Goal: Task Accomplishment & Management: Use online tool/utility

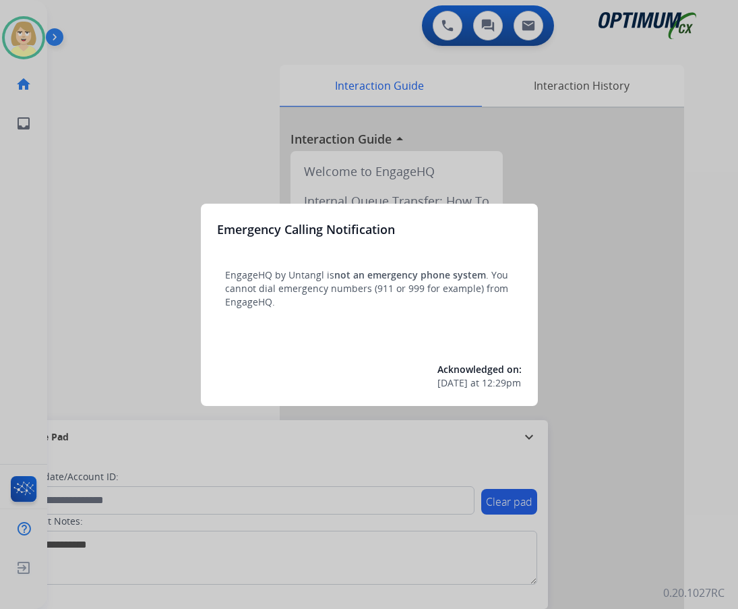
click at [138, 179] on div at bounding box center [369, 304] width 738 height 609
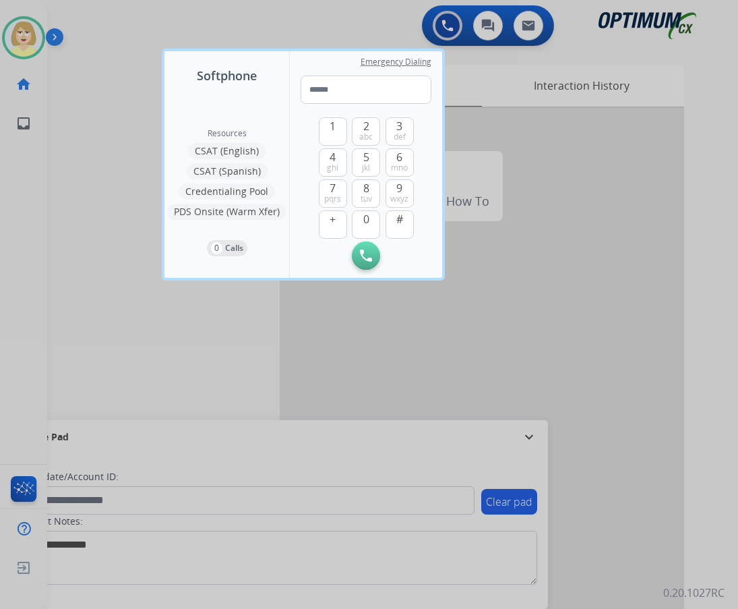
click at [105, 180] on div at bounding box center [369, 304] width 738 height 609
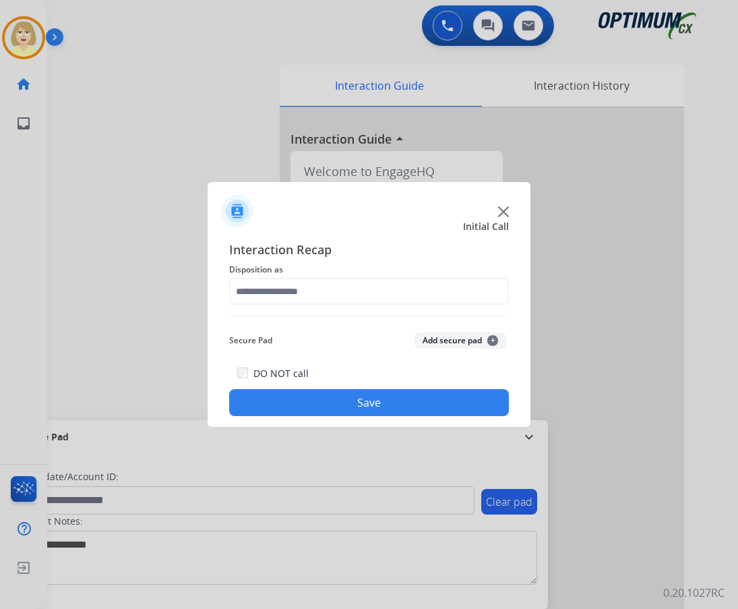
click at [131, 267] on div at bounding box center [369, 304] width 738 height 609
click at [96, 159] on div at bounding box center [369, 304] width 738 height 609
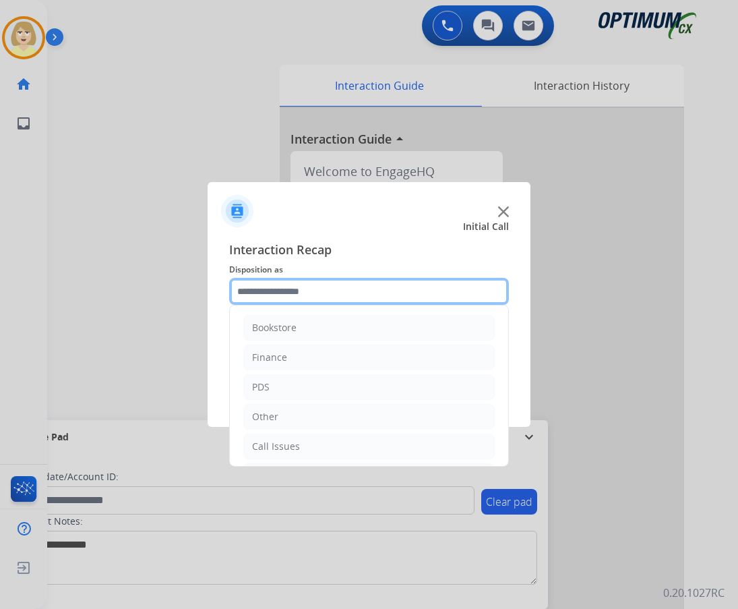
click at [286, 292] on input "text" at bounding box center [369, 291] width 280 height 27
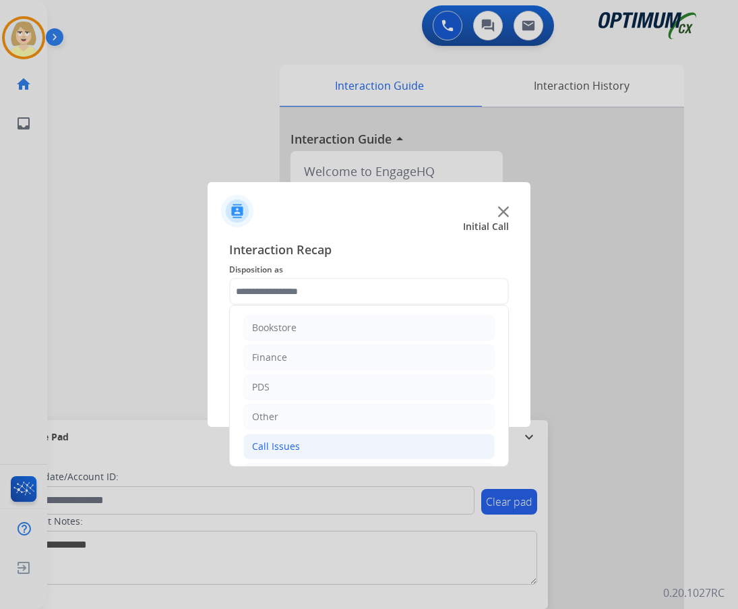
click at [286, 442] on div "Call Issues" at bounding box center [276, 446] width 48 height 13
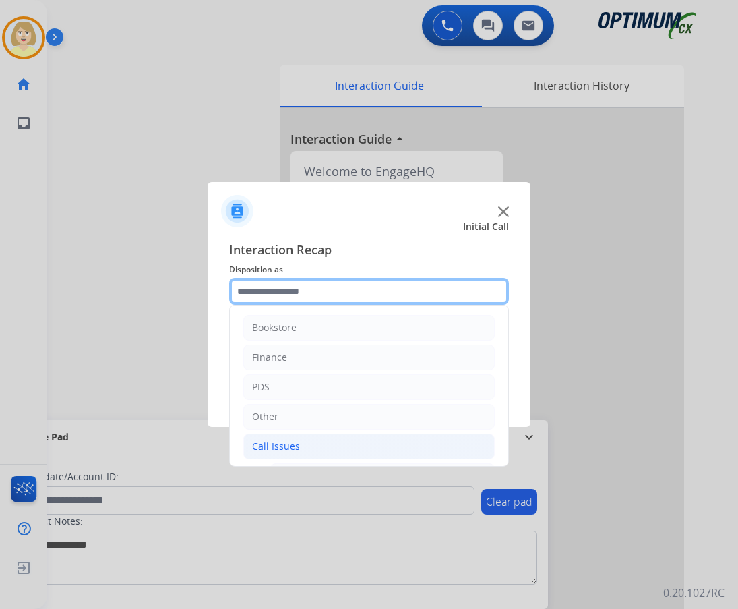
scroll to position [135, 0]
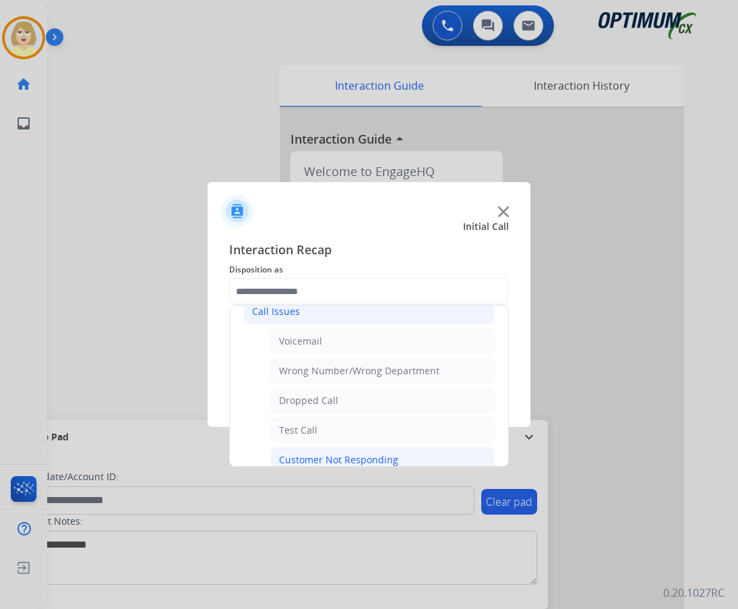
click at [344, 457] on div "Customer Not Responding" at bounding box center [338, 459] width 119 height 13
type input "**********"
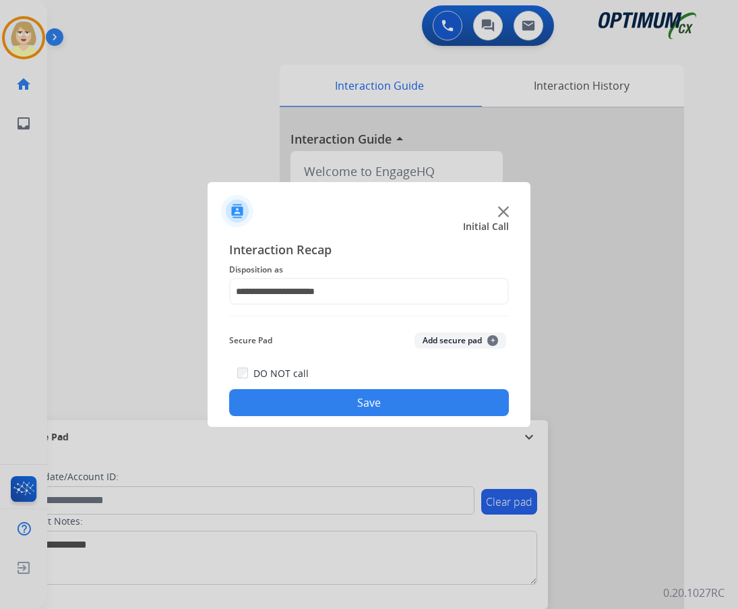
click at [446, 338] on button "Add secure pad +" at bounding box center [461, 340] width 92 height 16
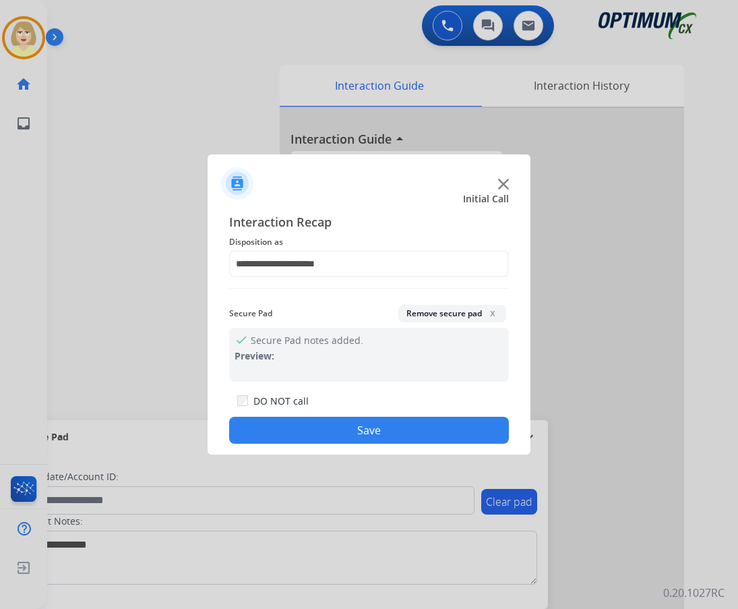
click at [347, 422] on button "Save" at bounding box center [369, 430] width 280 height 27
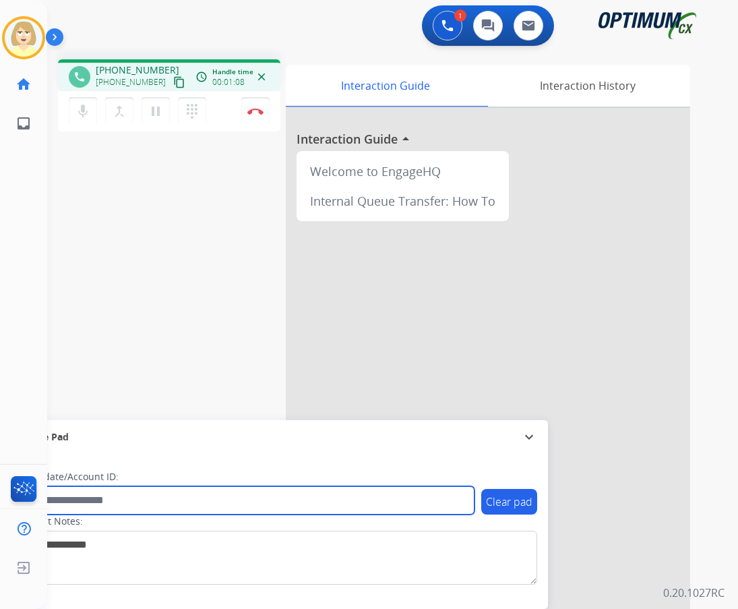
click at [65, 497] on input "text" at bounding box center [246, 500] width 457 height 28
paste input "*******"
type input "*******"
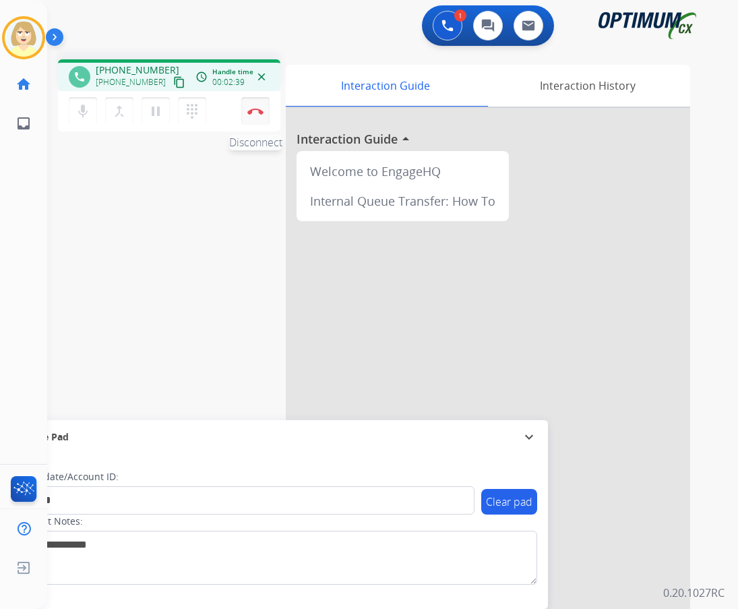
click at [255, 107] on button "Disconnect" at bounding box center [255, 111] width 28 height 28
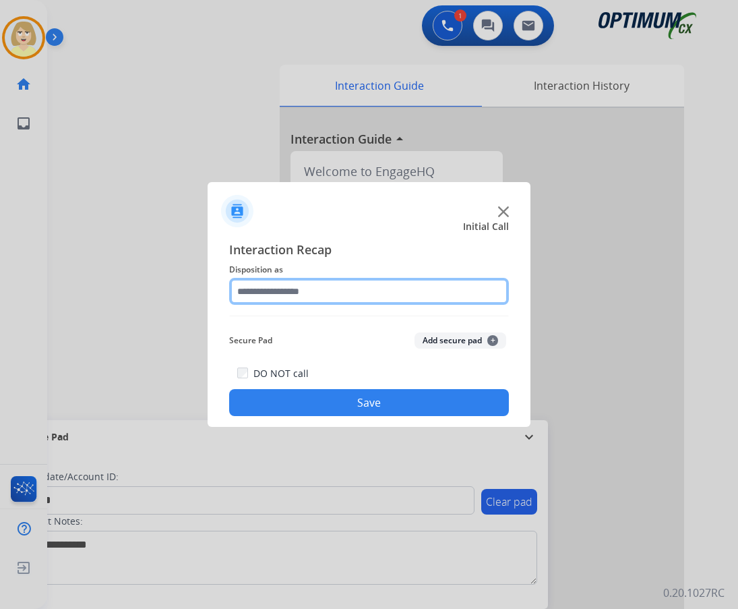
click at [281, 293] on input "text" at bounding box center [369, 291] width 280 height 27
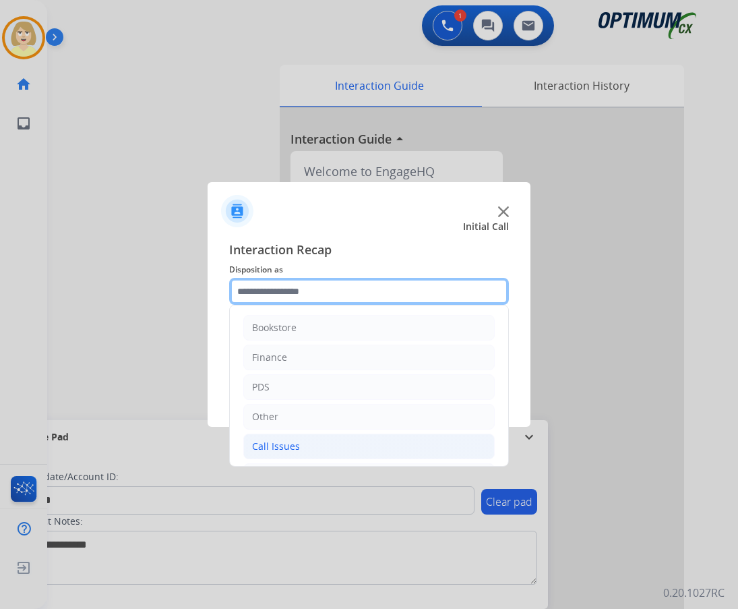
scroll to position [92, 0]
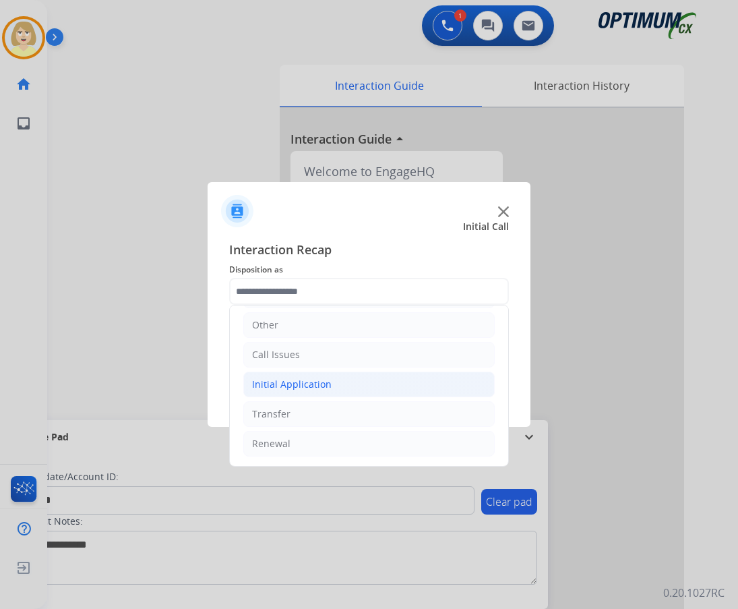
click at [279, 382] on div "Initial Application" at bounding box center [292, 383] width 80 height 13
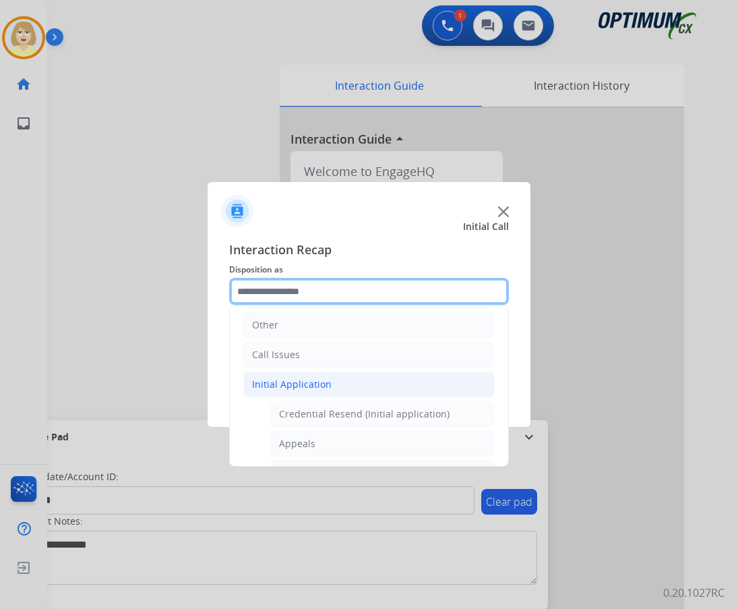
scroll to position [0, 0]
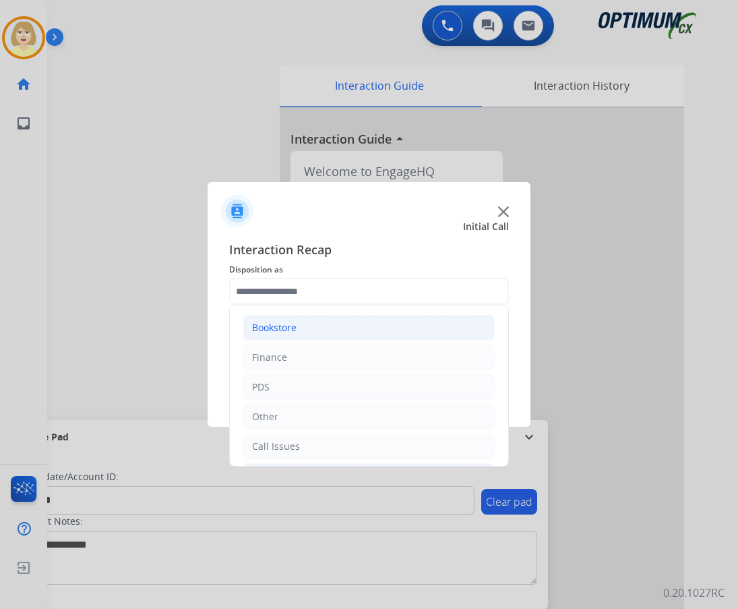
click at [280, 326] on div "Bookstore" at bounding box center [274, 327] width 44 height 13
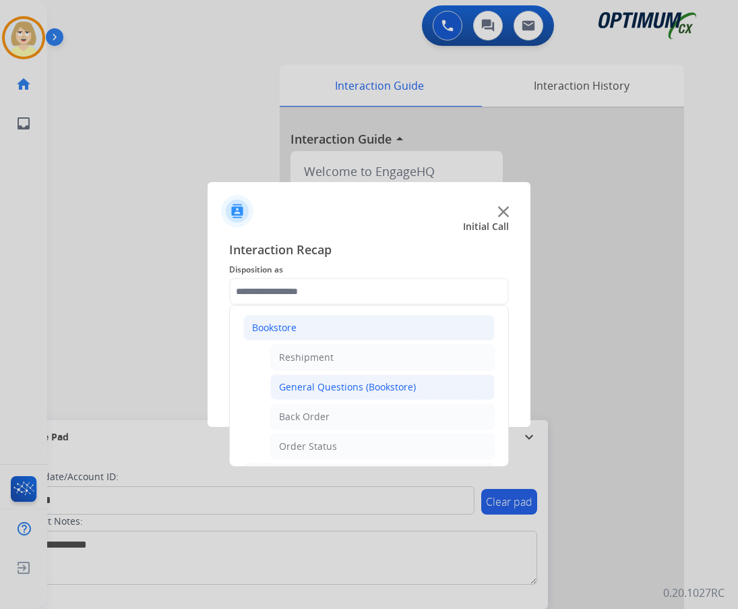
click at [371, 385] on div "General Questions (Bookstore)" at bounding box center [347, 386] width 137 height 13
type input "**********"
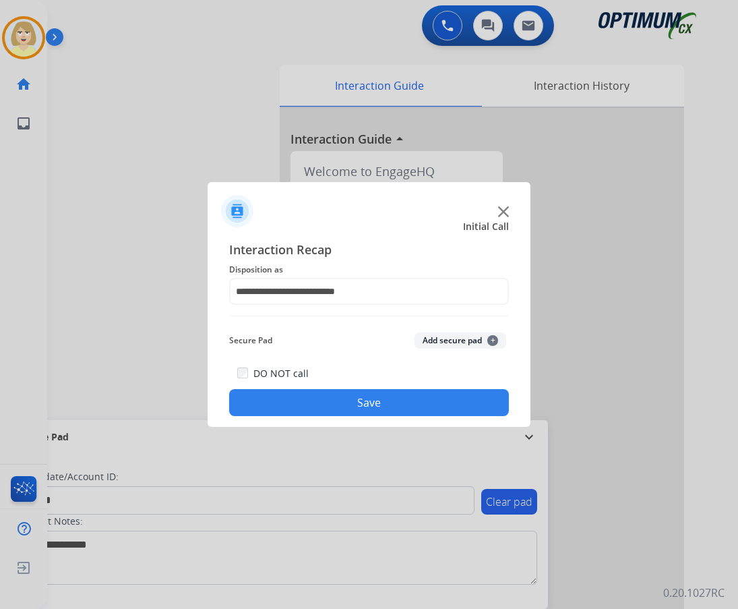
click at [447, 344] on button "Add secure pad +" at bounding box center [461, 340] width 92 height 16
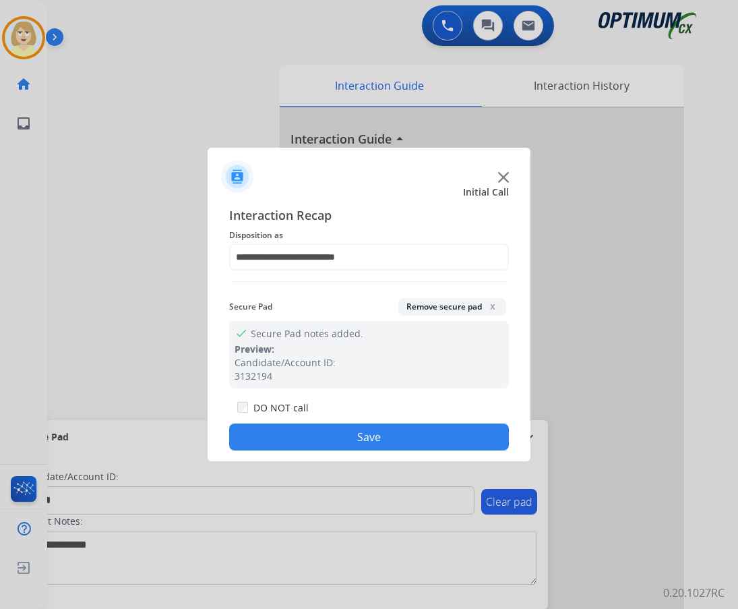
click at [325, 438] on button "Save" at bounding box center [369, 436] width 280 height 27
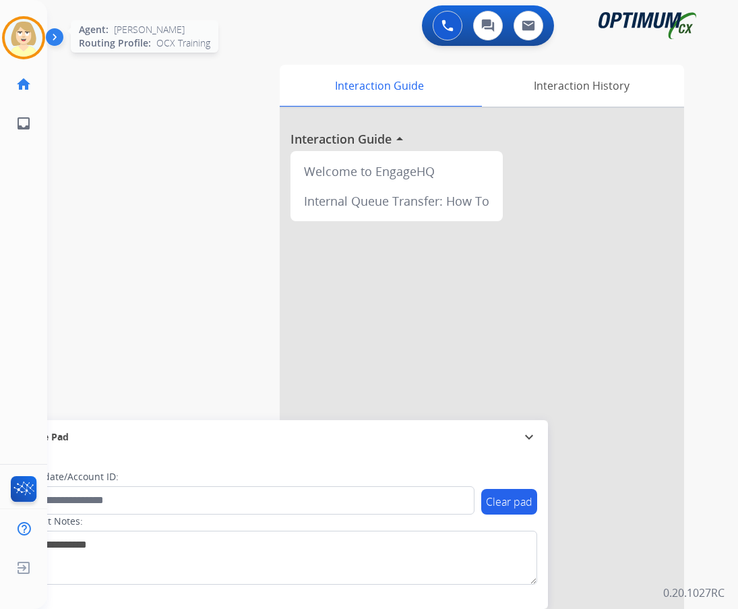
click at [24, 44] on img at bounding box center [24, 38] width 38 height 38
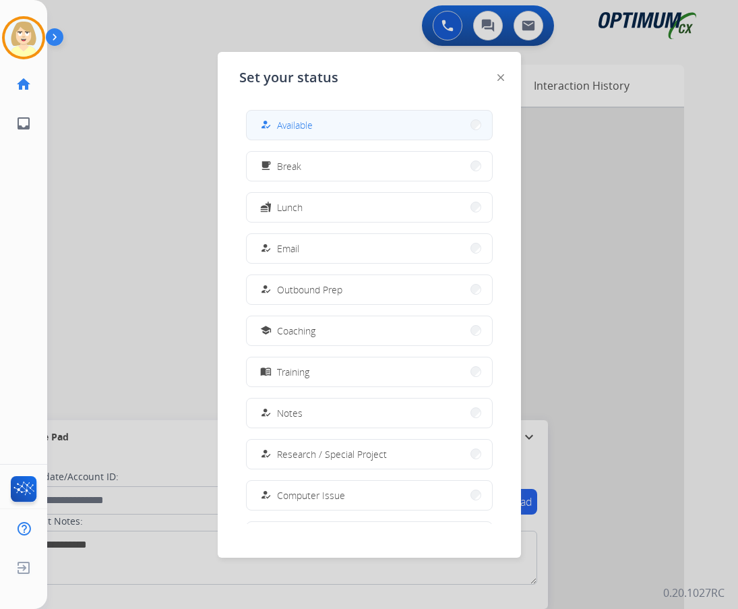
click at [308, 124] on span "Available" at bounding box center [295, 125] width 36 height 14
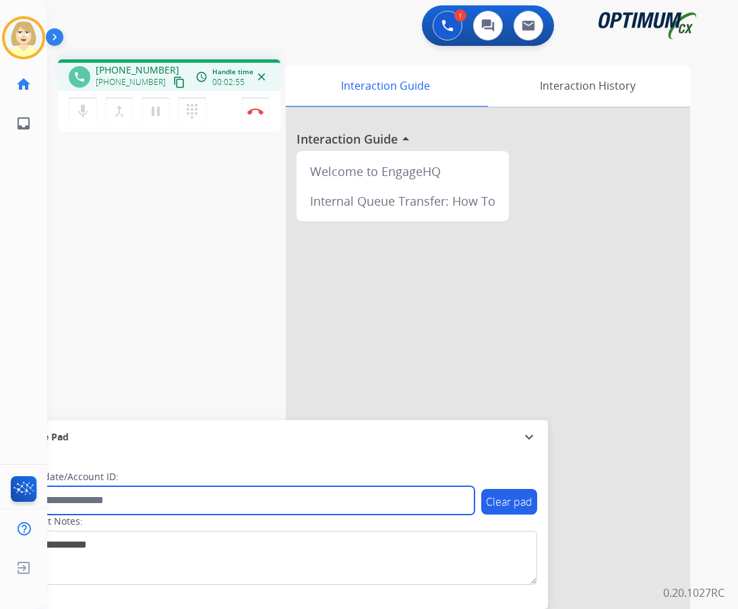
click at [98, 499] on input "text" at bounding box center [246, 500] width 457 height 28
paste input "*******"
type input "*******"
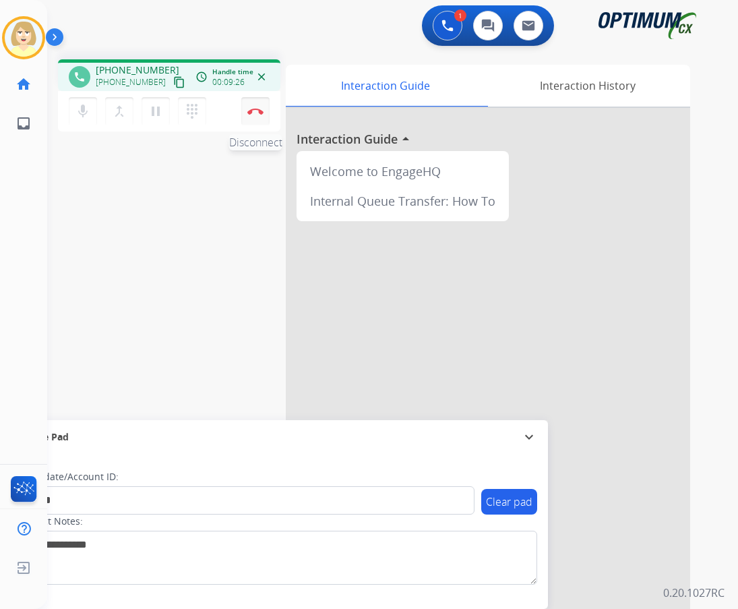
click at [255, 109] on img at bounding box center [255, 111] width 16 height 7
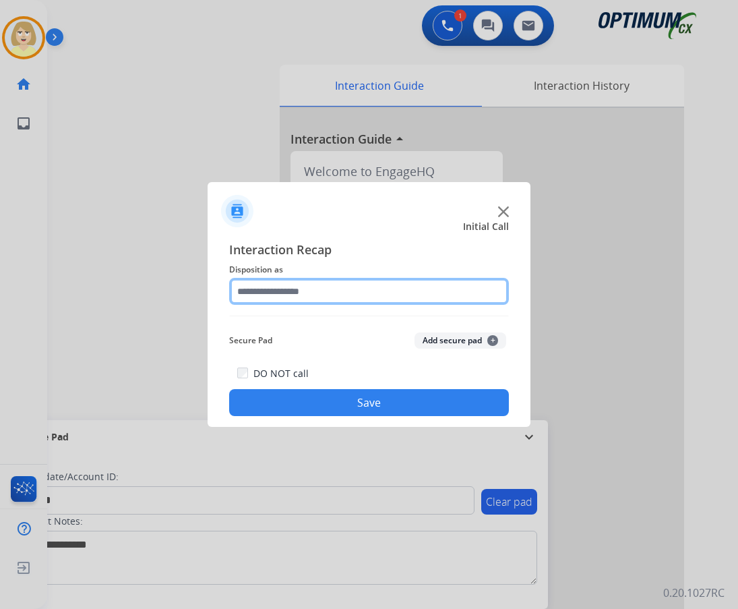
click at [286, 290] on input "text" at bounding box center [369, 291] width 280 height 27
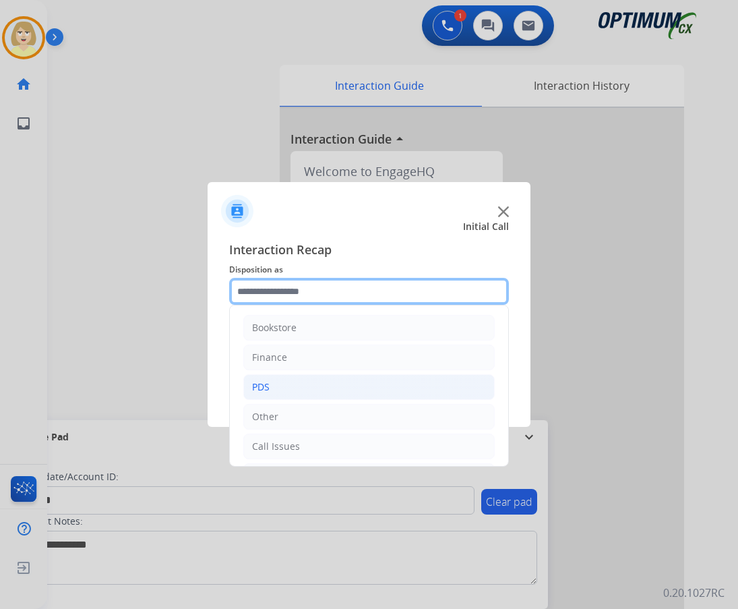
scroll to position [92, 0]
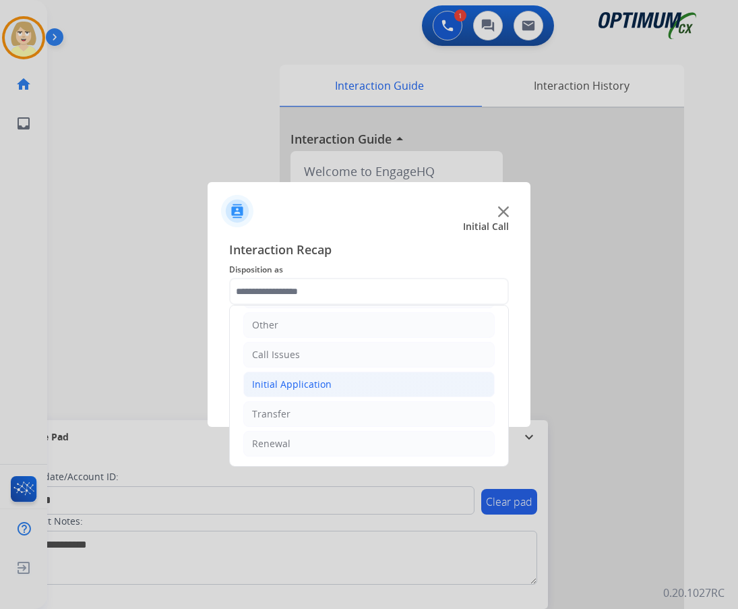
click at [316, 380] on div "Initial Application" at bounding box center [292, 383] width 80 height 13
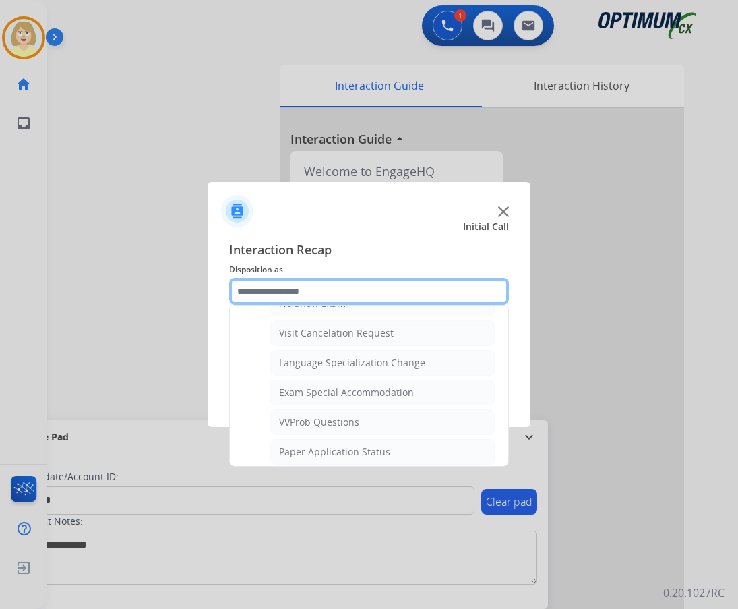
scroll to position [698, 0]
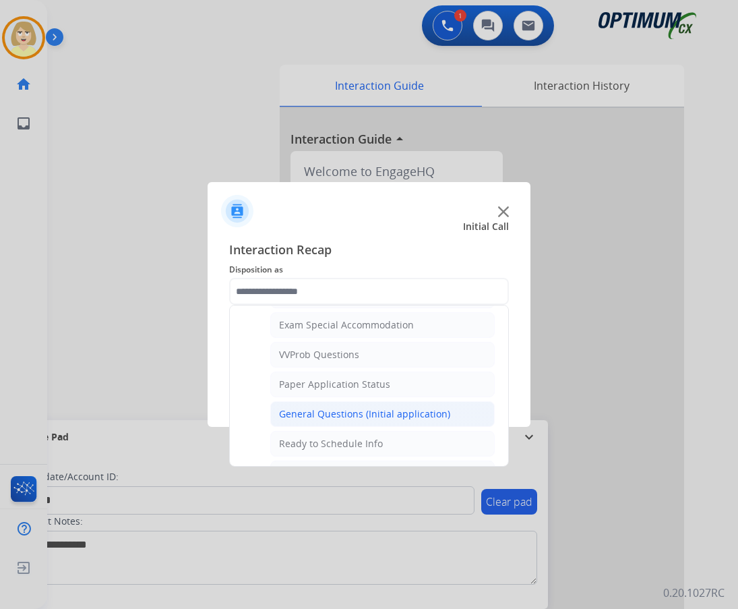
click at [346, 413] on div "General Questions (Initial application)" at bounding box center [364, 413] width 171 height 13
type input "**********"
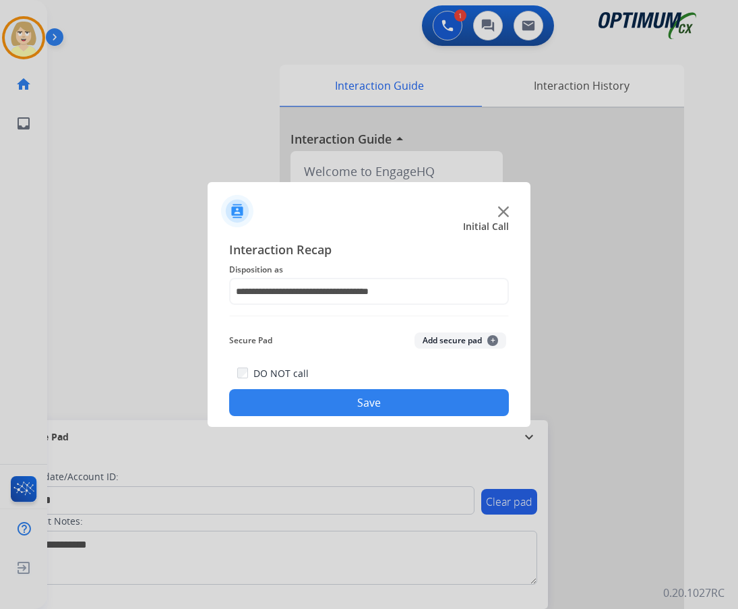
click at [444, 340] on button "Add secure pad +" at bounding box center [461, 340] width 92 height 16
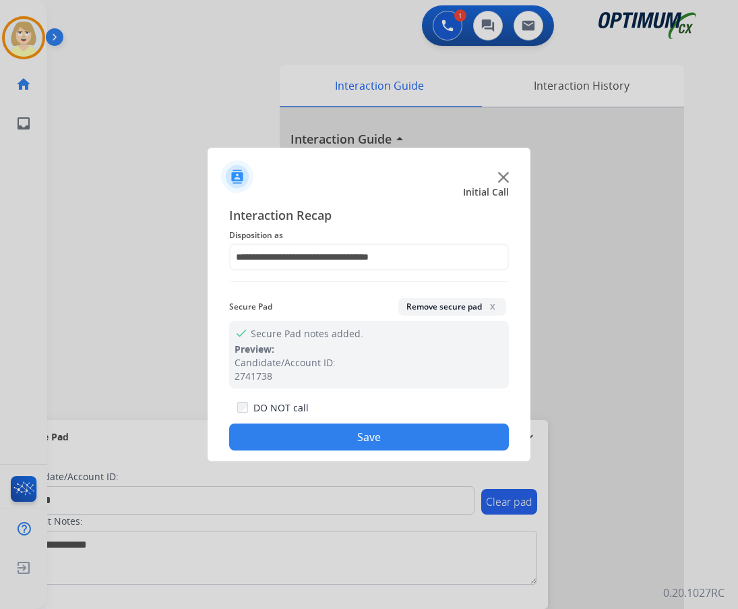
drag, startPoint x: 355, startPoint y: 435, endPoint x: 348, endPoint y: 413, distance: 23.9
click at [354, 435] on button "Save" at bounding box center [369, 436] width 280 height 27
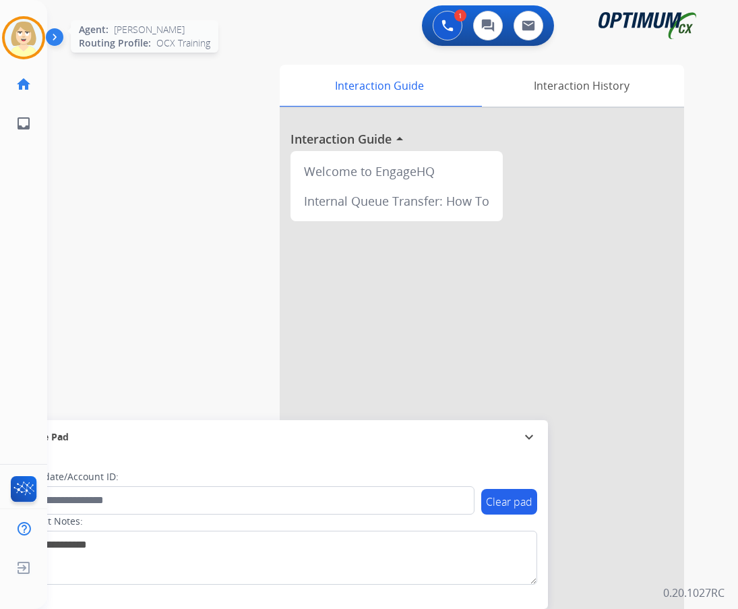
click at [30, 36] on img at bounding box center [24, 38] width 38 height 38
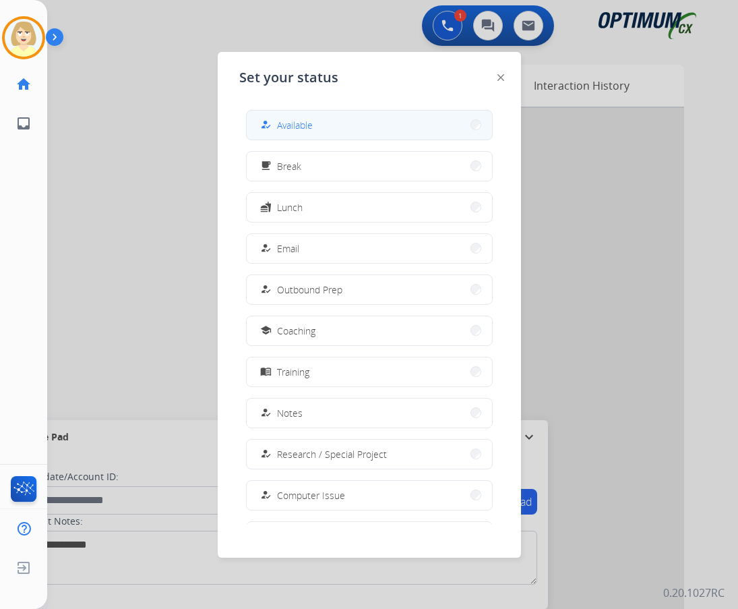
click at [274, 126] on div "how_to_reg" at bounding box center [268, 125] width 20 height 16
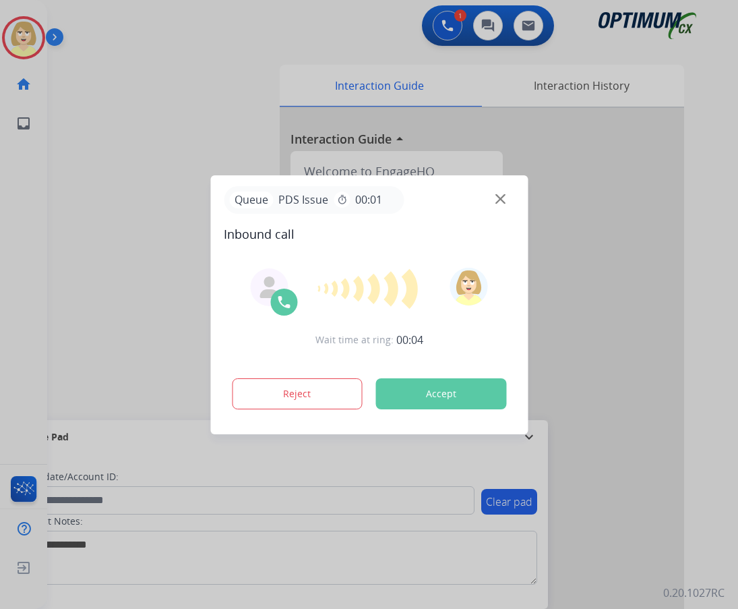
click at [500, 200] on img at bounding box center [500, 198] width 10 height 10
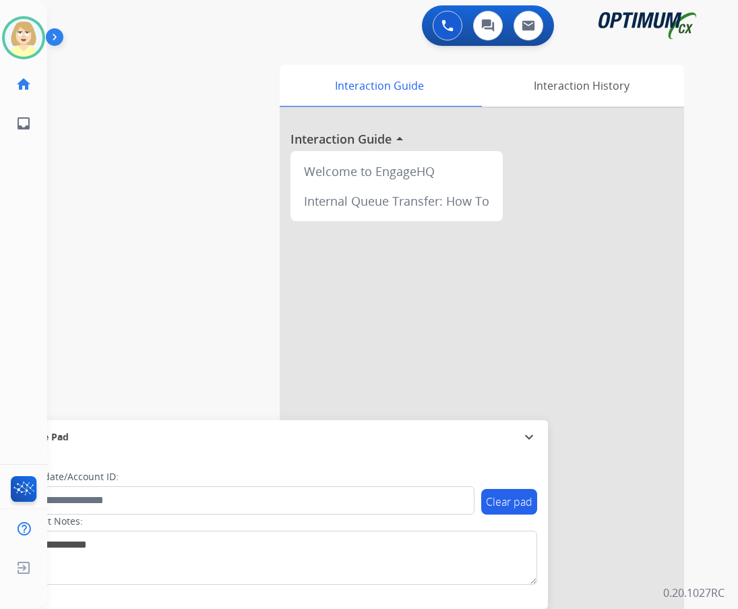
click at [148, 167] on div "swap_horiz Break voice bridge close_fullscreen Connect 3-Way Call merge_type Se…" at bounding box center [376, 330] width 659 height 562
click at [441, 24] on button at bounding box center [448, 26] width 30 height 30
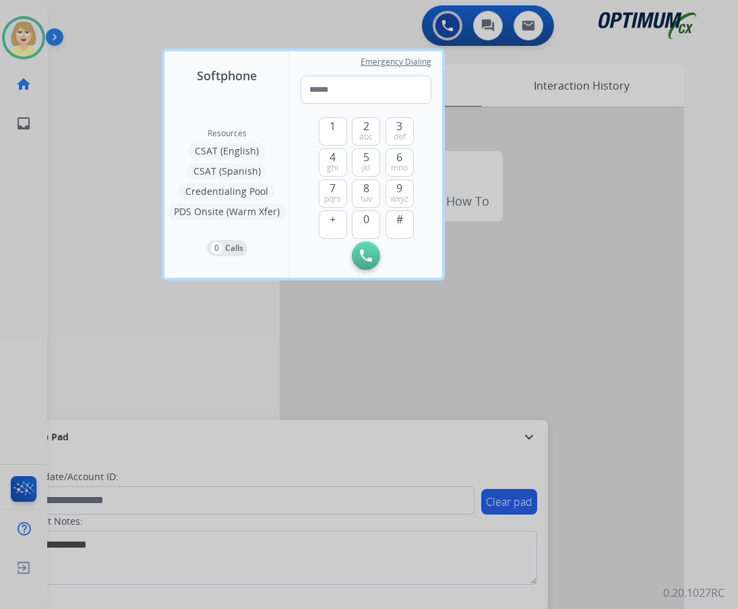
click at [134, 111] on div at bounding box center [369, 304] width 738 height 609
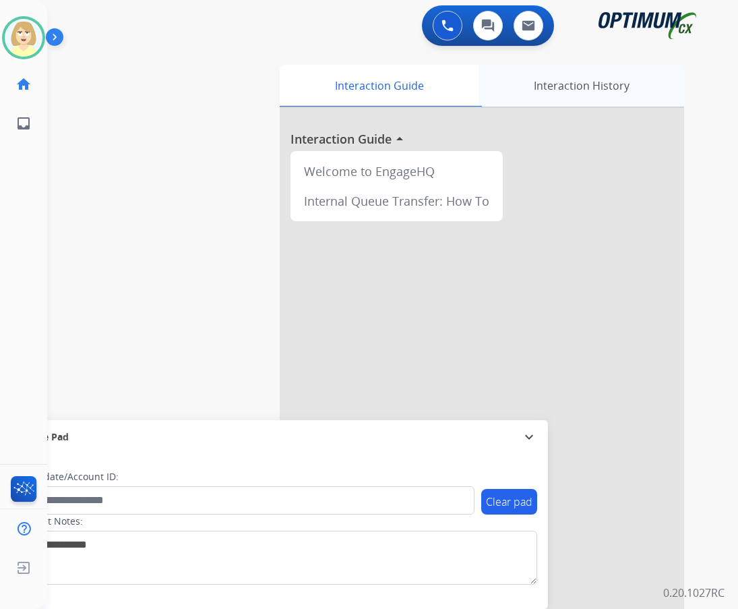
click at [562, 89] on div "Interaction History" at bounding box center [582, 86] width 206 height 42
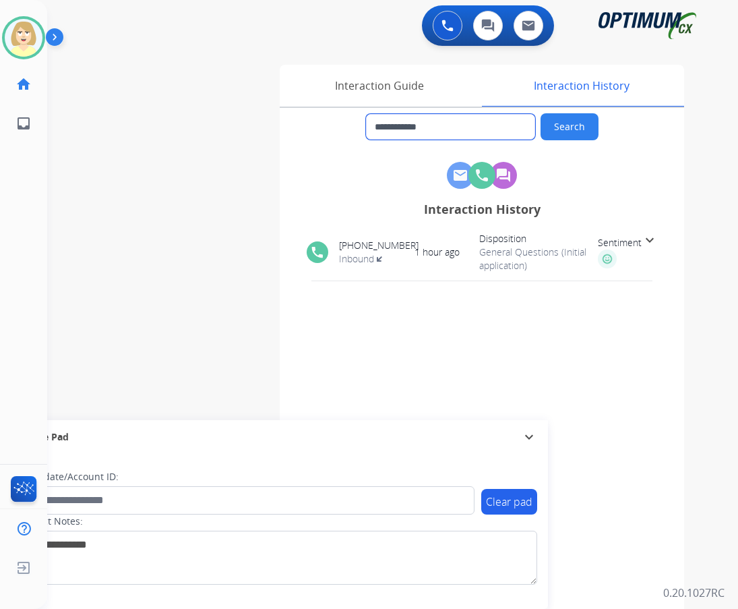
click at [416, 131] on input "**********" at bounding box center [450, 127] width 169 height 26
drag, startPoint x: 452, startPoint y: 124, endPoint x: 375, endPoint y: 128, distance: 77.0
click at [375, 128] on input "**********" at bounding box center [450, 127] width 169 height 26
click at [21, 35] on img at bounding box center [24, 38] width 38 height 38
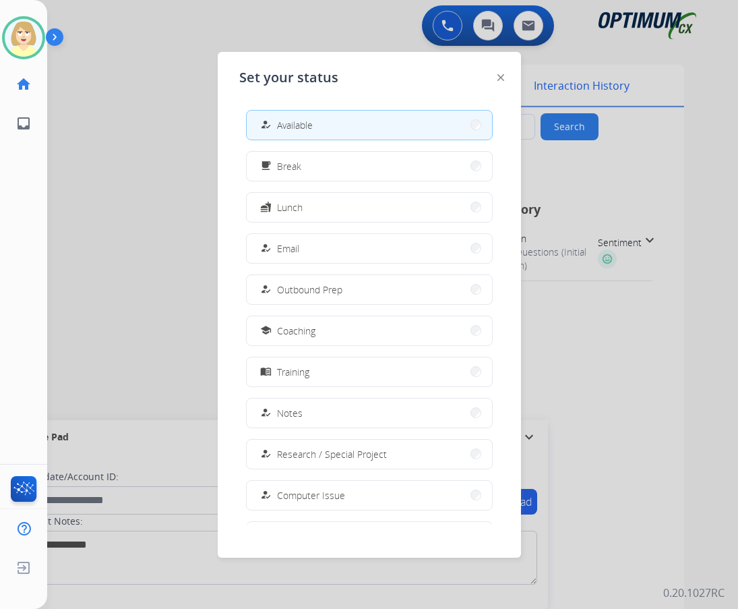
click at [320, 126] on button "how_to_reg Available" at bounding box center [369, 125] width 245 height 29
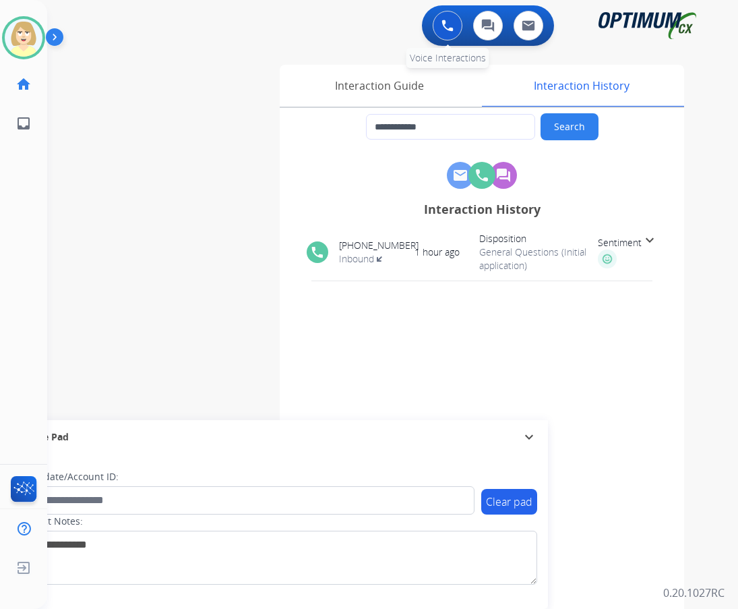
click at [448, 25] on img at bounding box center [448, 26] width 12 height 12
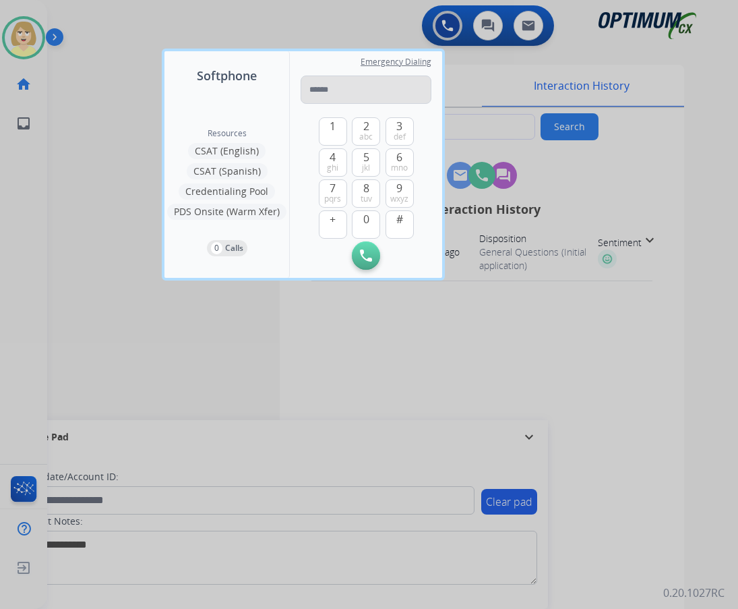
click at [335, 90] on input "tel" at bounding box center [366, 89] width 131 height 28
type input "**********"
drag, startPoint x: 369, startPoint y: 254, endPoint x: 357, endPoint y: 252, distance: 11.6
click at [369, 253] on img at bounding box center [366, 255] width 12 height 12
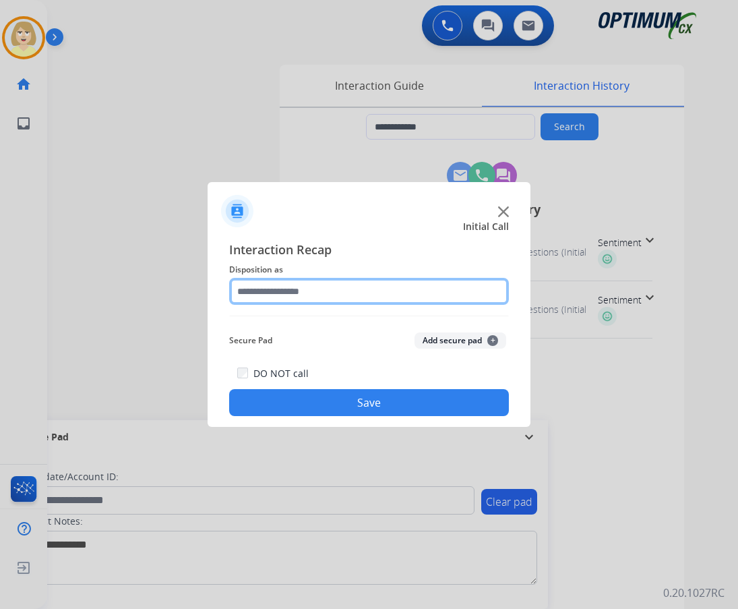
click at [277, 291] on input "text" at bounding box center [369, 291] width 280 height 27
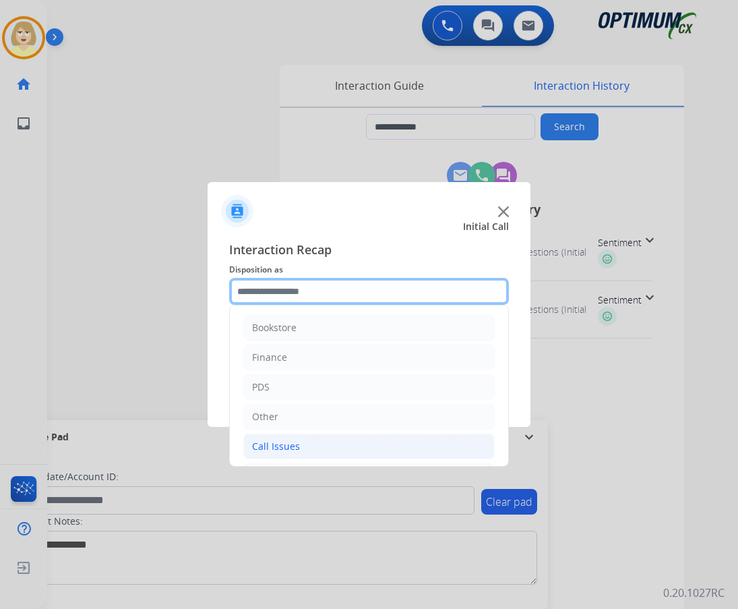
scroll to position [92, 0]
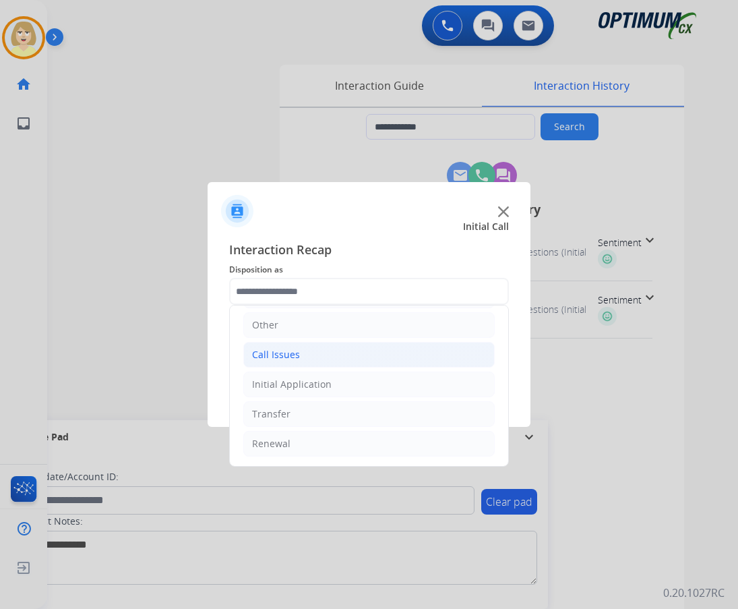
click at [286, 353] on div "Call Issues" at bounding box center [276, 354] width 48 height 13
click at [336, 411] on div "Wrong Number/Wrong Department" at bounding box center [359, 413] width 160 height 13
type input "**********"
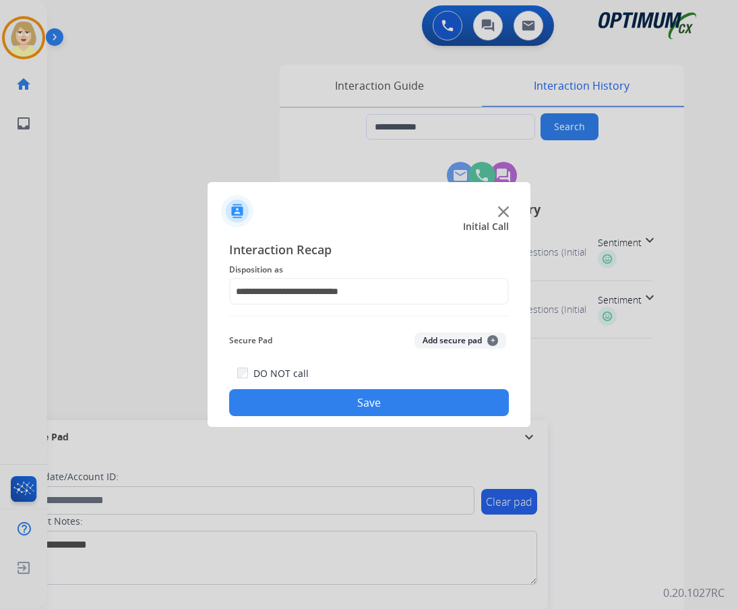
click at [456, 342] on button "Add secure pad +" at bounding box center [461, 340] width 92 height 16
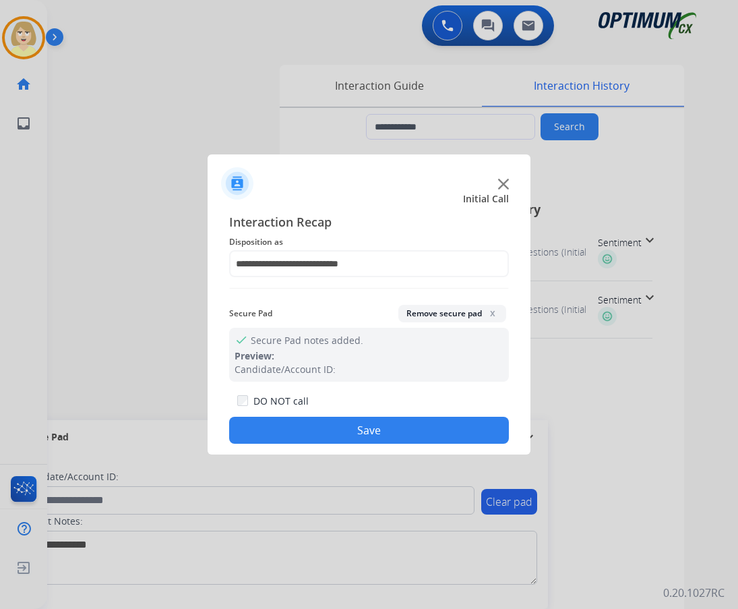
click at [397, 420] on button "Save" at bounding box center [369, 430] width 280 height 27
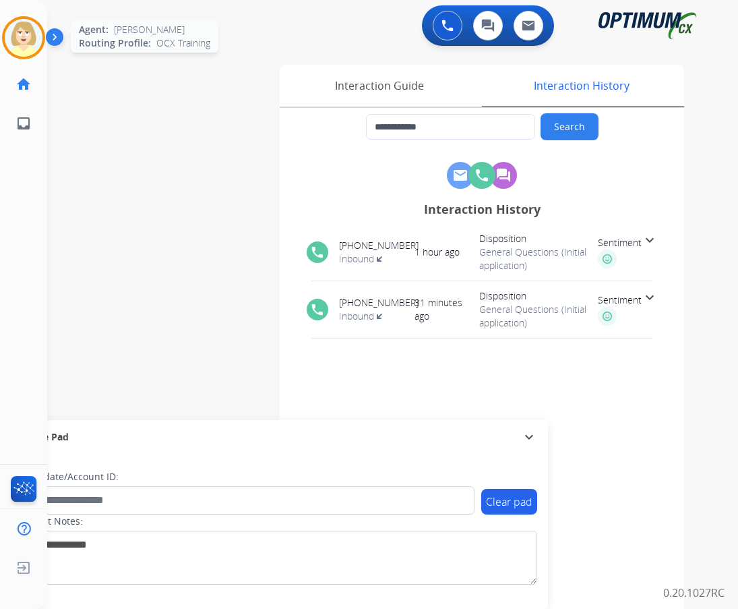
click at [26, 44] on img at bounding box center [24, 38] width 38 height 38
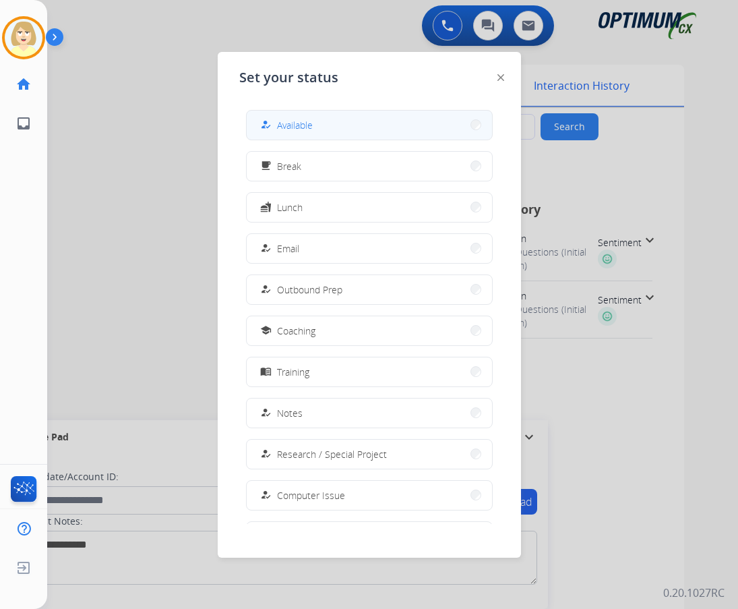
click at [287, 122] on span "Available" at bounding box center [295, 125] width 36 height 14
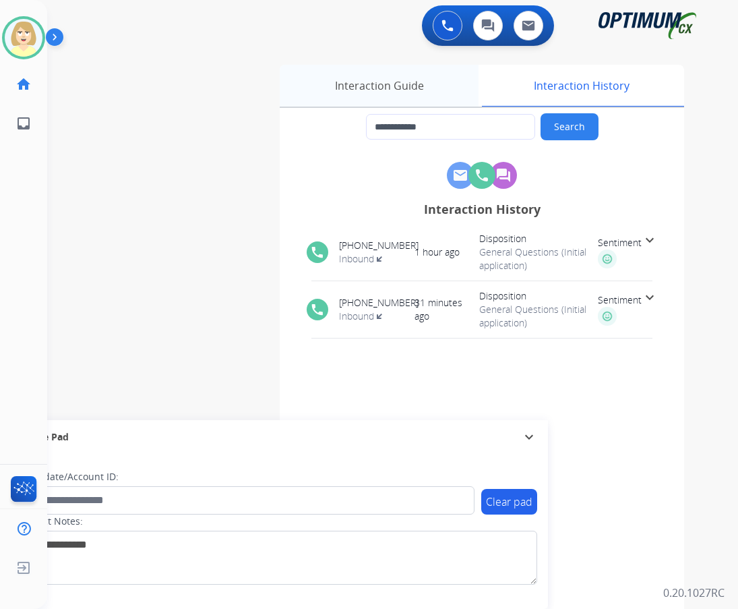
click at [386, 88] on div "Interaction Guide" at bounding box center [379, 86] width 199 height 42
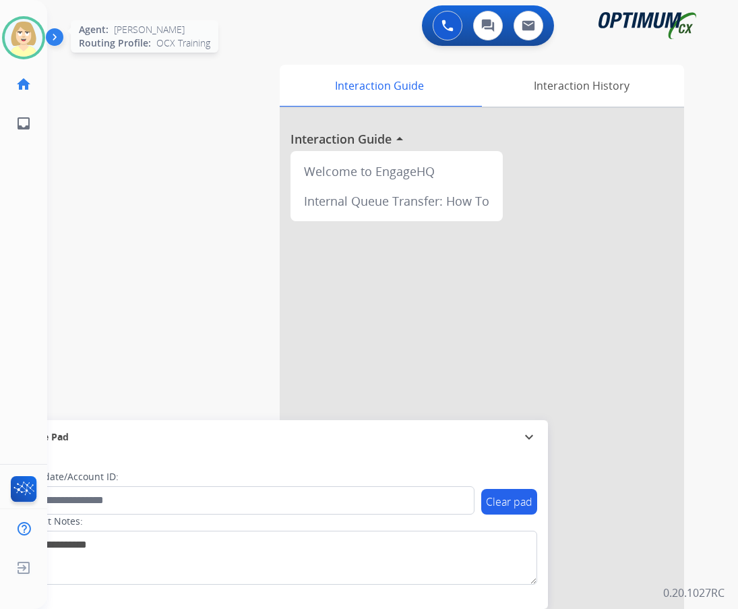
click at [17, 36] on img at bounding box center [24, 38] width 38 height 38
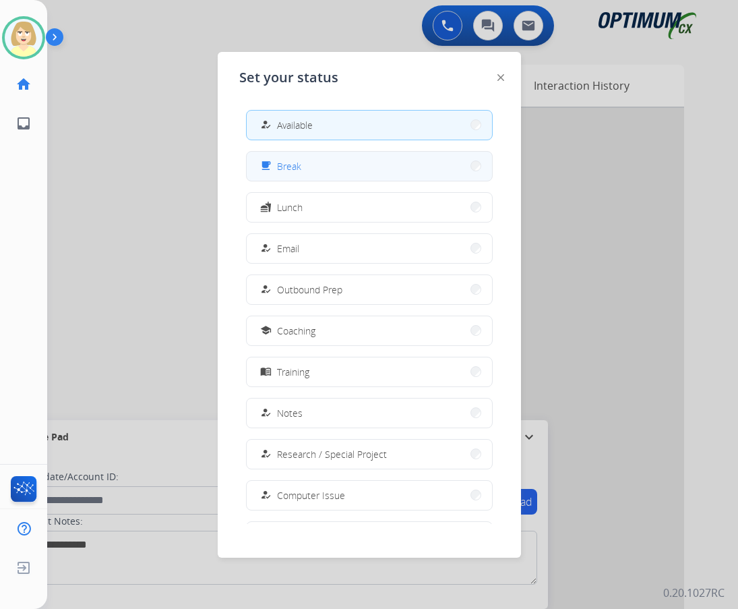
click at [315, 160] on button "free_breakfast Break" at bounding box center [369, 166] width 245 height 29
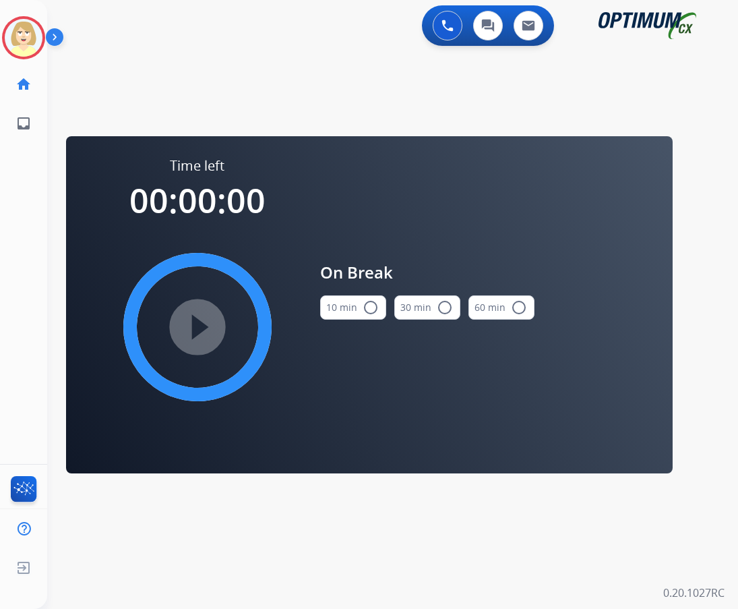
click at [359, 308] on button "10 min radio_button_unchecked" at bounding box center [353, 307] width 66 height 24
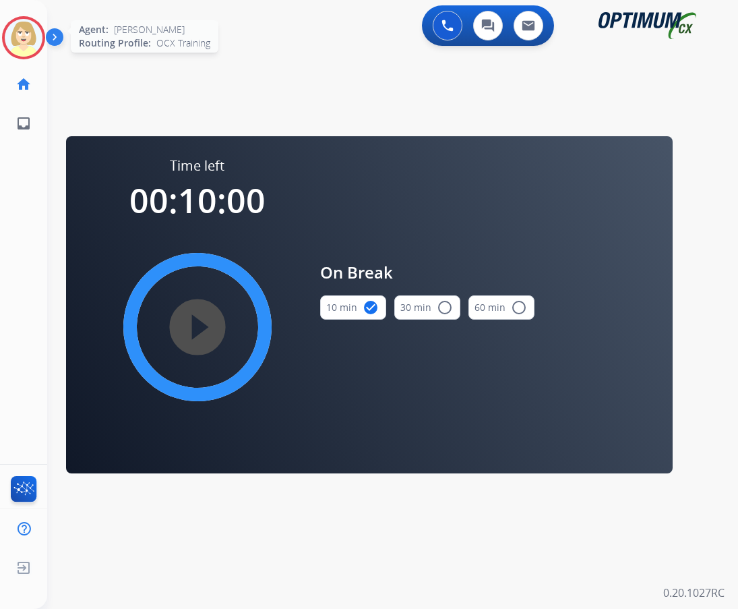
drag, startPoint x: 29, startPoint y: 41, endPoint x: 53, endPoint y: 45, distance: 23.9
click at [30, 41] on img at bounding box center [24, 38] width 38 height 38
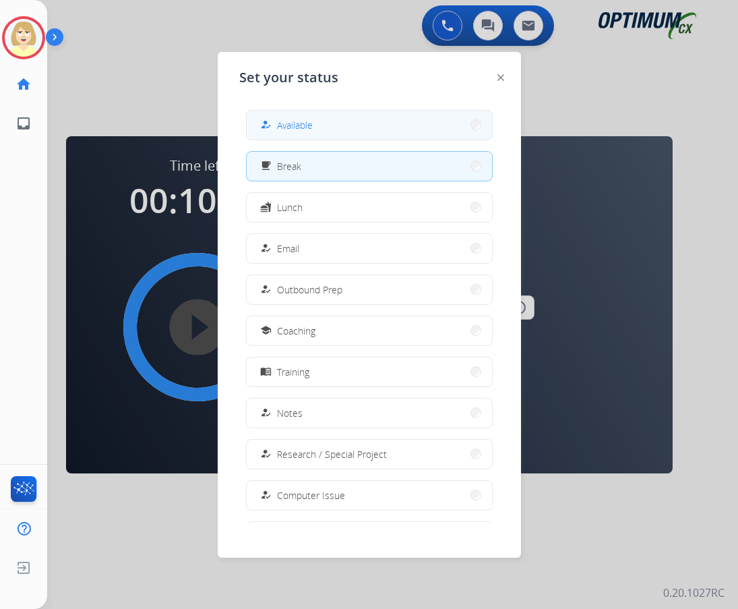
click at [295, 126] on span "Available" at bounding box center [295, 125] width 36 height 14
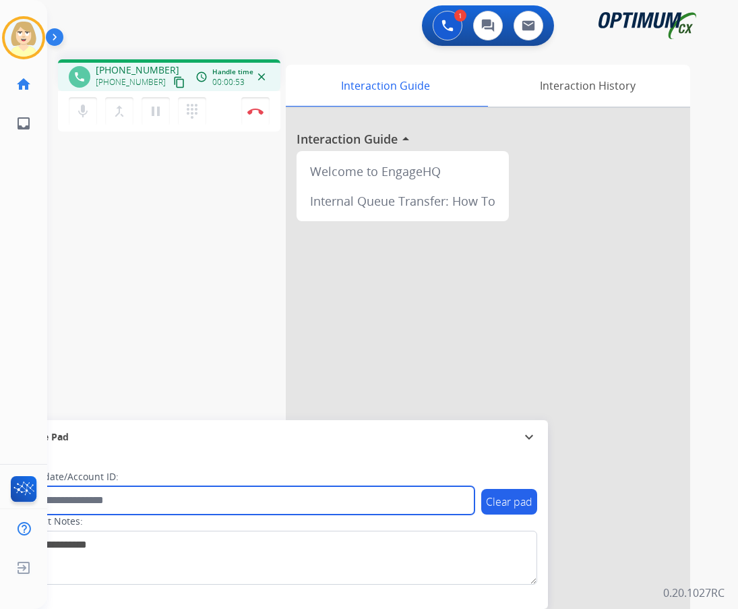
click at [88, 498] on input "text" at bounding box center [246, 500] width 457 height 28
paste input "*******"
type input "*******"
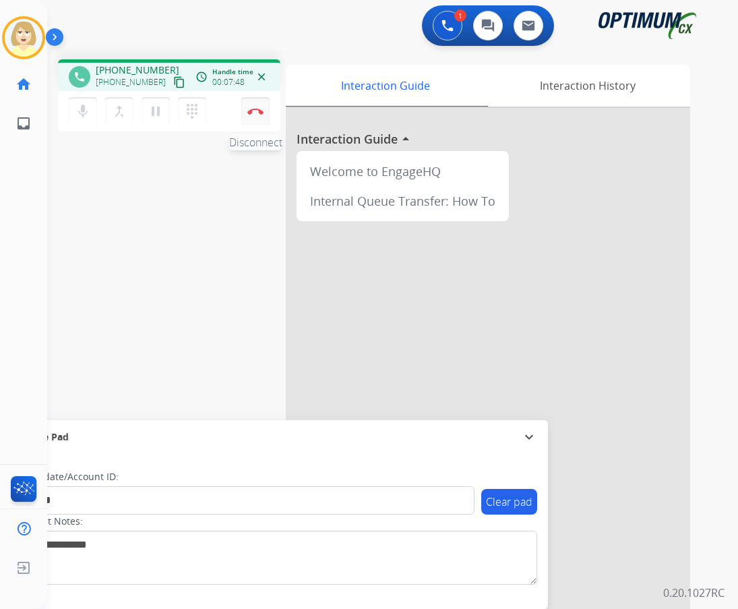
click at [251, 114] on img at bounding box center [255, 111] width 16 height 7
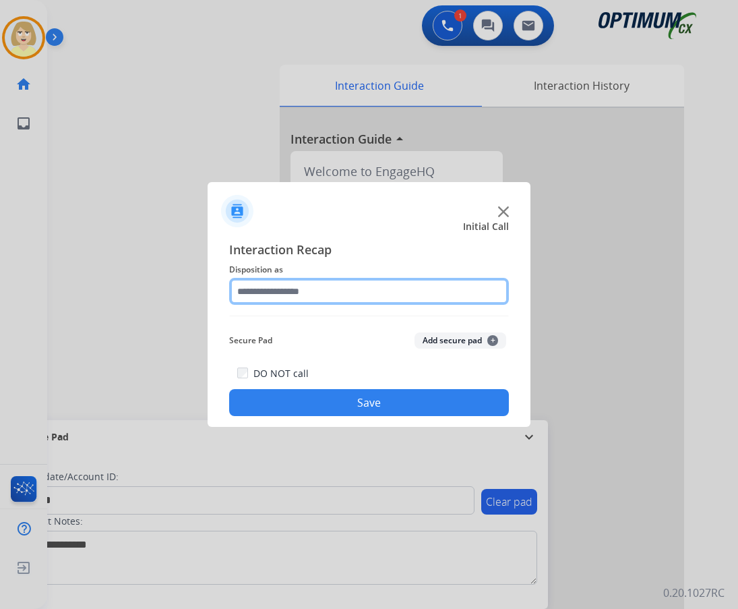
click at [246, 295] on input "text" at bounding box center [369, 291] width 280 height 27
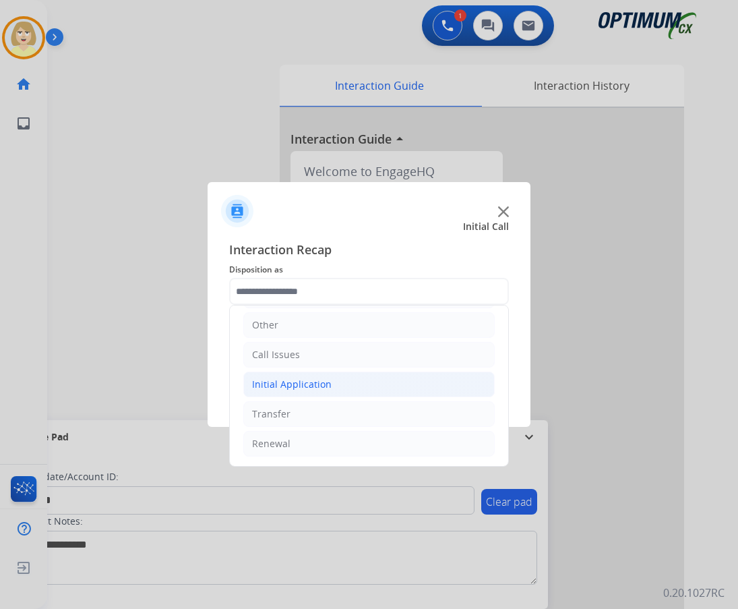
click at [271, 381] on div "Initial Application" at bounding box center [292, 383] width 80 height 13
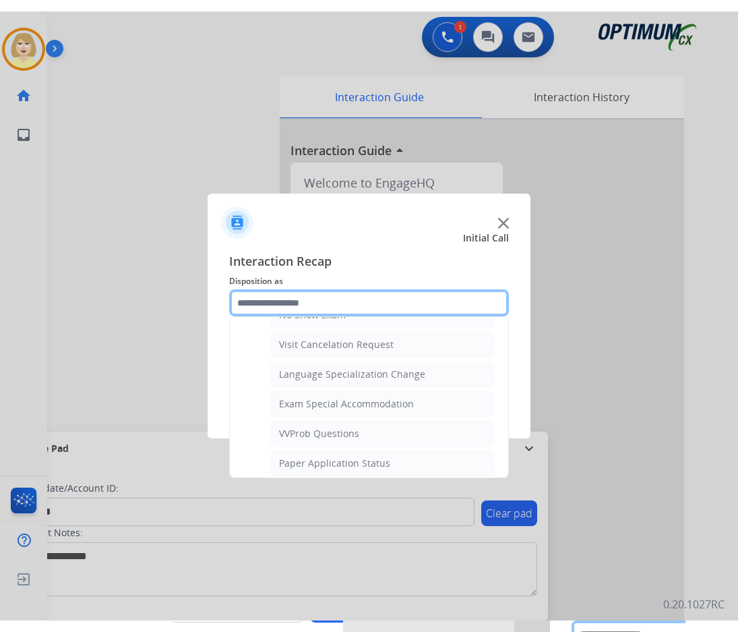
scroll to position [817, 0]
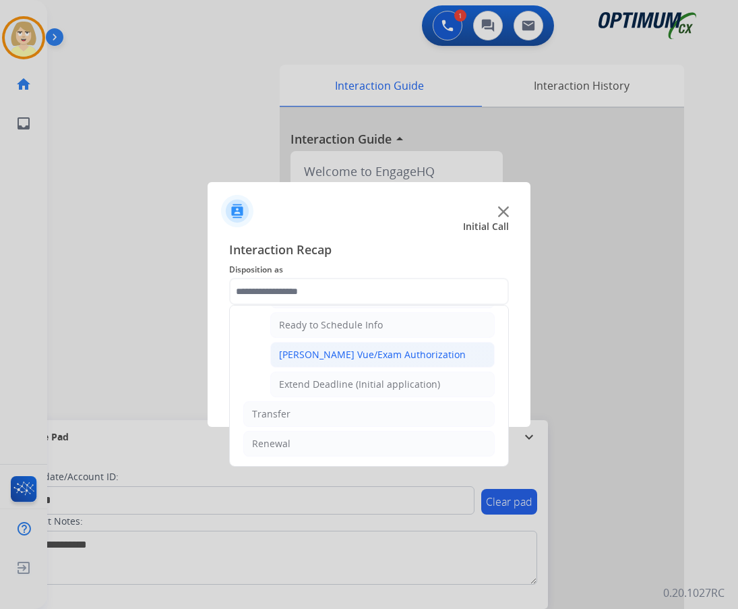
click at [301, 356] on div "[PERSON_NAME] Vue/Exam Authorization" at bounding box center [372, 354] width 187 height 13
type input "**********"
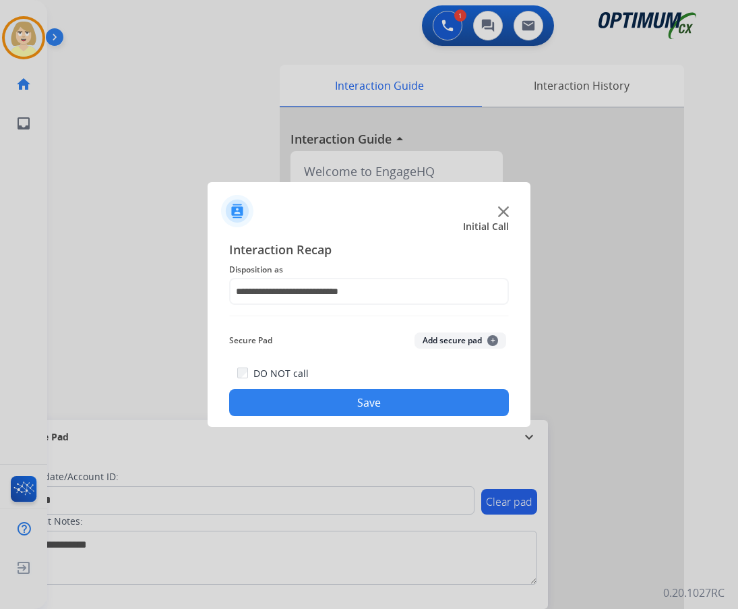
click at [435, 341] on button "Add secure pad +" at bounding box center [461, 340] width 92 height 16
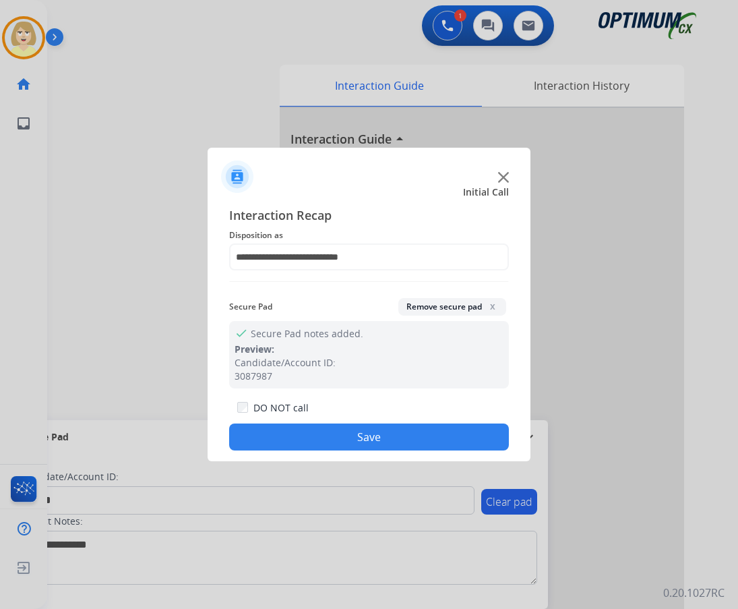
click at [286, 430] on button "Save" at bounding box center [369, 436] width 280 height 27
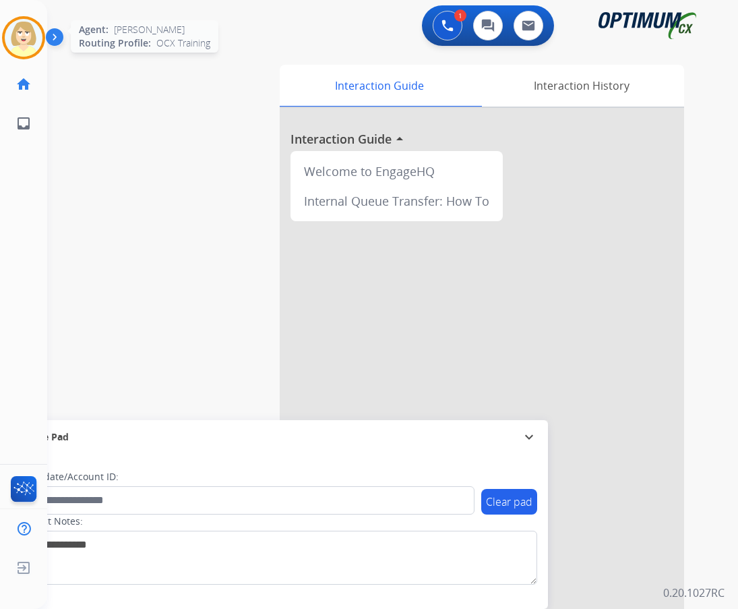
click at [29, 36] on img at bounding box center [24, 38] width 38 height 38
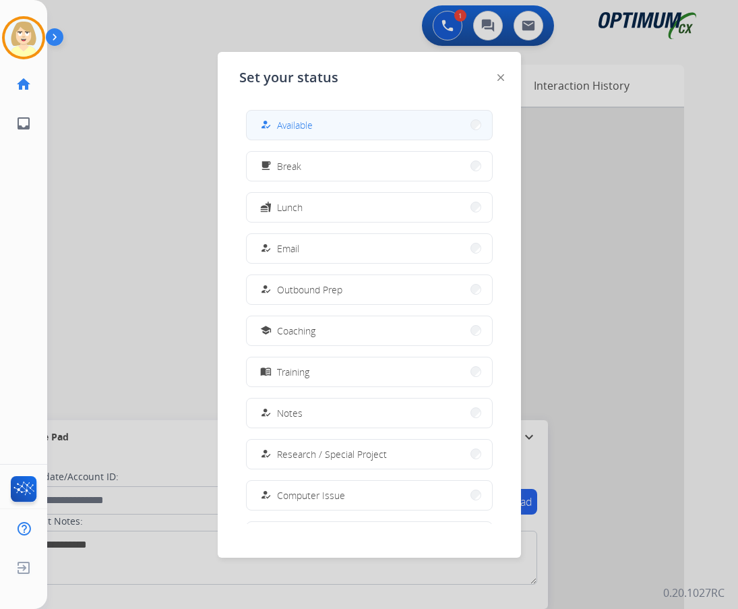
click at [293, 122] on span "Available" at bounding box center [295, 125] width 36 height 14
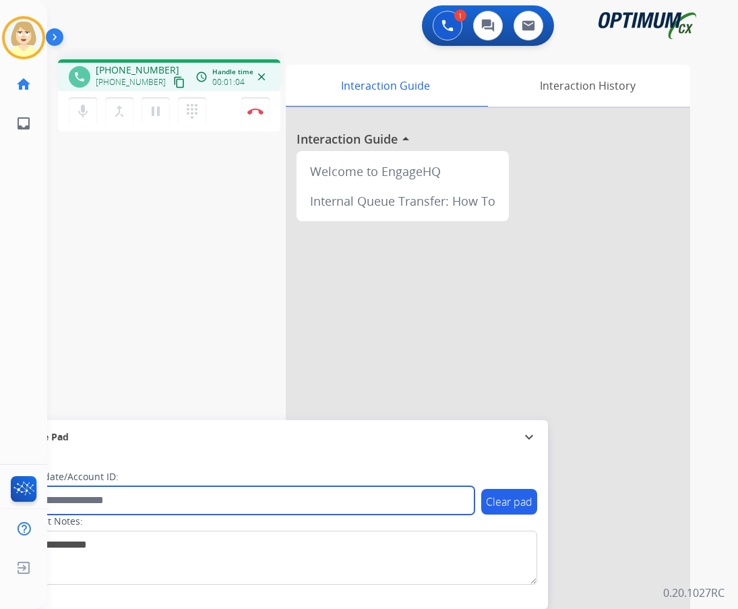
click at [73, 501] on input "text" at bounding box center [246, 500] width 457 height 28
paste input "*******"
type input "*******"
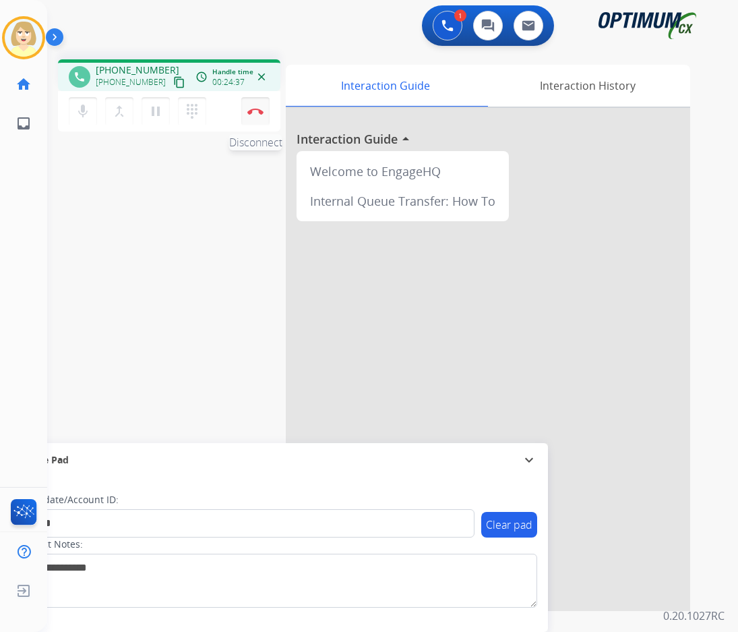
click at [253, 104] on button "Disconnect" at bounding box center [255, 111] width 28 height 28
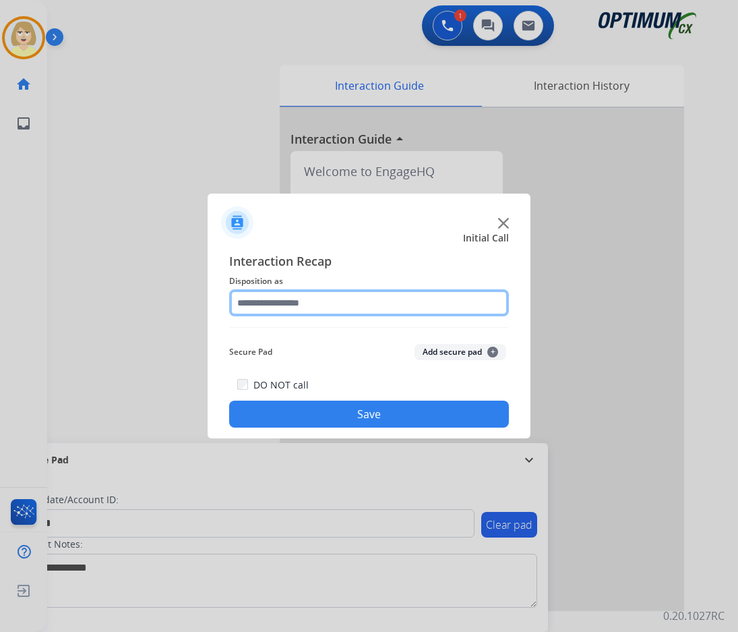
click at [257, 309] on input "text" at bounding box center [369, 302] width 280 height 27
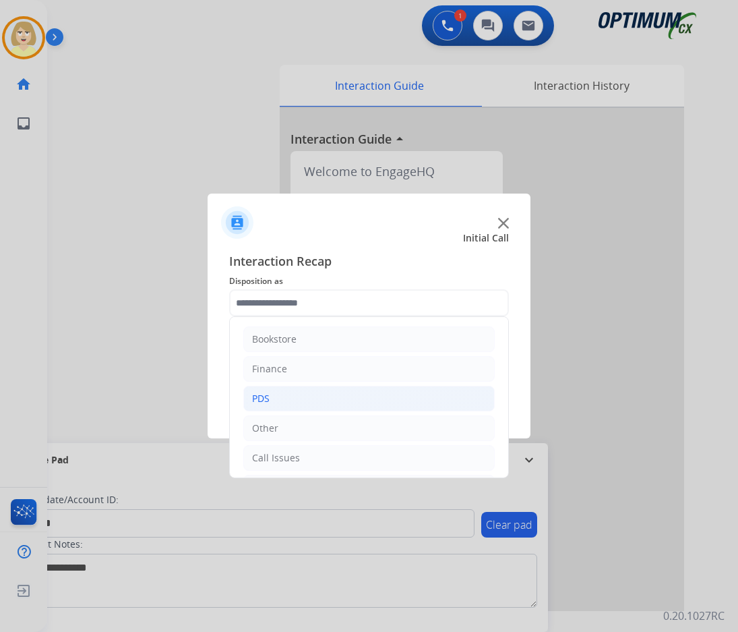
click at [257, 396] on div "PDS" at bounding box center [261, 398] width 18 height 13
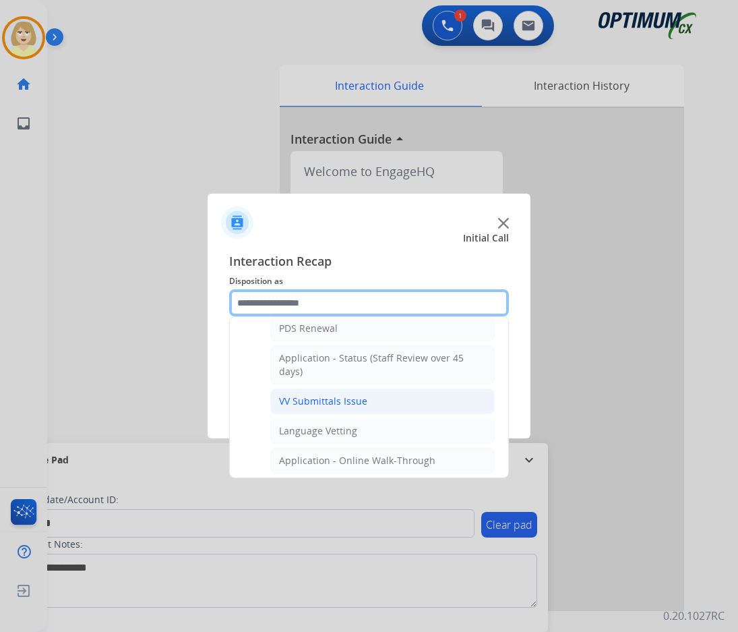
scroll to position [404, 0]
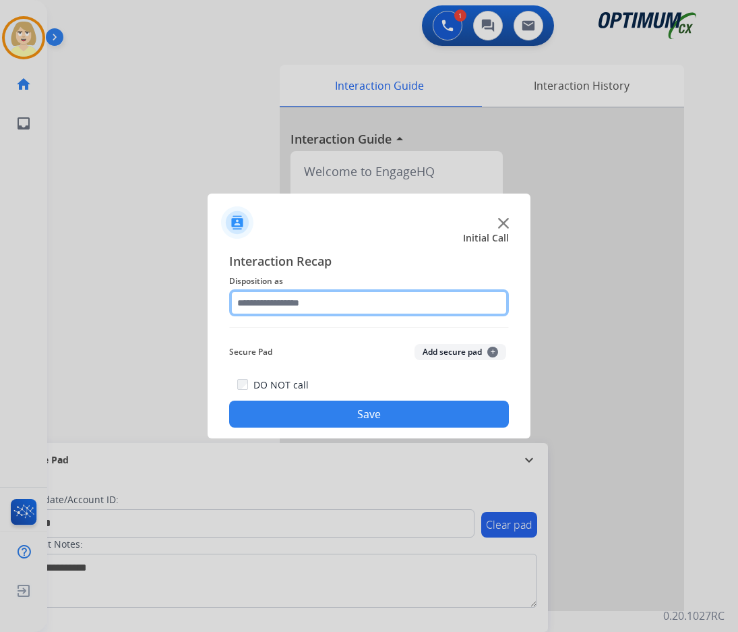
click at [282, 298] on input "text" at bounding box center [369, 302] width 280 height 27
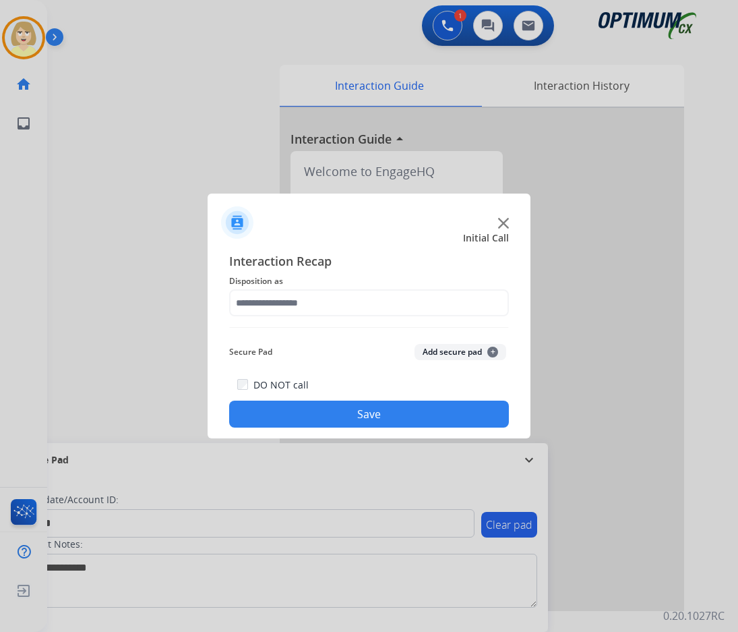
drag, startPoint x: 337, startPoint y: 377, endPoint x: 274, endPoint y: 382, distance: 63.5
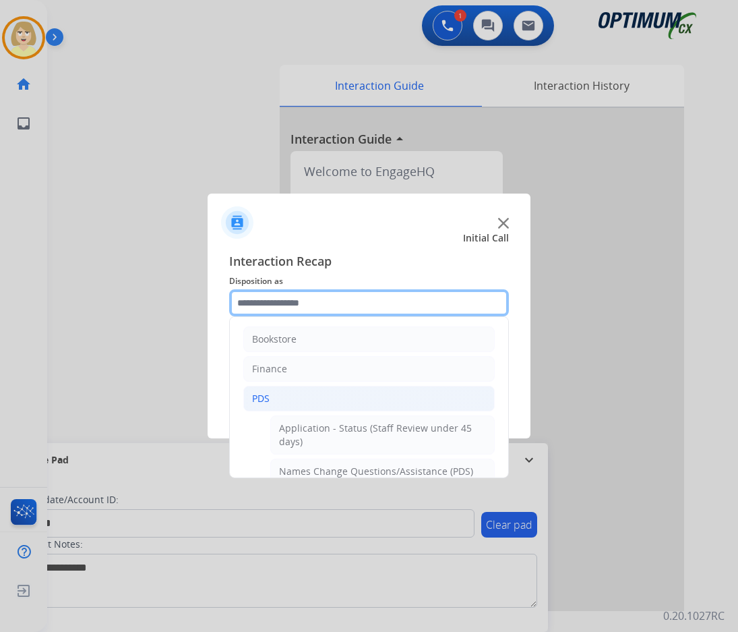
click at [293, 308] on input "text" at bounding box center [369, 302] width 280 height 27
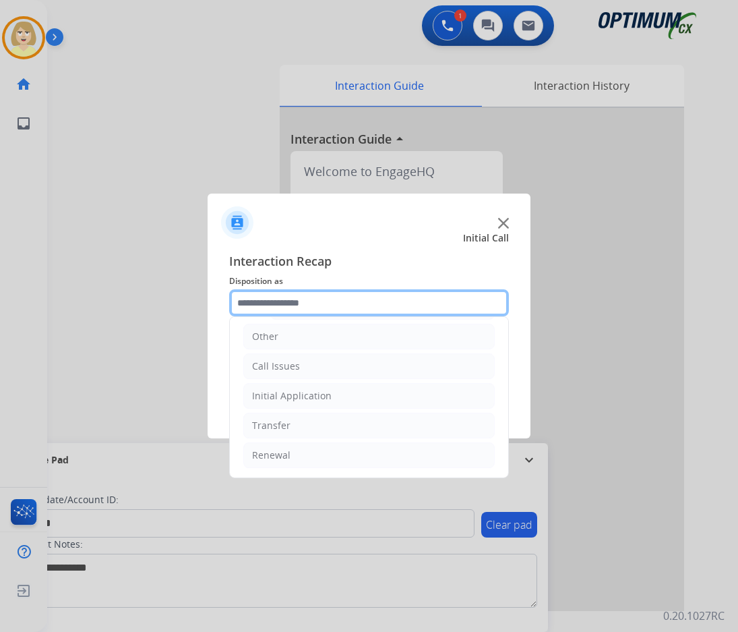
scroll to position [340, 0]
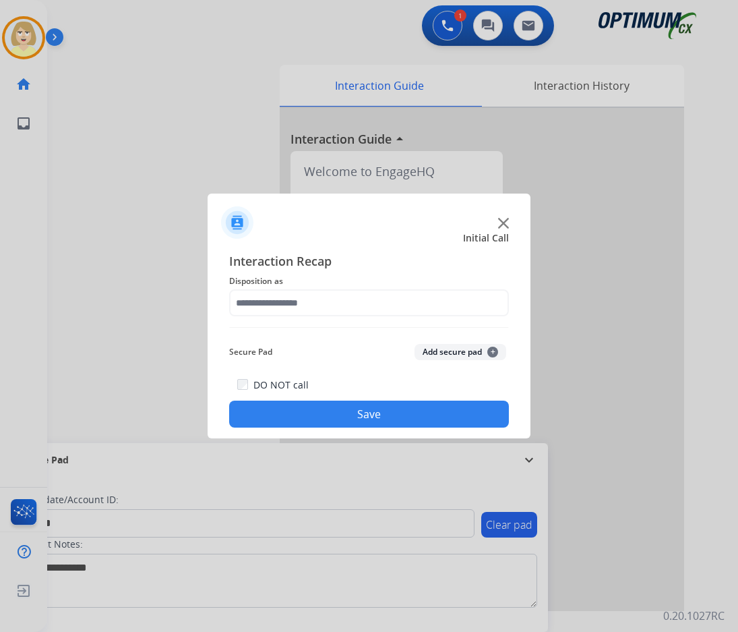
drag, startPoint x: 279, startPoint y: 440, endPoint x: 334, endPoint y: 440, distance: 54.6
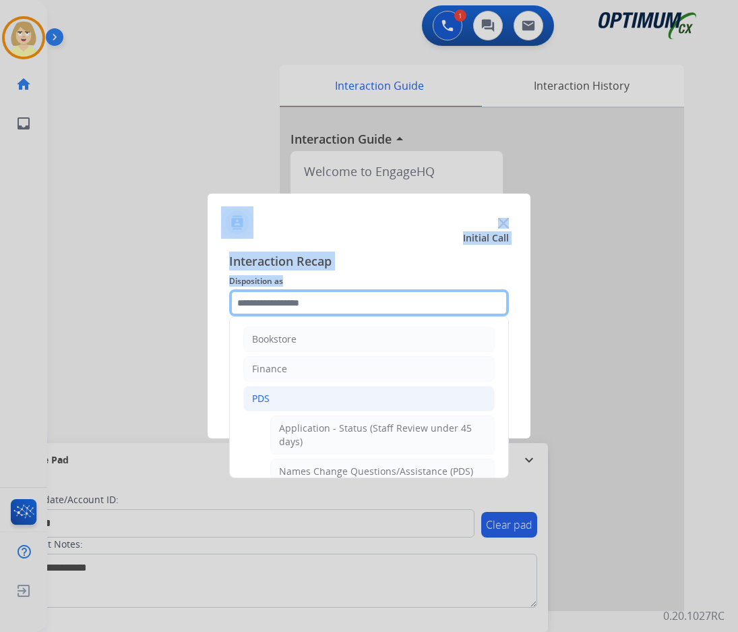
click at [296, 311] on input "text" at bounding box center [369, 302] width 280 height 27
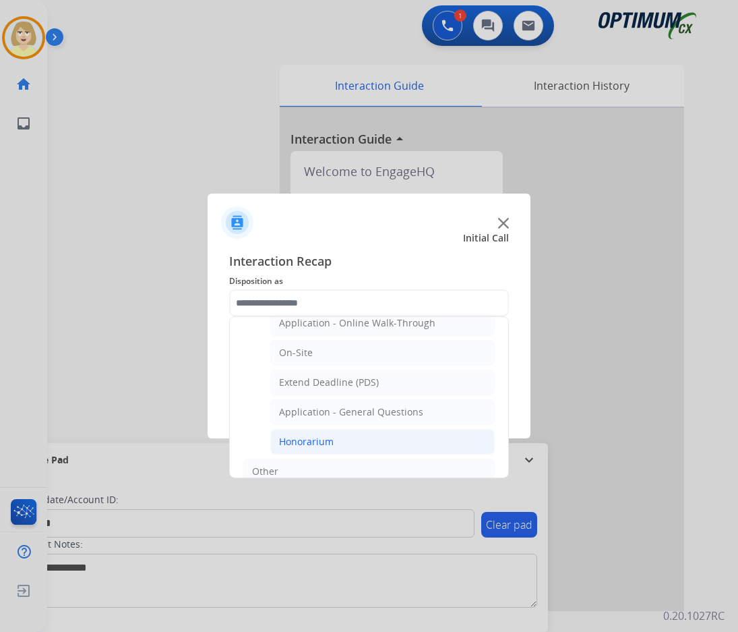
click at [297, 447] on div "Honorarium" at bounding box center [306, 441] width 55 height 13
type input "**********"
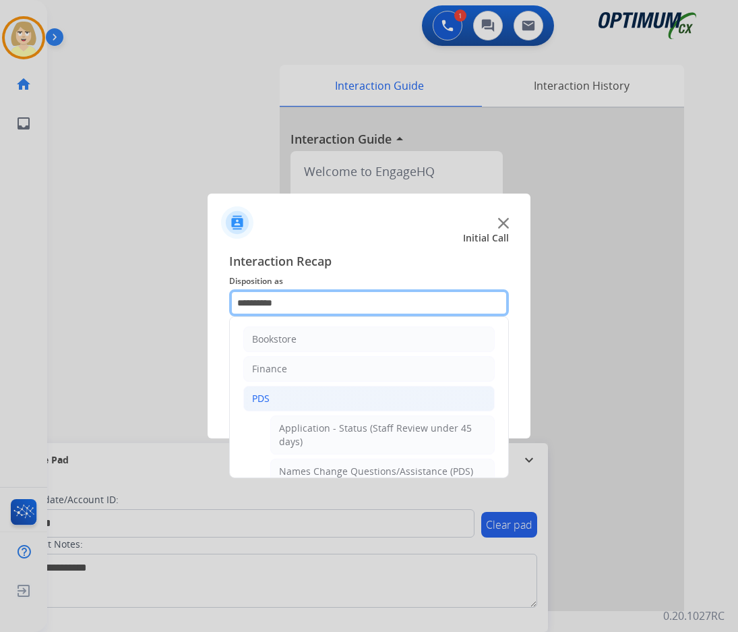
drag, startPoint x: 294, startPoint y: 306, endPoint x: 212, endPoint y: 305, distance: 81.6
click at [212, 305] on div "**********" at bounding box center [369, 340] width 323 height 198
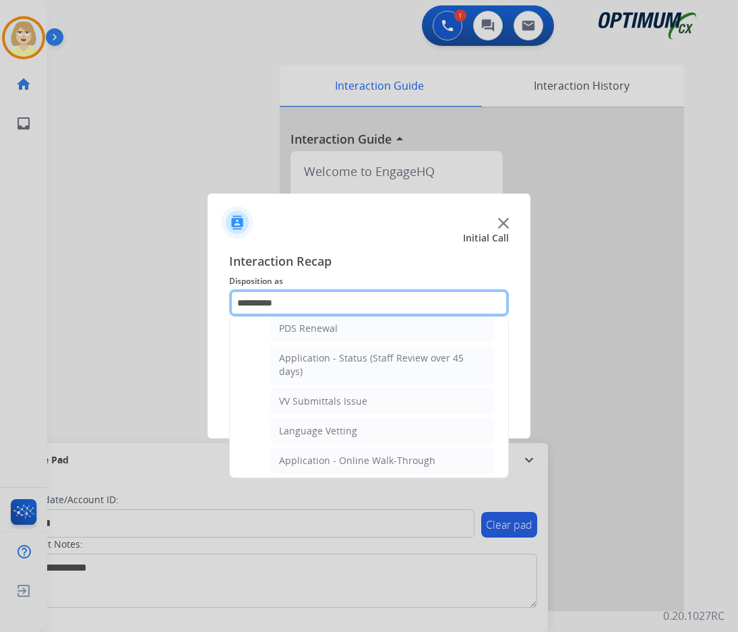
scroll to position [337, 0]
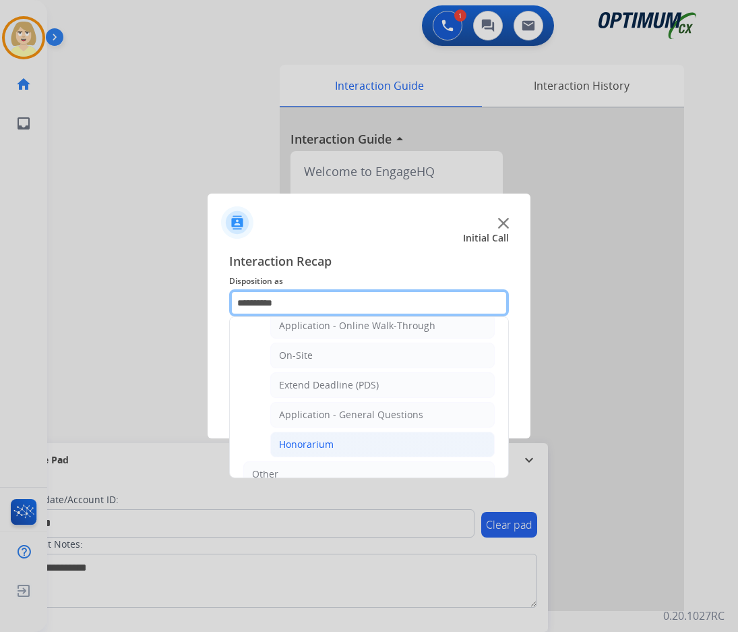
click at [283, 303] on input "**********" at bounding box center [369, 302] width 280 height 27
click at [292, 306] on input "**********" at bounding box center [369, 302] width 280 height 27
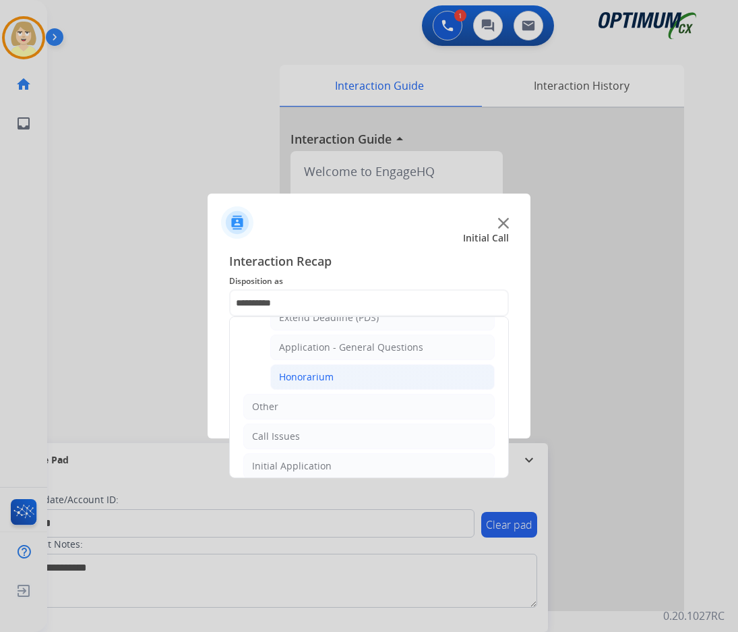
click at [322, 378] on div "Honorarium" at bounding box center [306, 376] width 55 height 13
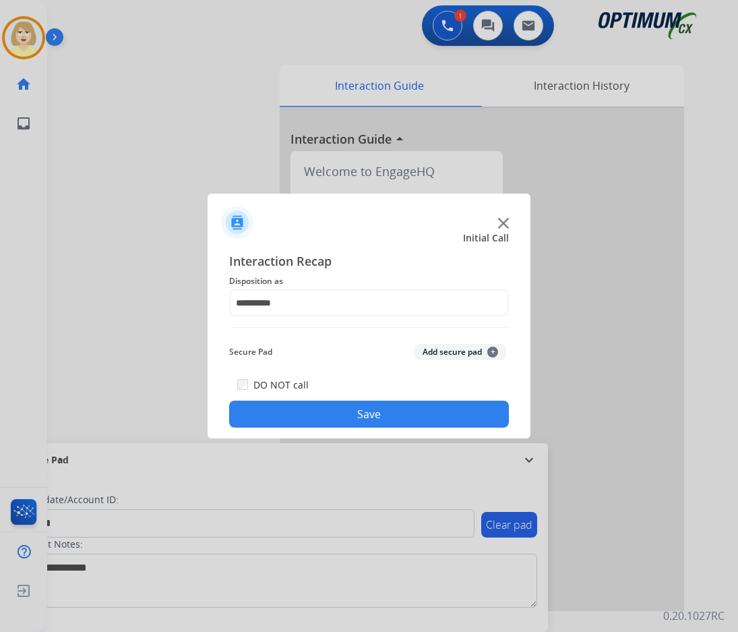
click at [441, 351] on button "Add secure pad +" at bounding box center [461, 352] width 92 height 16
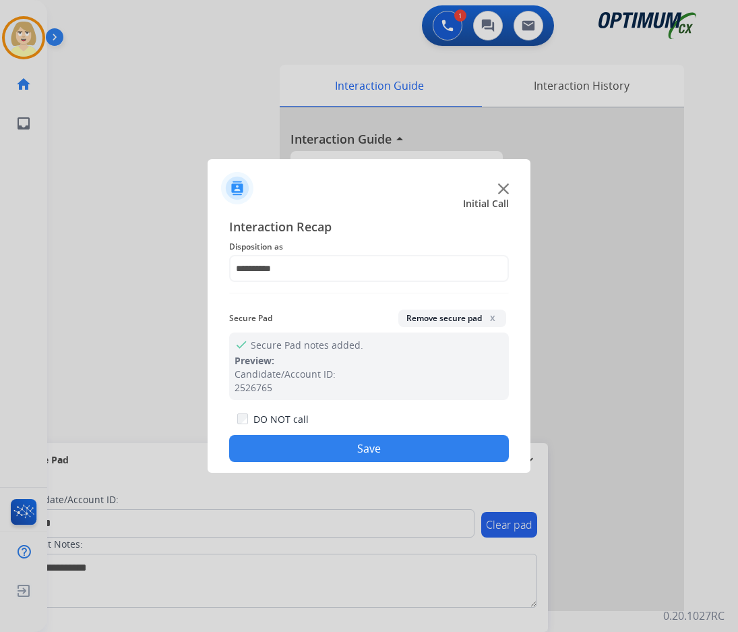
drag, startPoint x: 340, startPoint y: 448, endPoint x: 9, endPoint y: 406, distance: 332.9
click at [335, 447] on button "Save" at bounding box center [369, 448] width 280 height 27
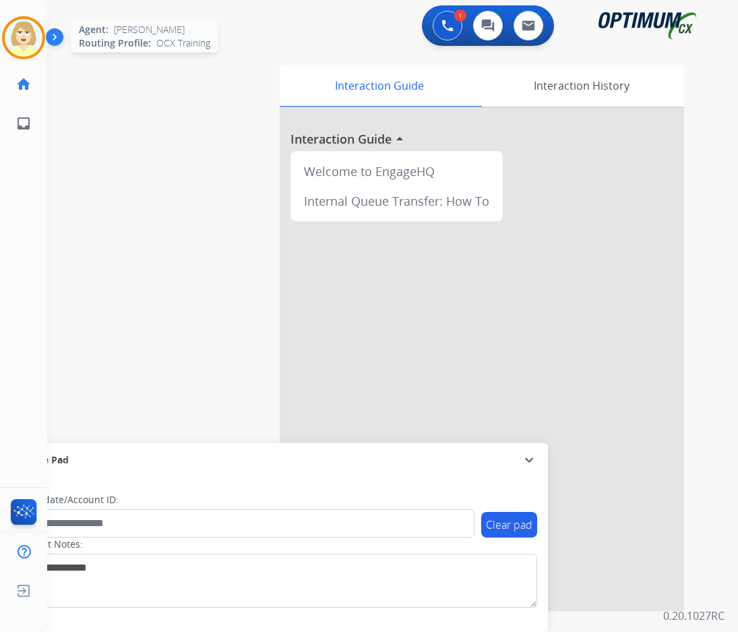
drag, startPoint x: 23, startPoint y: 26, endPoint x: 31, endPoint y: 27, distance: 8.1
click at [23, 26] on img at bounding box center [24, 38] width 38 height 38
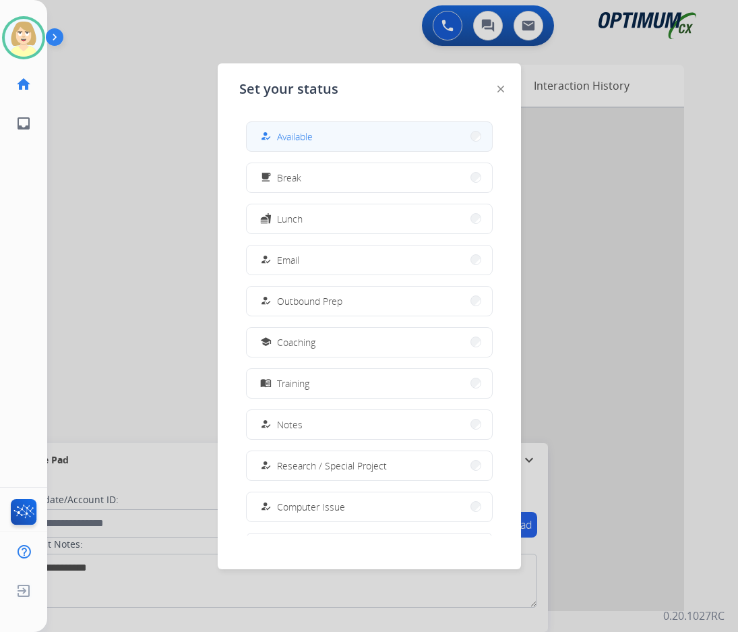
click at [277, 138] on div "how_to_reg Available" at bounding box center [285, 136] width 55 height 16
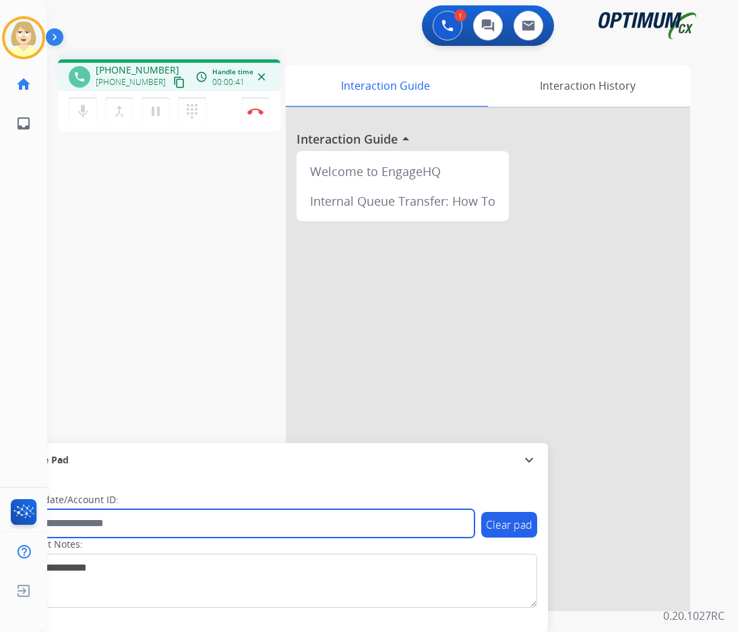
click at [90, 520] on input "text" at bounding box center [246, 523] width 457 height 28
paste input "*******"
type input "*******"
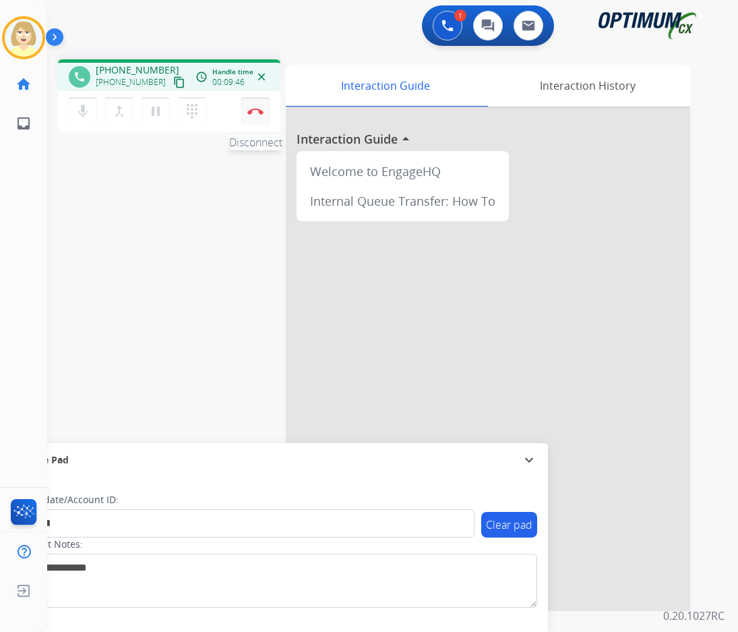
click at [261, 107] on button "Disconnect" at bounding box center [255, 111] width 28 height 28
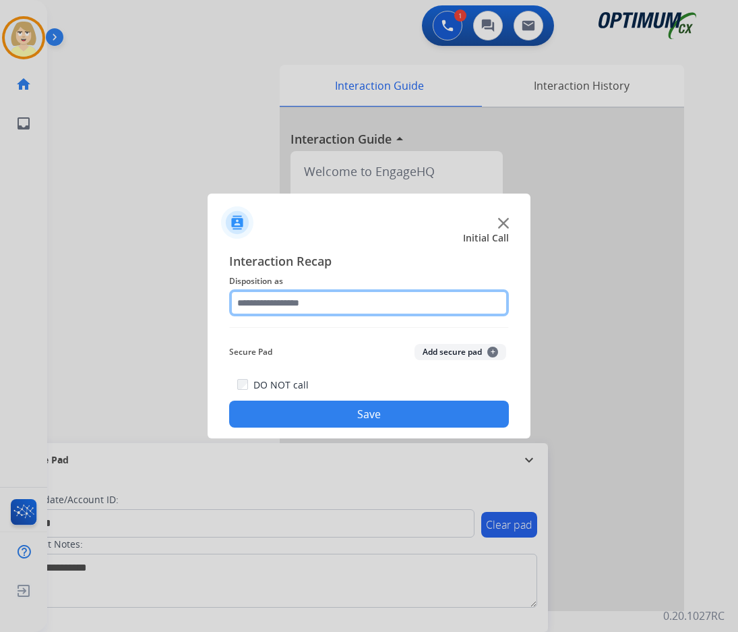
click at [264, 301] on input "text" at bounding box center [369, 302] width 280 height 27
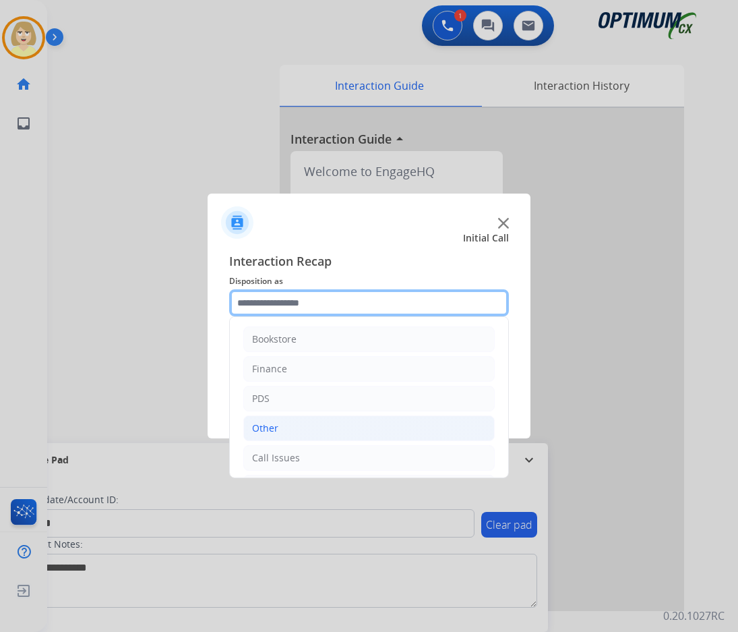
scroll to position [92, 0]
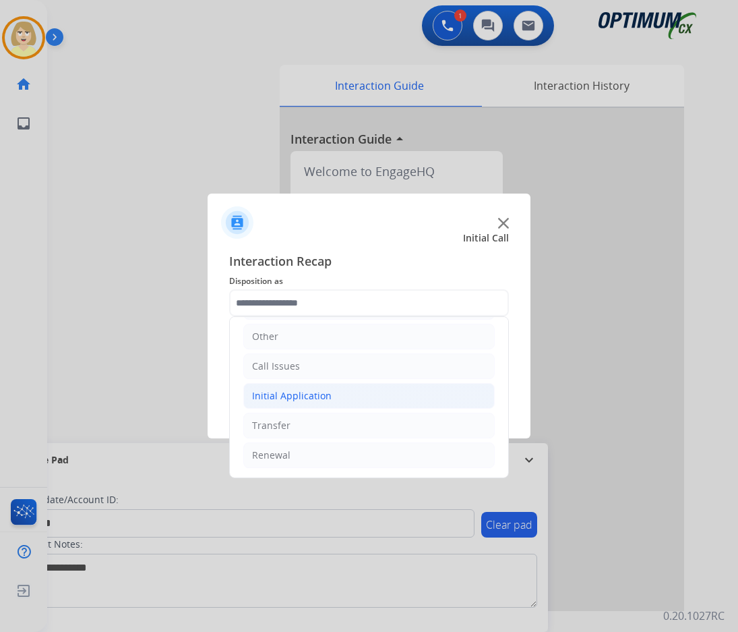
click at [293, 396] on div "Initial Application" at bounding box center [292, 395] width 80 height 13
click at [319, 426] on div "Credential Resend (Initial application)" at bounding box center [364, 425] width 171 height 13
type input "**********"
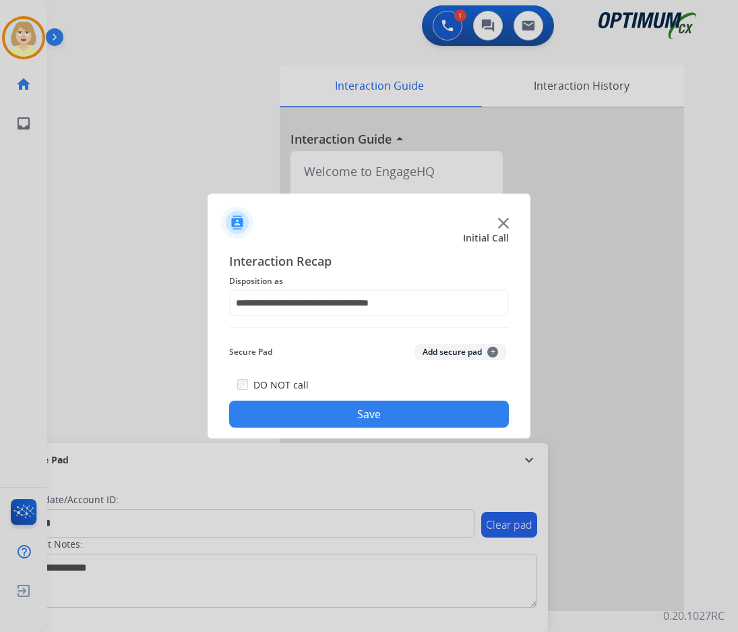
click at [430, 348] on button "Add secure pad +" at bounding box center [461, 352] width 92 height 16
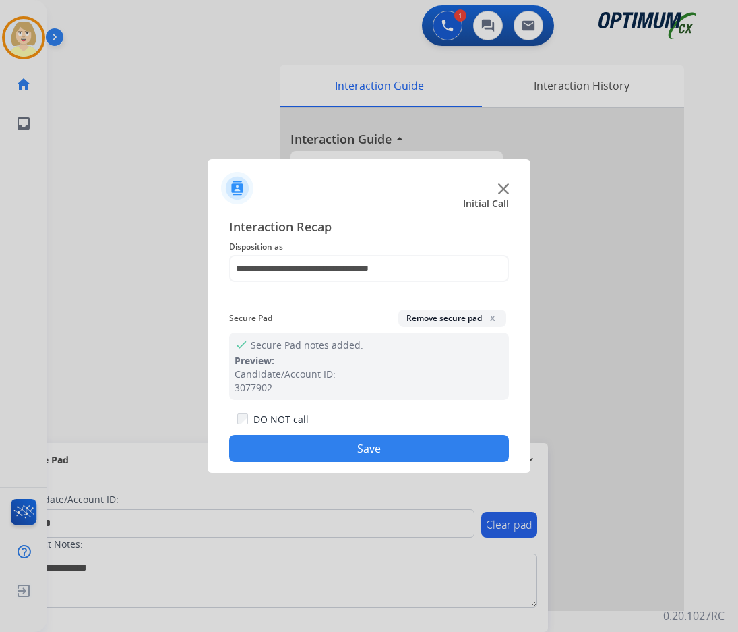
drag, startPoint x: 313, startPoint y: 444, endPoint x: 276, endPoint y: 405, distance: 53.9
click at [313, 443] on button "Save" at bounding box center [369, 448] width 280 height 27
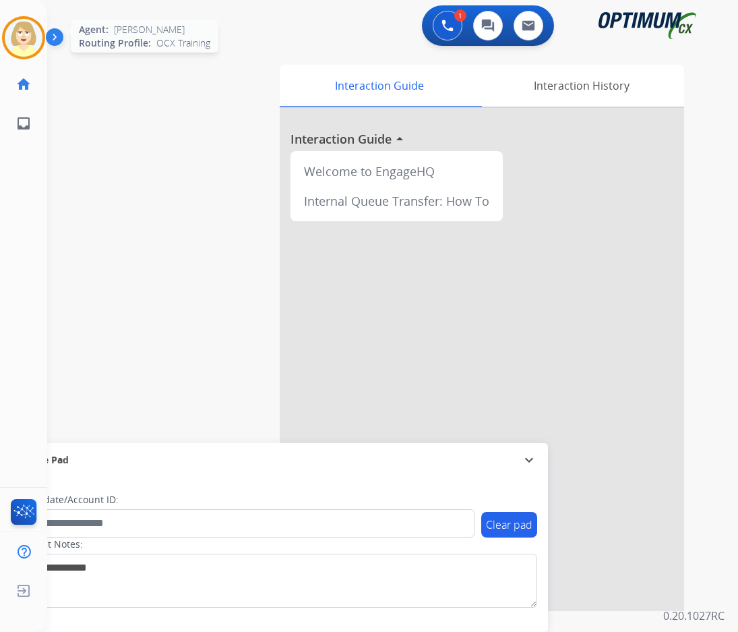
drag, startPoint x: 24, startPoint y: 30, endPoint x: 53, endPoint y: 42, distance: 30.8
click at [26, 31] on img at bounding box center [24, 38] width 38 height 38
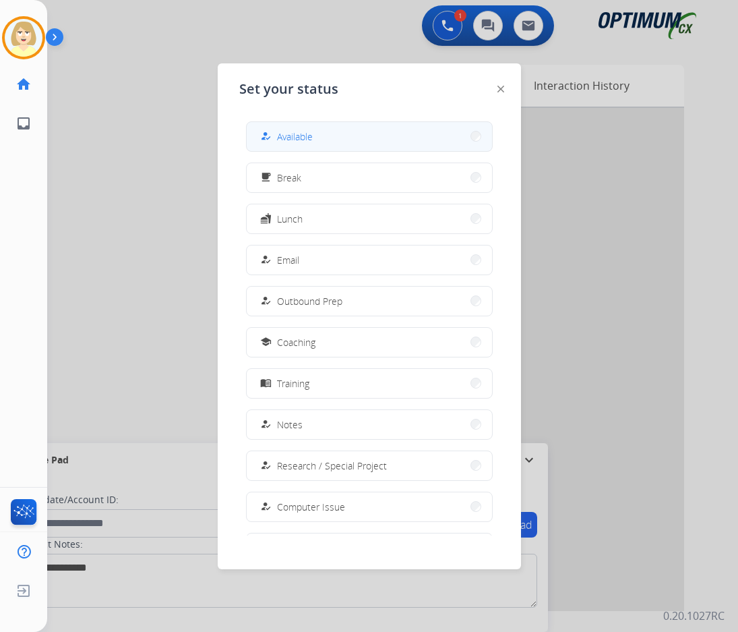
click at [289, 131] on span "Available" at bounding box center [295, 136] width 36 height 14
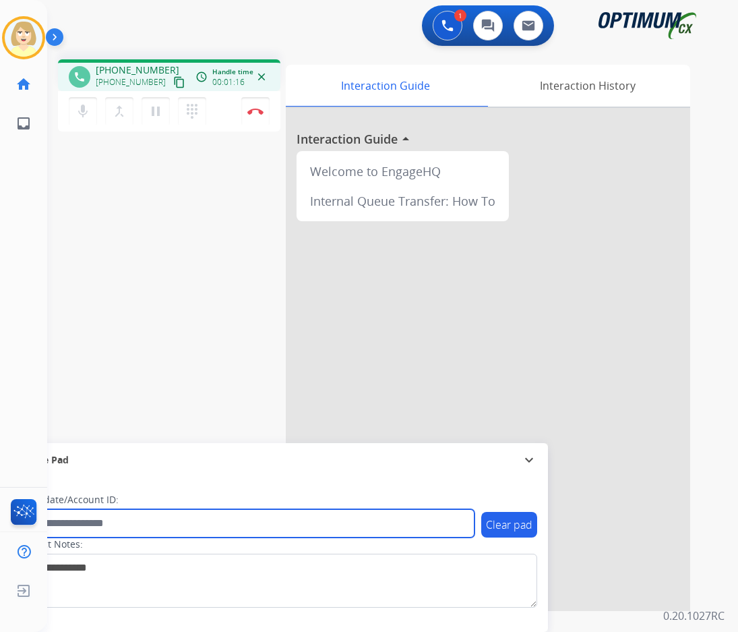
click at [71, 526] on input "text" at bounding box center [246, 523] width 457 height 28
paste input "*******"
type input "*******"
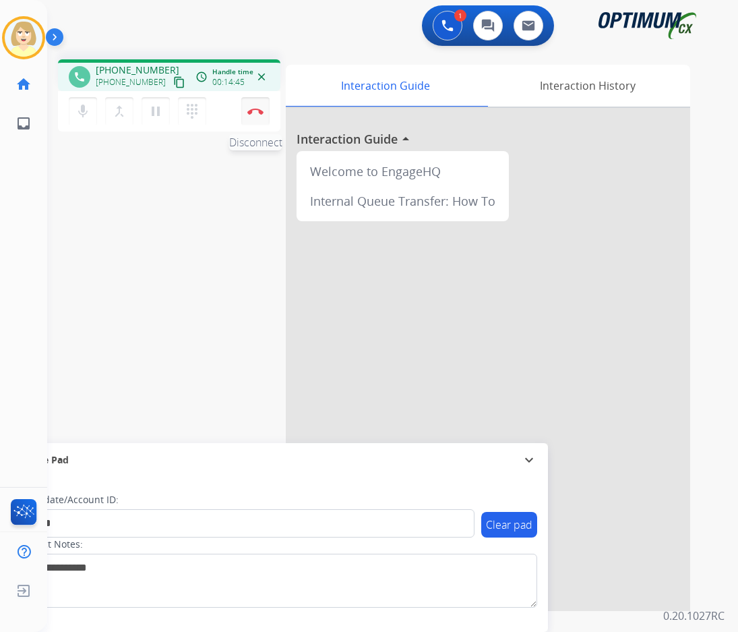
click at [257, 109] on img at bounding box center [255, 111] width 16 height 7
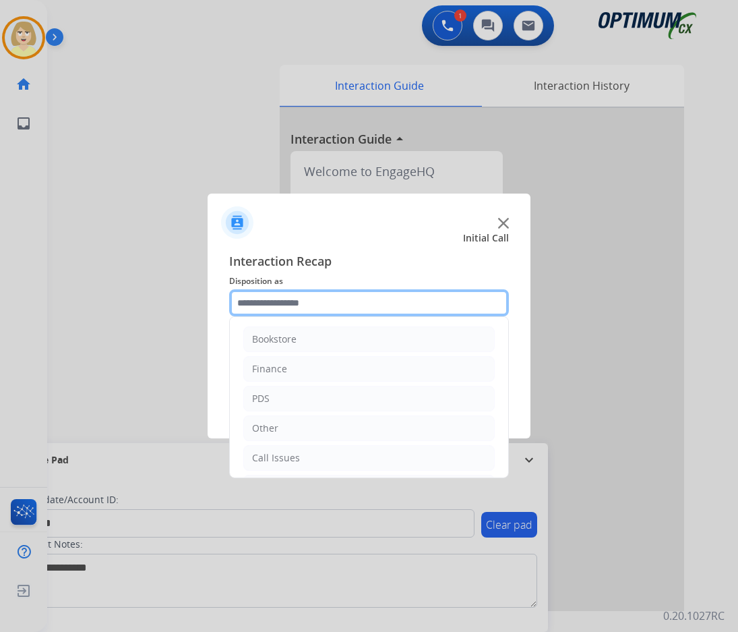
click at [281, 303] on input "text" at bounding box center [369, 302] width 280 height 27
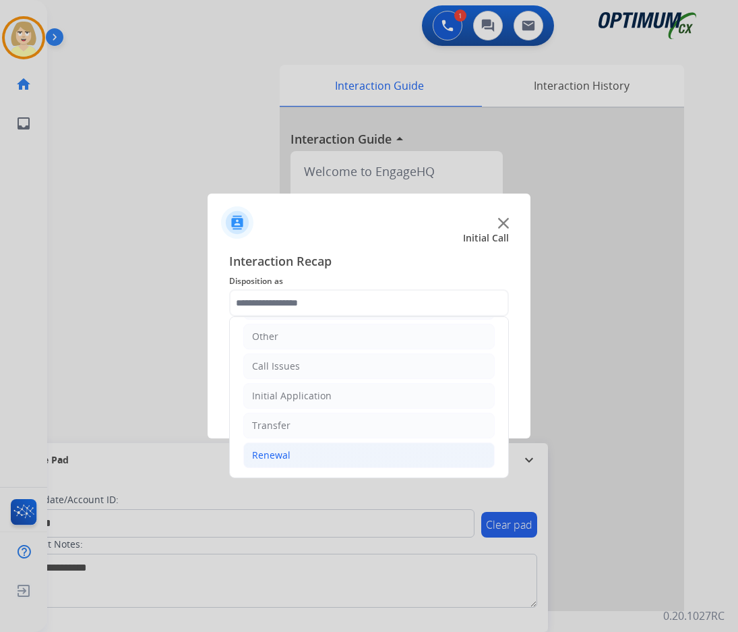
click at [287, 449] on div "Renewal" at bounding box center [271, 454] width 38 height 13
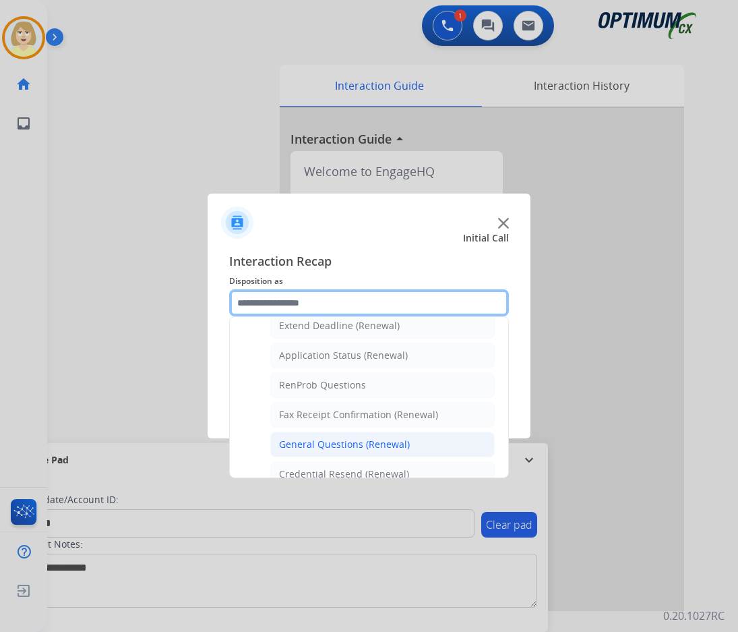
scroll to position [361, 0]
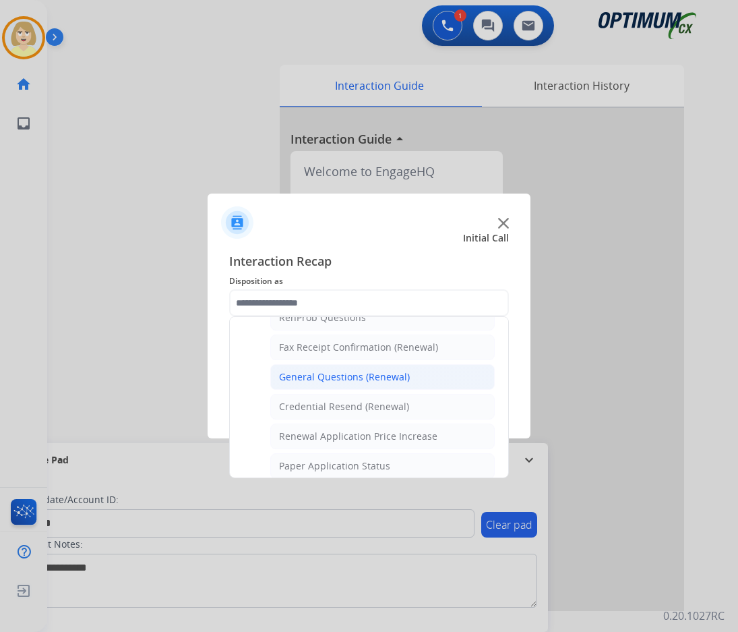
drag, startPoint x: 325, startPoint y: 377, endPoint x: 444, endPoint y: 381, distance: 119.4
click at [326, 377] on div "General Questions (Renewal)" at bounding box center [344, 376] width 131 height 13
type input "**********"
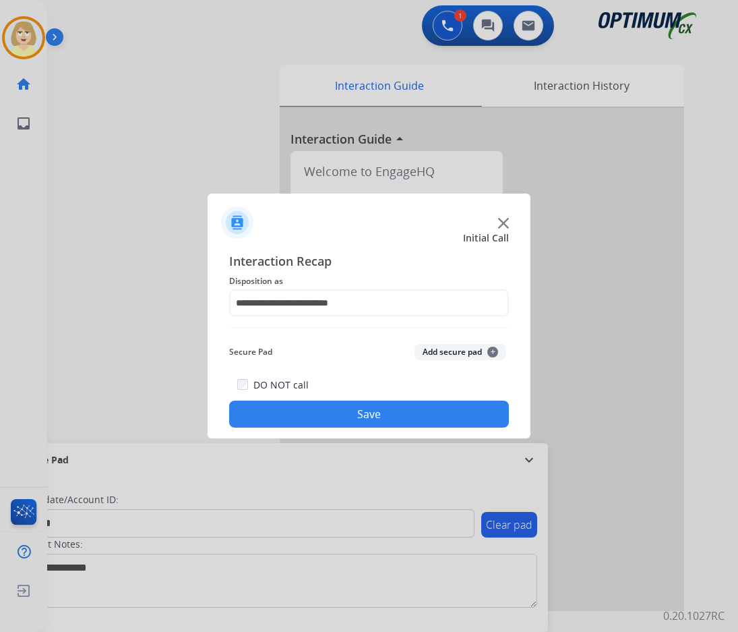
click at [450, 354] on button "Add secure pad +" at bounding box center [461, 352] width 92 height 16
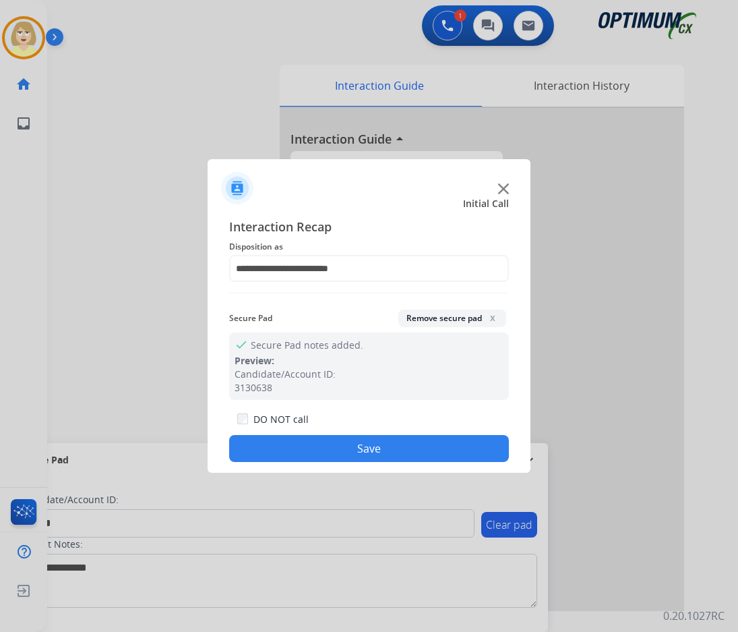
drag, startPoint x: 353, startPoint y: 448, endPoint x: 332, endPoint y: 425, distance: 31.0
click at [351, 445] on button "Save" at bounding box center [369, 448] width 280 height 27
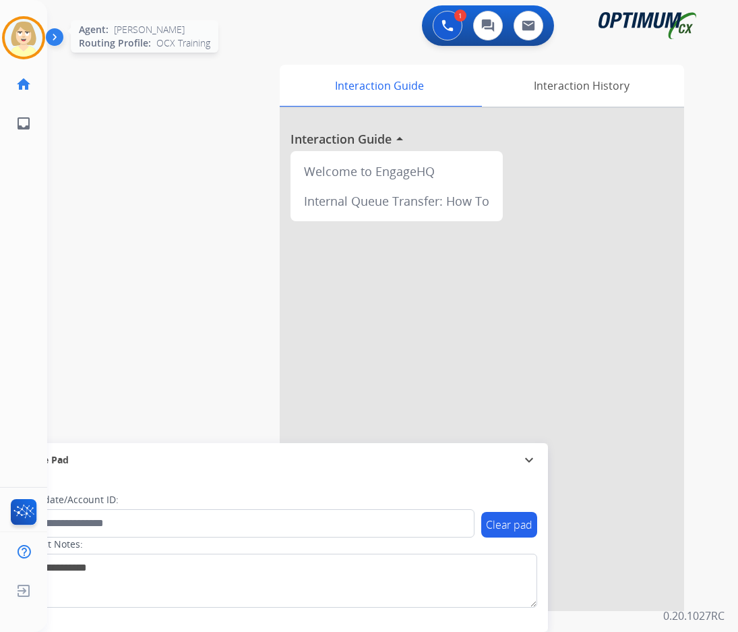
click at [13, 31] on img at bounding box center [24, 38] width 38 height 38
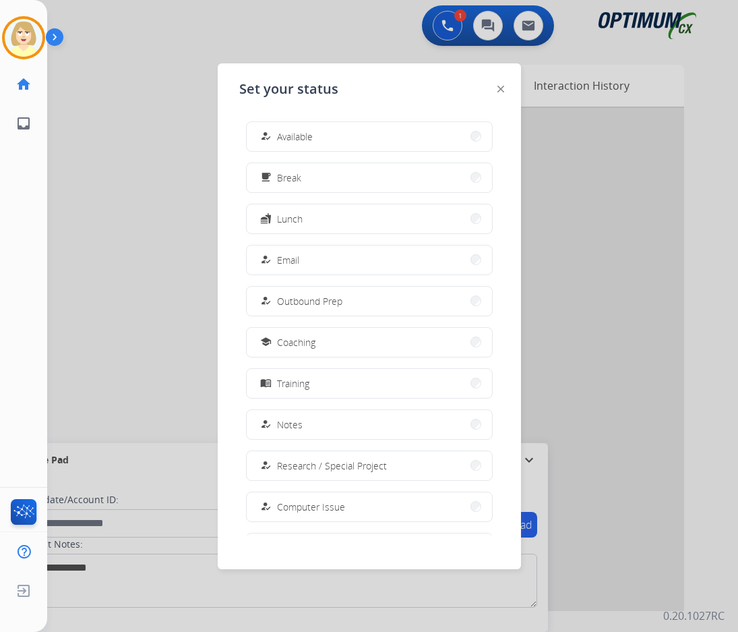
click at [294, 134] on span "Available" at bounding box center [295, 136] width 36 height 14
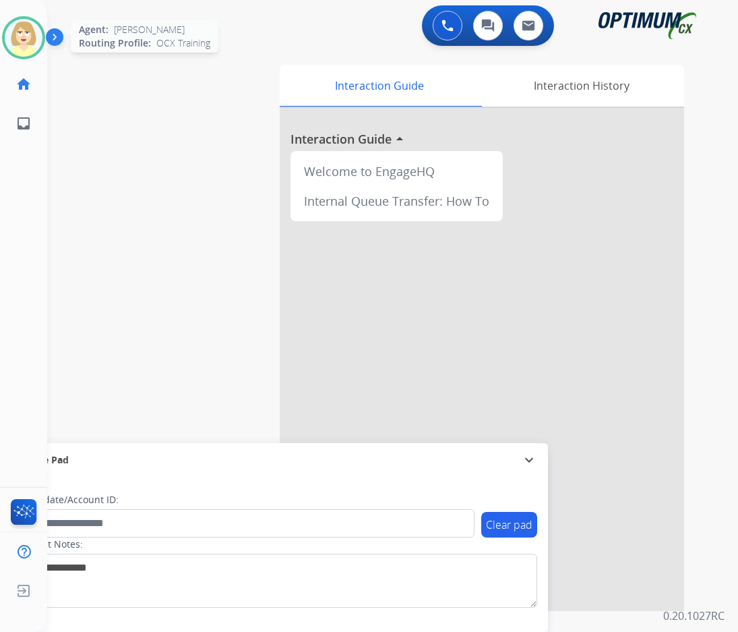
click at [24, 24] on img at bounding box center [24, 38] width 38 height 38
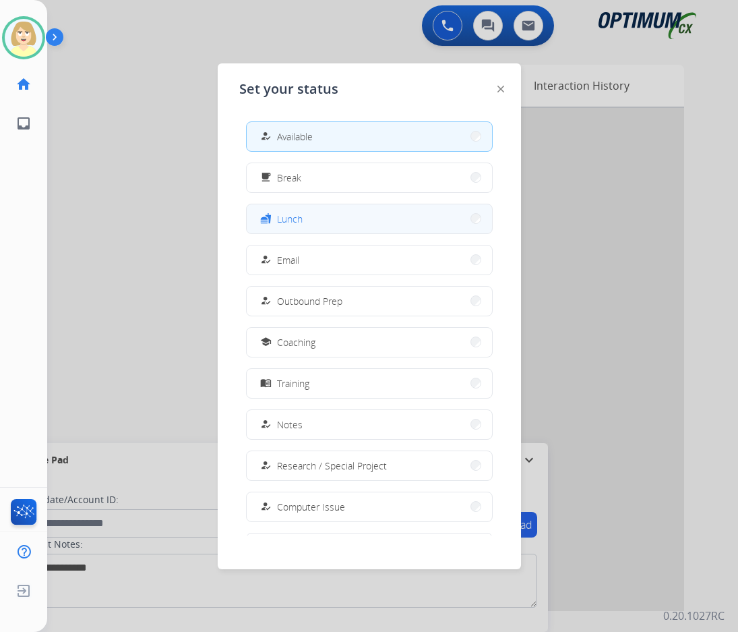
click at [290, 216] on span "Lunch" at bounding box center [290, 219] width 26 height 14
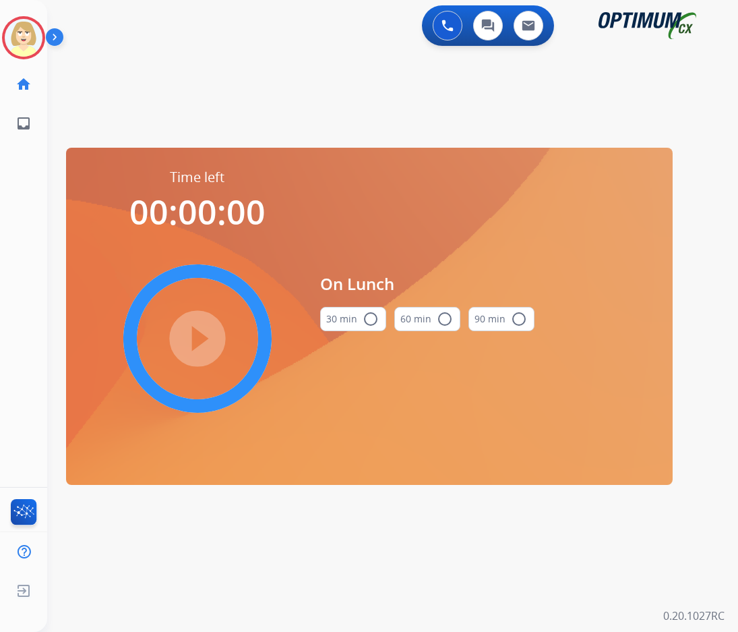
click at [371, 317] on mat-icon "radio_button_unchecked" at bounding box center [371, 319] width 16 height 16
click at [206, 342] on mat-icon "play_circle_filled" at bounding box center [197, 338] width 16 height 16
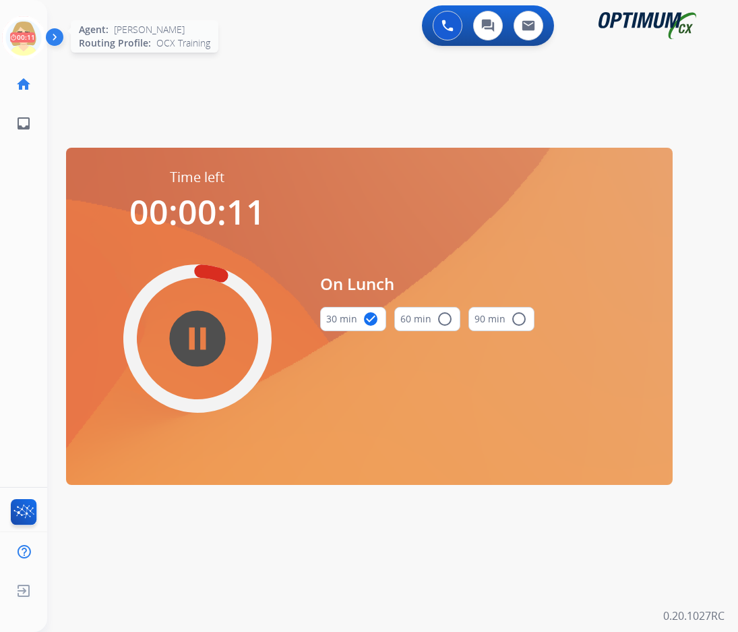
click at [13, 30] on icon at bounding box center [24, 38] width 44 height 44
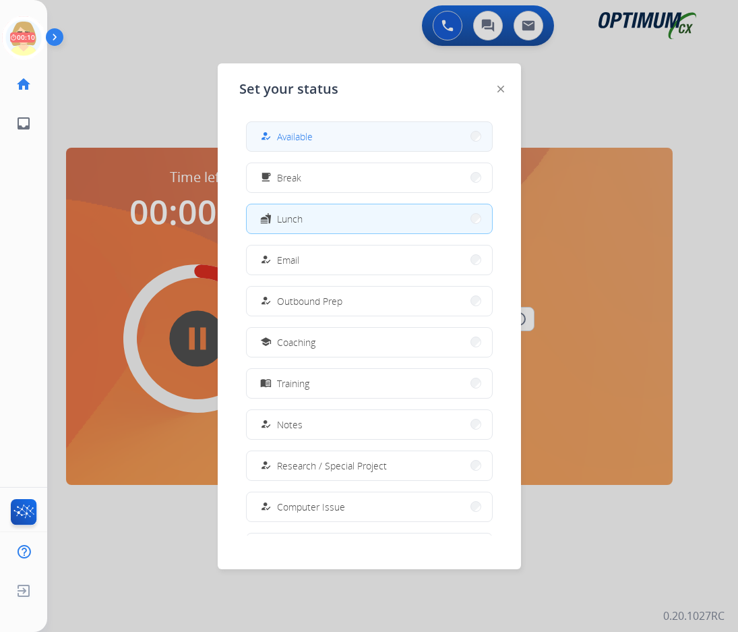
click at [298, 138] on span "Available" at bounding box center [295, 136] width 36 height 14
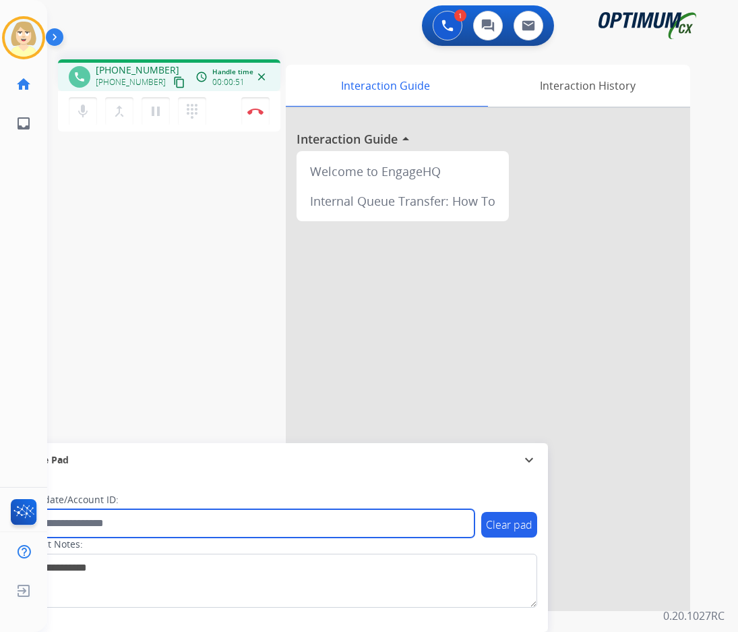
click at [70, 524] on input "text" at bounding box center [246, 523] width 457 height 28
paste input "*******"
type input "*******"
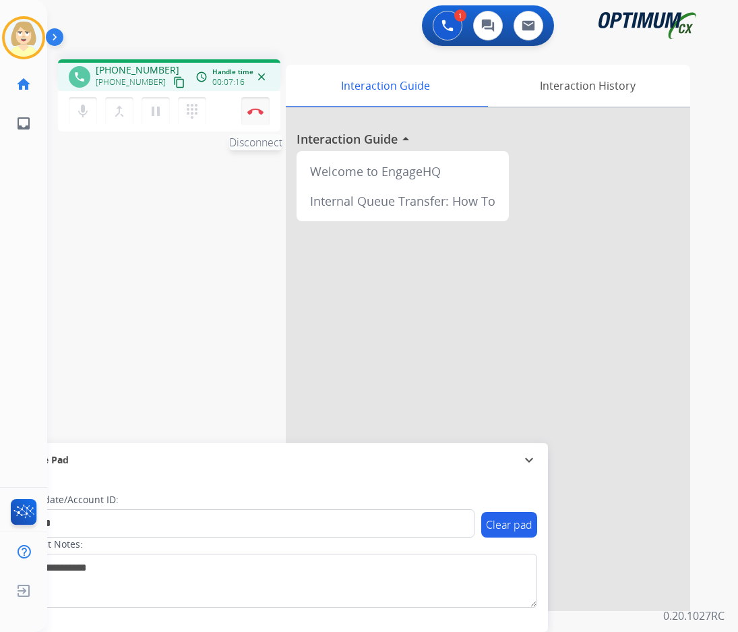
click at [254, 107] on button "Disconnect" at bounding box center [255, 111] width 28 height 28
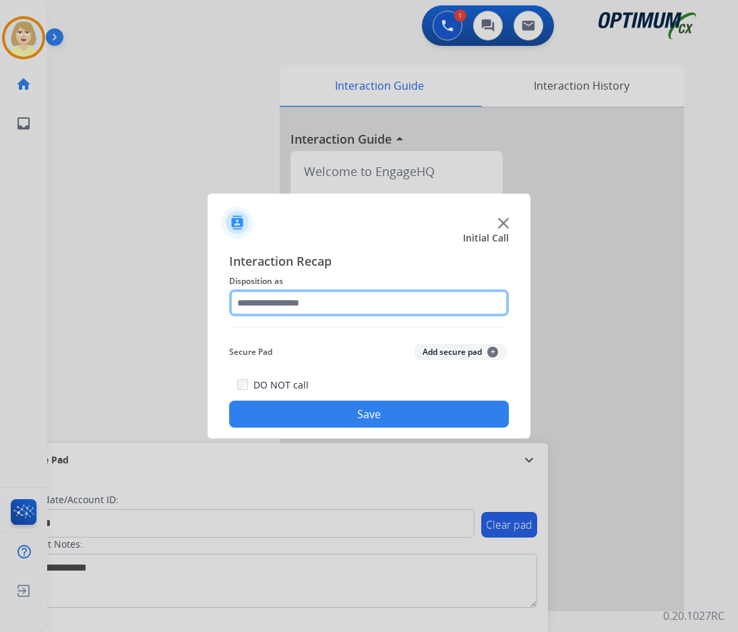
click at [265, 303] on input "text" at bounding box center [369, 302] width 280 height 27
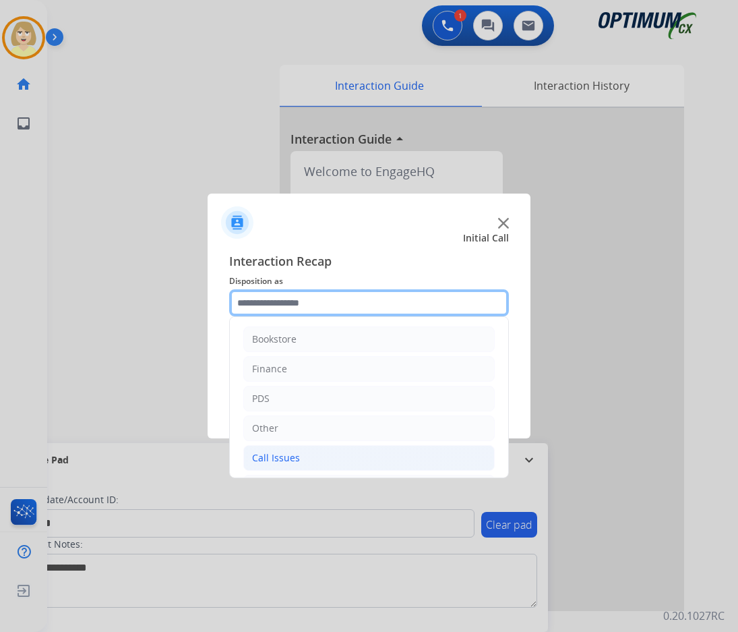
scroll to position [92, 0]
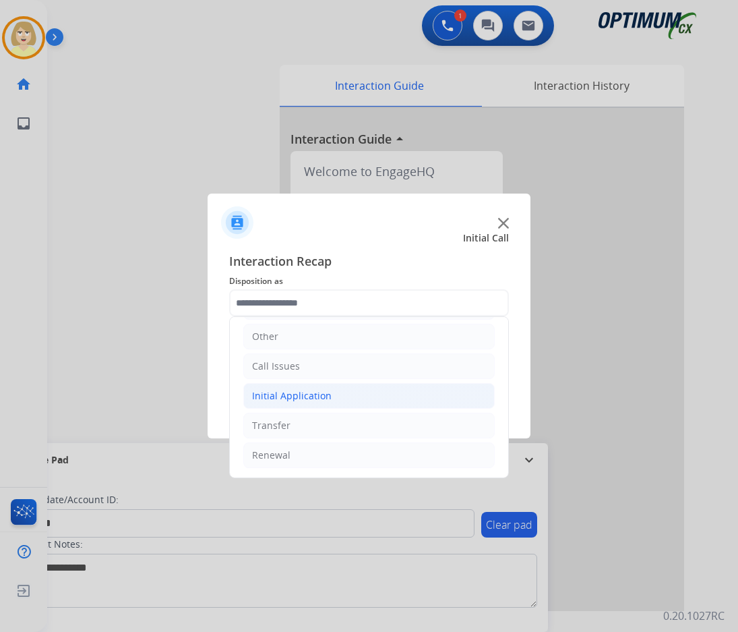
click at [279, 396] on div "Initial Application" at bounding box center [292, 395] width 80 height 13
click at [325, 427] on div "Credential Resend (Initial application)" at bounding box center [364, 425] width 171 height 13
type input "**********"
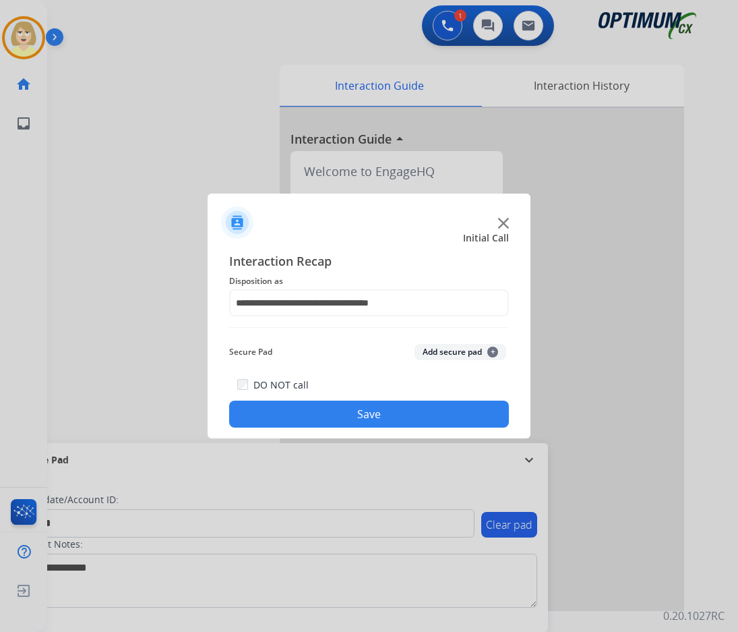
click at [436, 355] on button "Add secure pad +" at bounding box center [461, 352] width 92 height 16
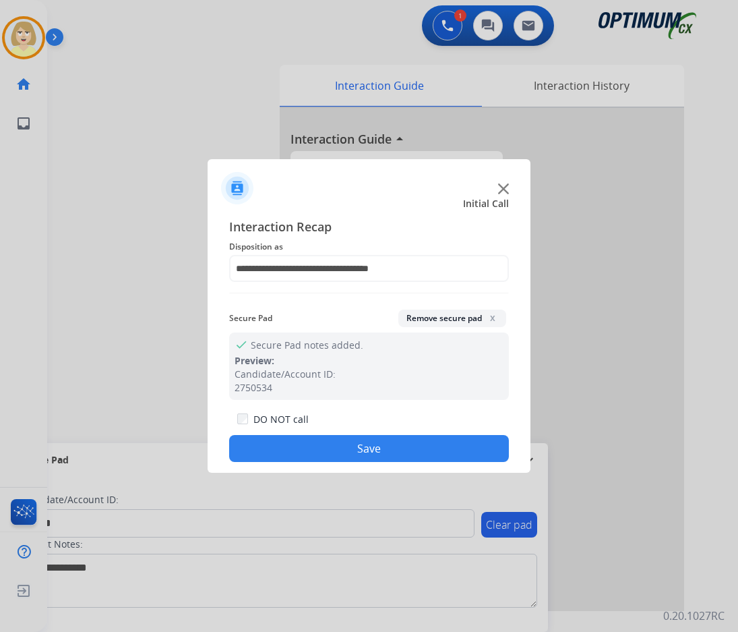
drag, startPoint x: 335, startPoint y: 442, endPoint x: 324, endPoint y: 427, distance: 18.9
click at [334, 442] on button "Save" at bounding box center [369, 448] width 280 height 27
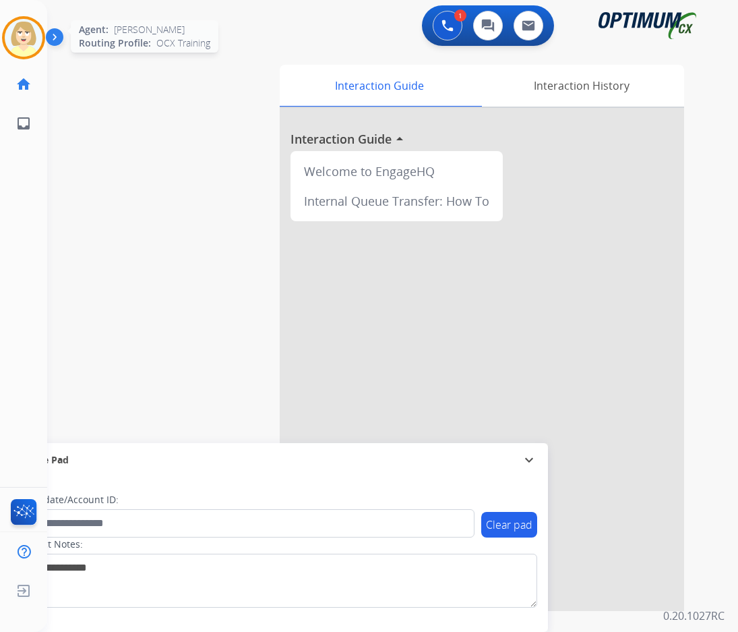
click at [23, 41] on img at bounding box center [24, 38] width 38 height 38
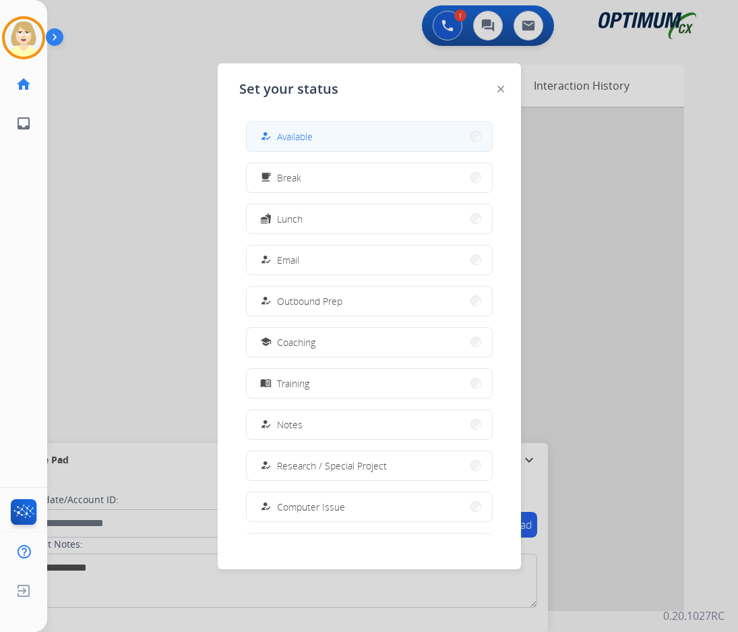
click at [307, 141] on span "Available" at bounding box center [295, 136] width 36 height 14
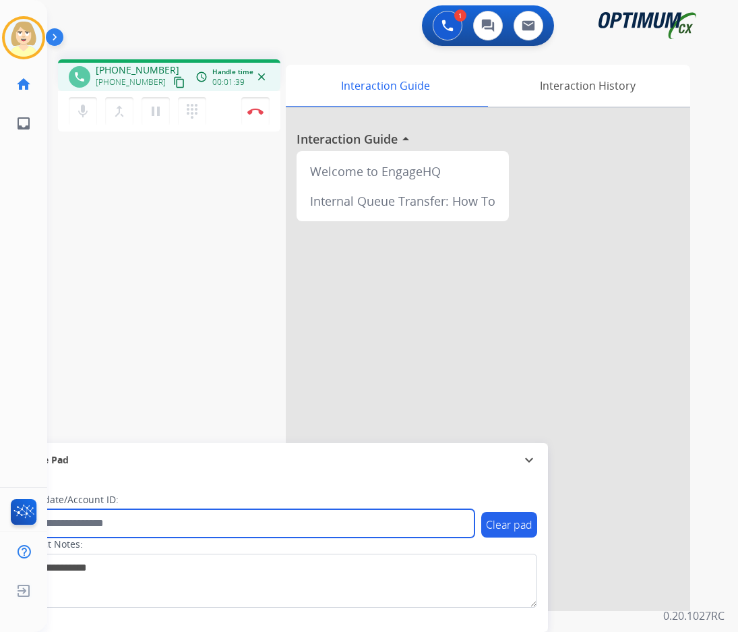
click at [82, 518] on input "text" at bounding box center [246, 523] width 457 height 28
paste input "*******"
type input "*******"
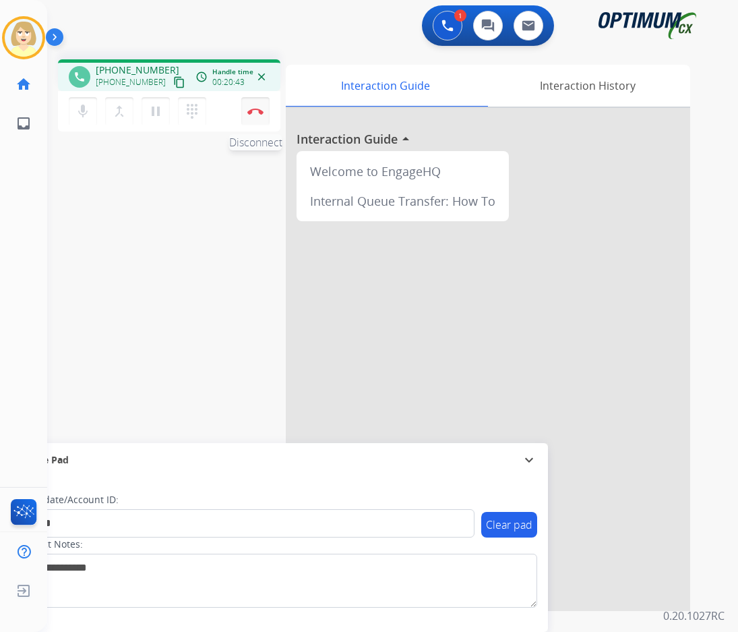
click at [255, 109] on img at bounding box center [255, 111] width 16 height 7
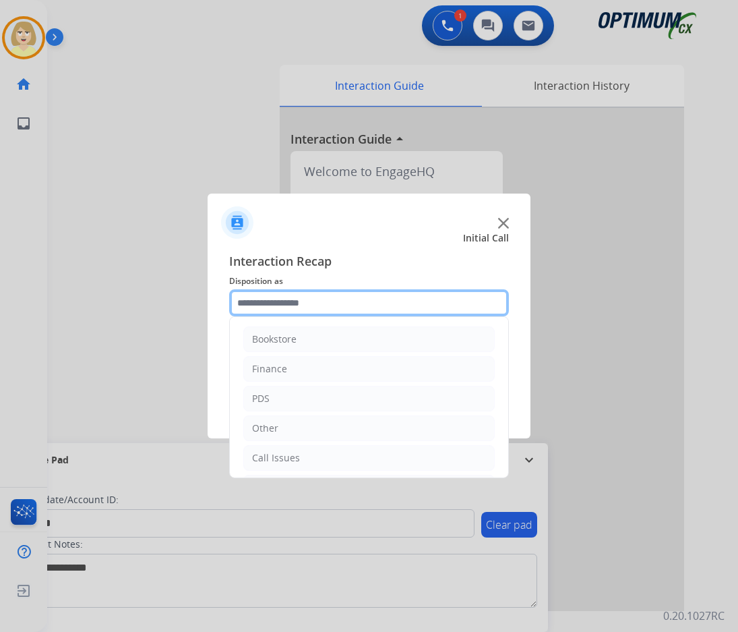
click at [268, 306] on input "text" at bounding box center [369, 302] width 280 height 27
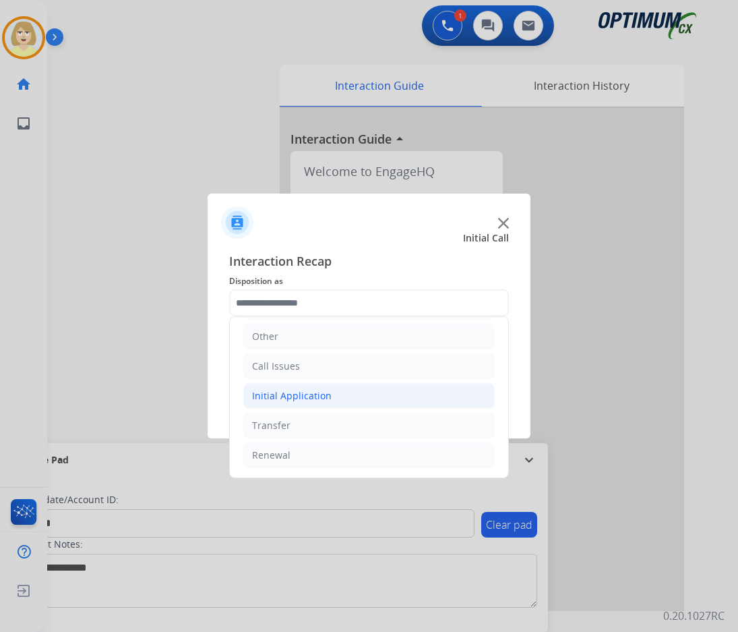
click at [302, 394] on div "Initial Application" at bounding box center [292, 395] width 80 height 13
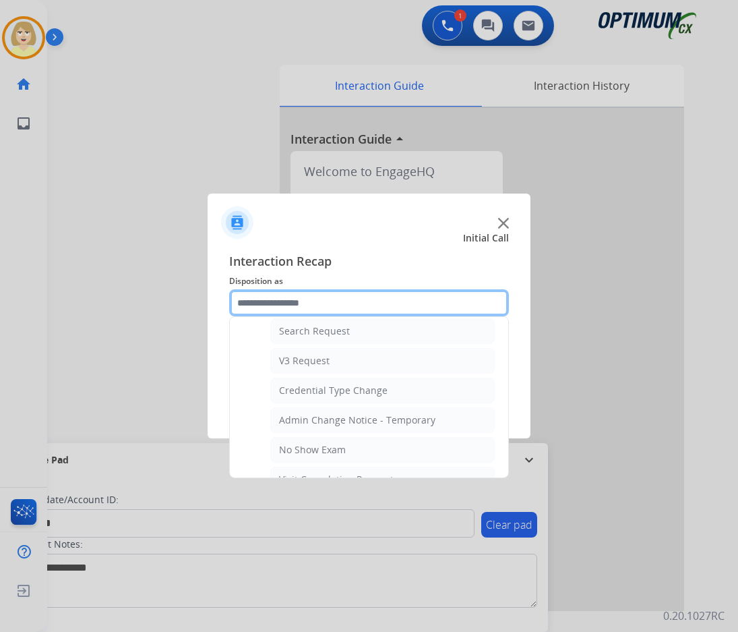
scroll to position [564, 0]
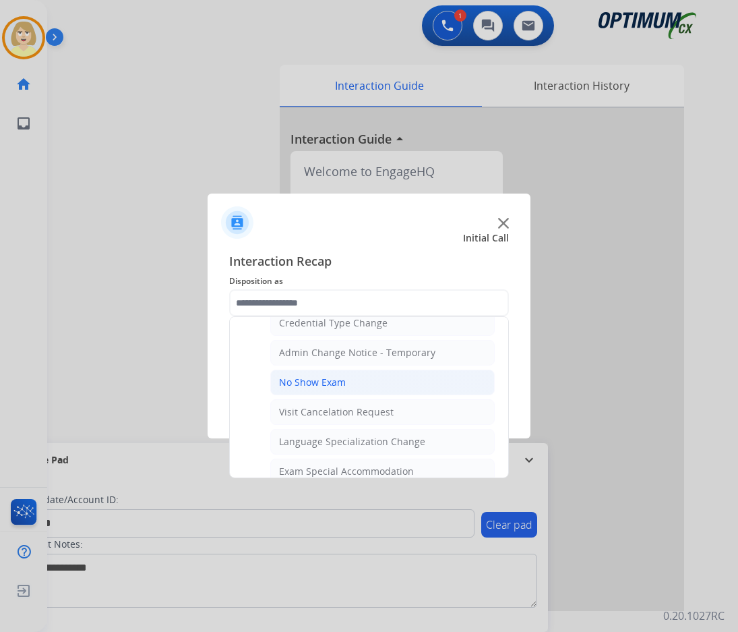
click at [330, 384] on div "No Show Exam" at bounding box center [312, 381] width 67 height 13
type input "**********"
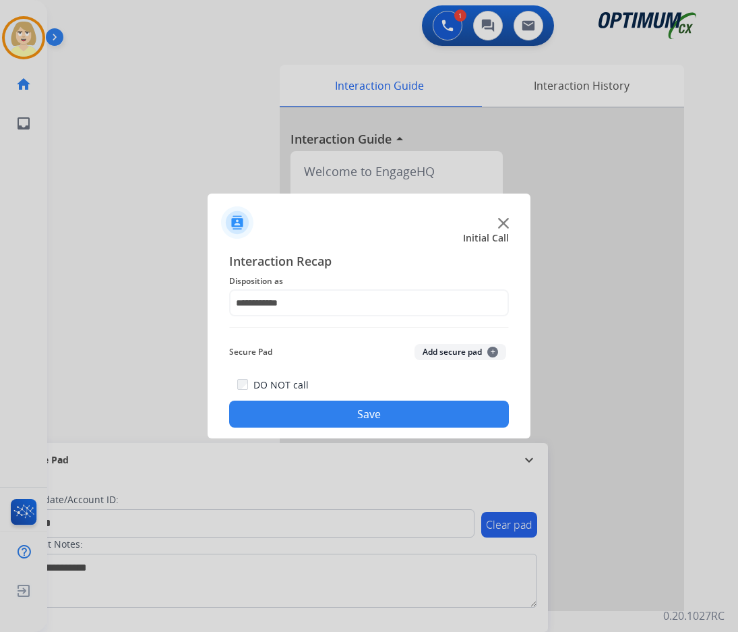
click at [432, 353] on button "Add secure pad +" at bounding box center [461, 352] width 92 height 16
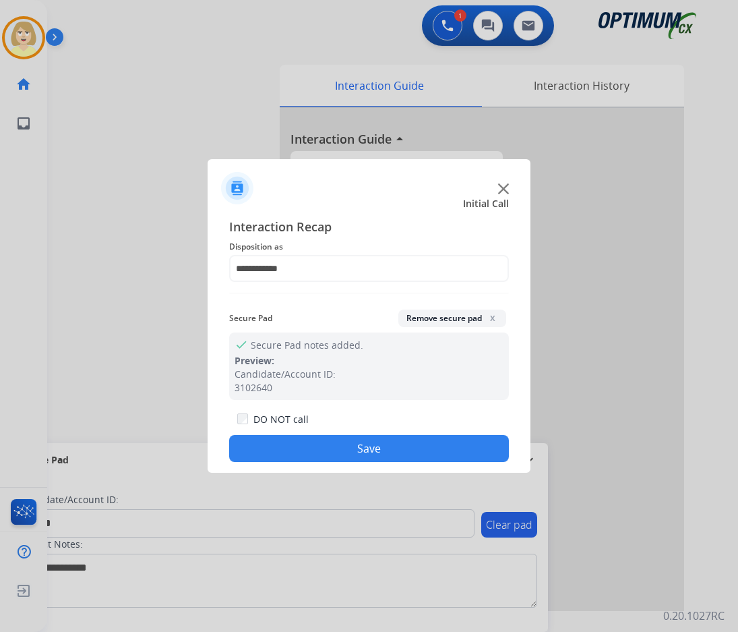
drag, startPoint x: 368, startPoint y: 443, endPoint x: 333, endPoint y: 387, distance: 66.0
click at [367, 443] on button "Save" at bounding box center [369, 448] width 280 height 27
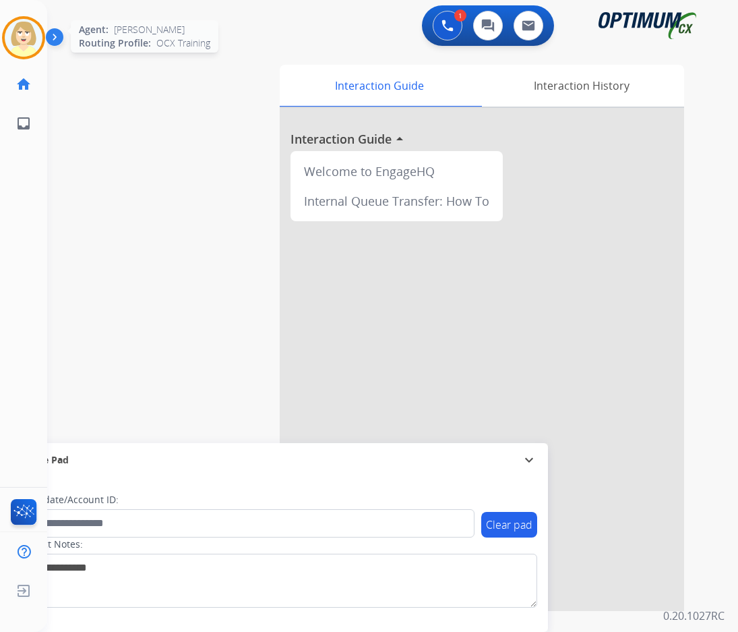
click at [19, 34] on img at bounding box center [24, 38] width 38 height 38
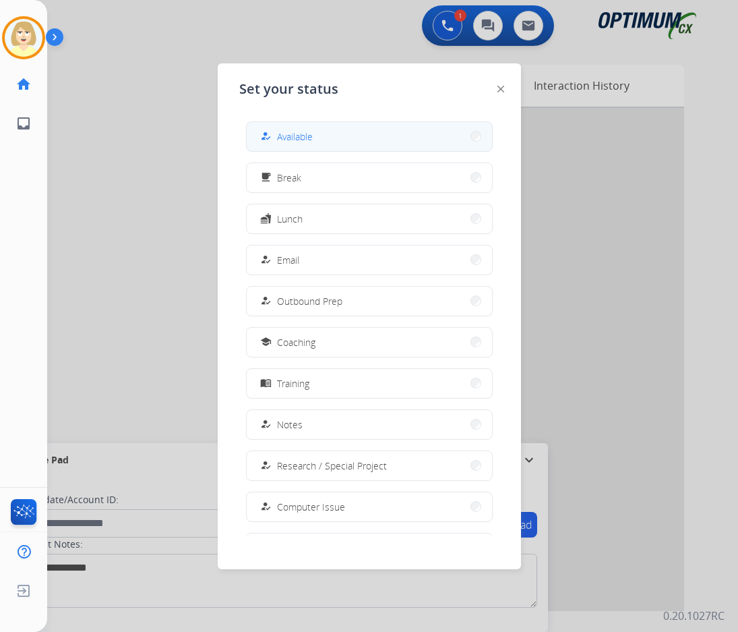
click at [285, 135] on span "Available" at bounding box center [295, 136] width 36 height 14
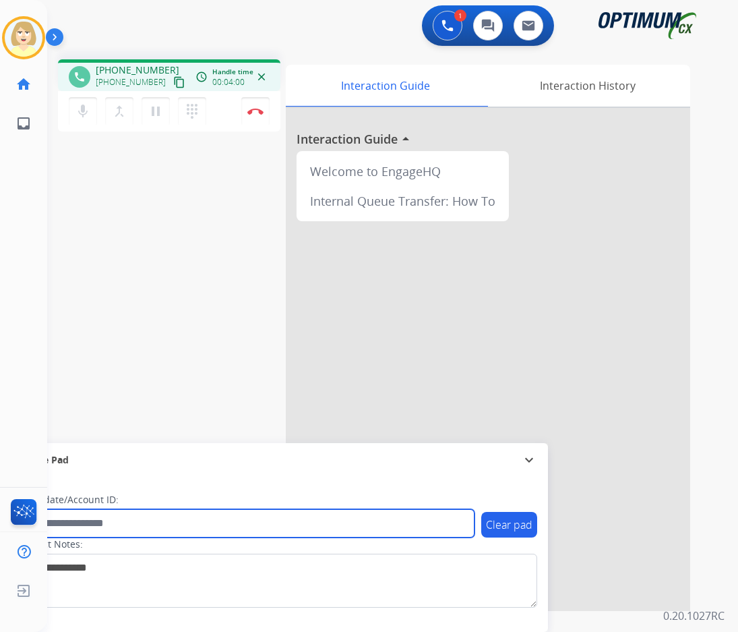
click at [134, 518] on input "text" at bounding box center [246, 523] width 457 height 28
paste input "*******"
type input "*******"
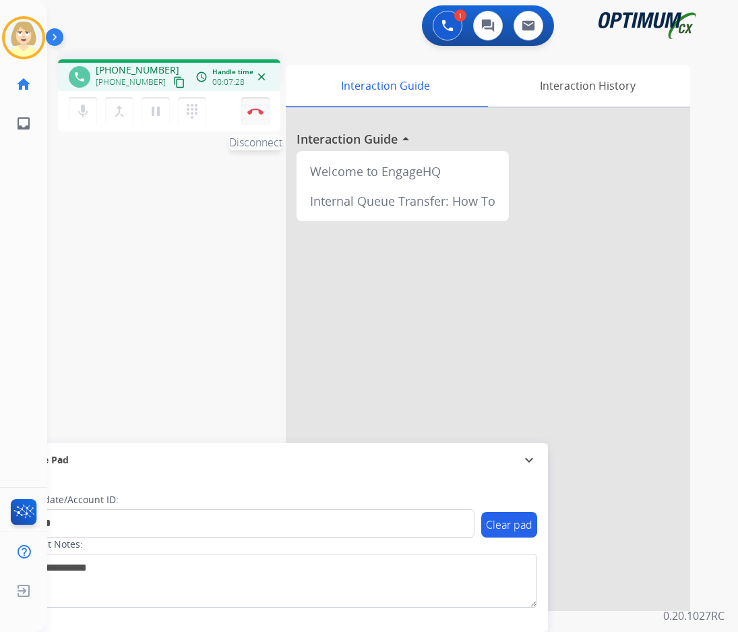
click at [253, 108] on img at bounding box center [255, 111] width 16 height 7
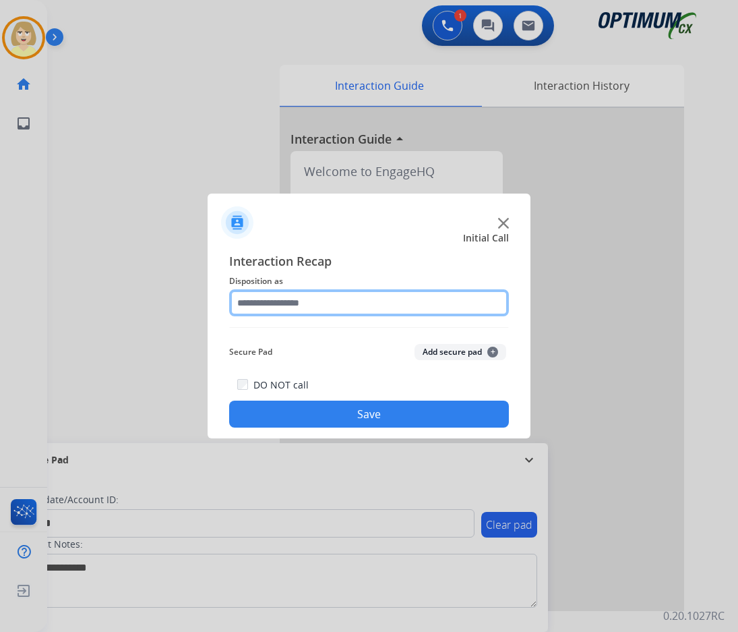
click at [292, 307] on input "text" at bounding box center [369, 302] width 280 height 27
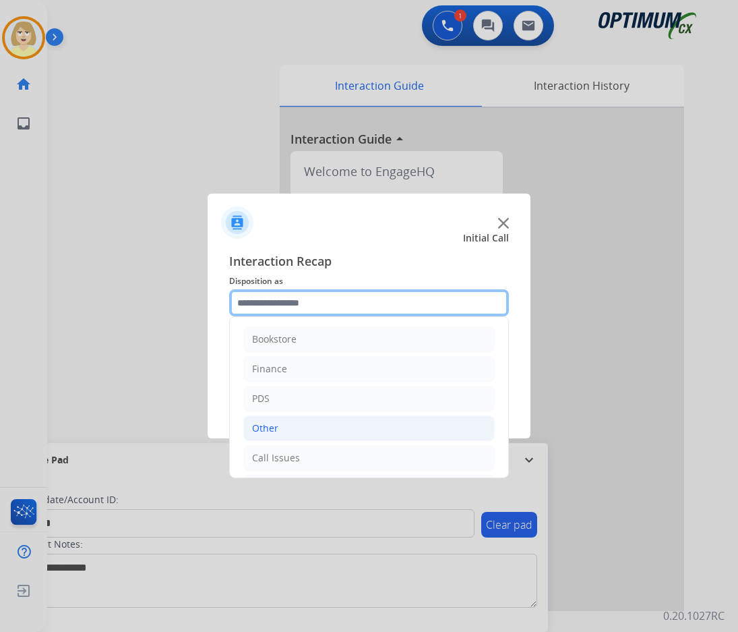
scroll to position [92, 0]
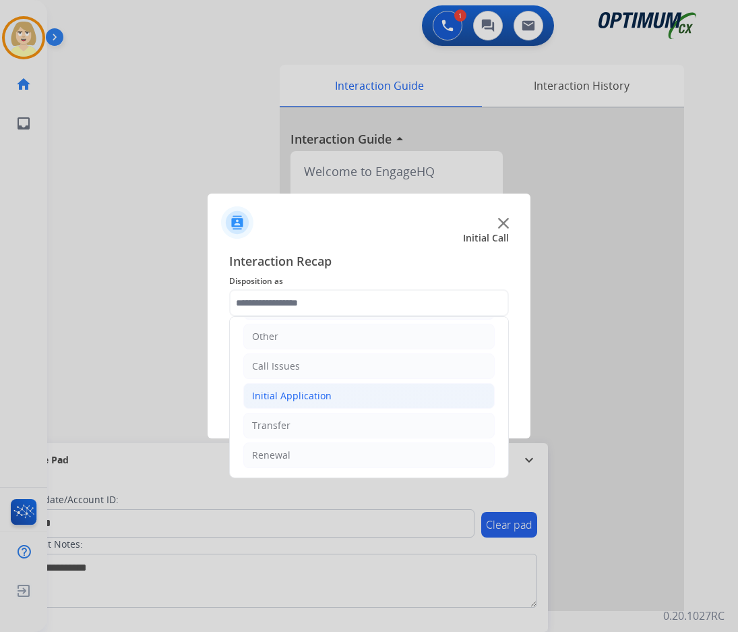
click at [284, 391] on div "Initial Application" at bounding box center [292, 395] width 80 height 13
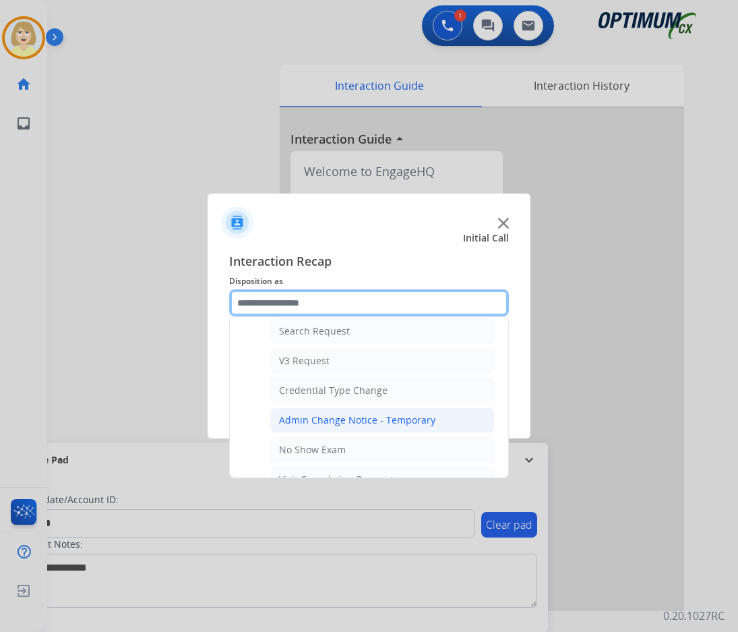
scroll to position [564, 0]
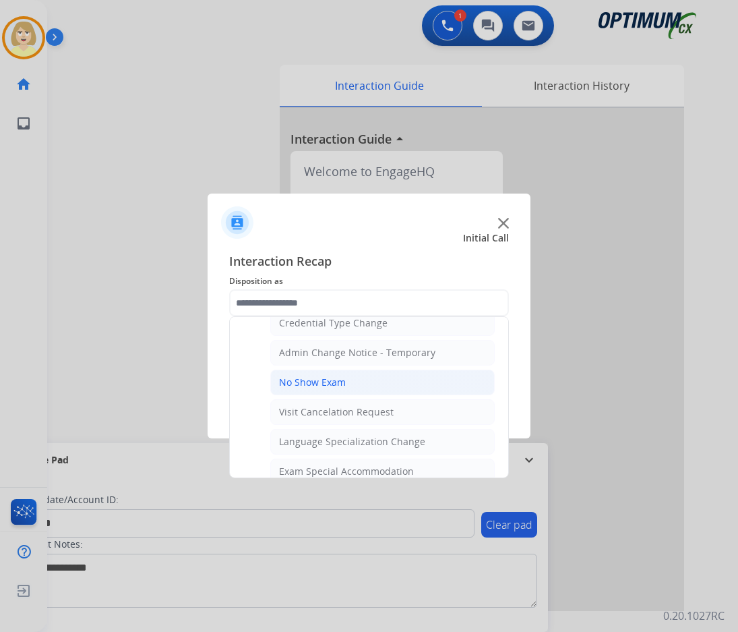
click at [321, 380] on div "No Show Exam" at bounding box center [312, 381] width 67 height 13
type input "**********"
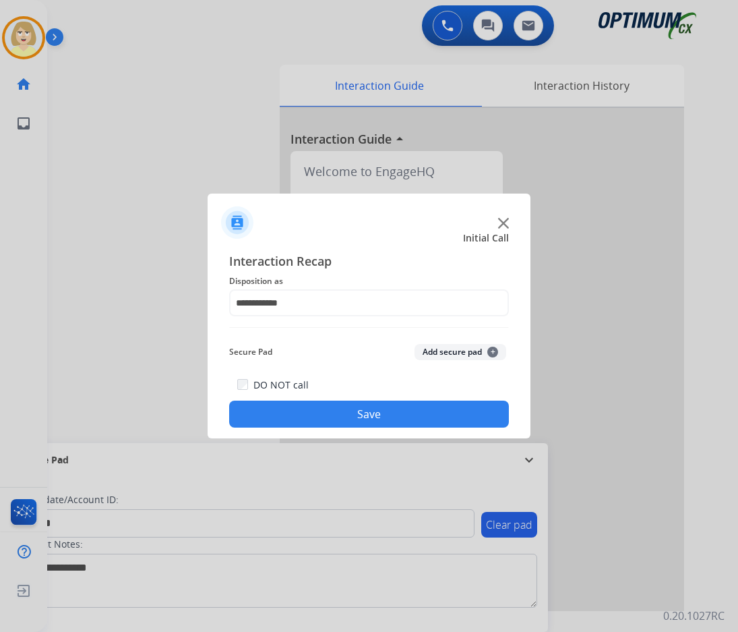
drag, startPoint x: 446, startPoint y: 353, endPoint x: 376, endPoint y: 401, distance: 84.7
click at [444, 353] on button "Add secure pad +" at bounding box center [461, 352] width 92 height 16
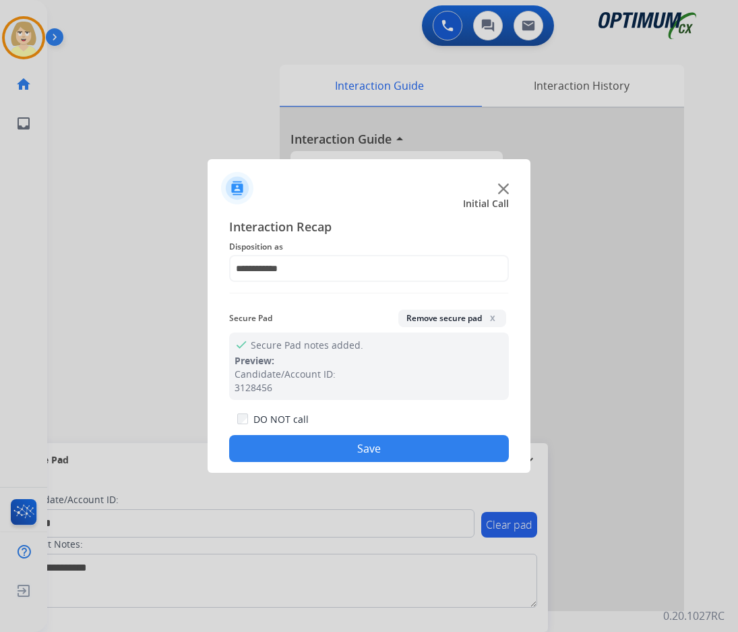
click at [327, 445] on button "Save" at bounding box center [369, 448] width 280 height 27
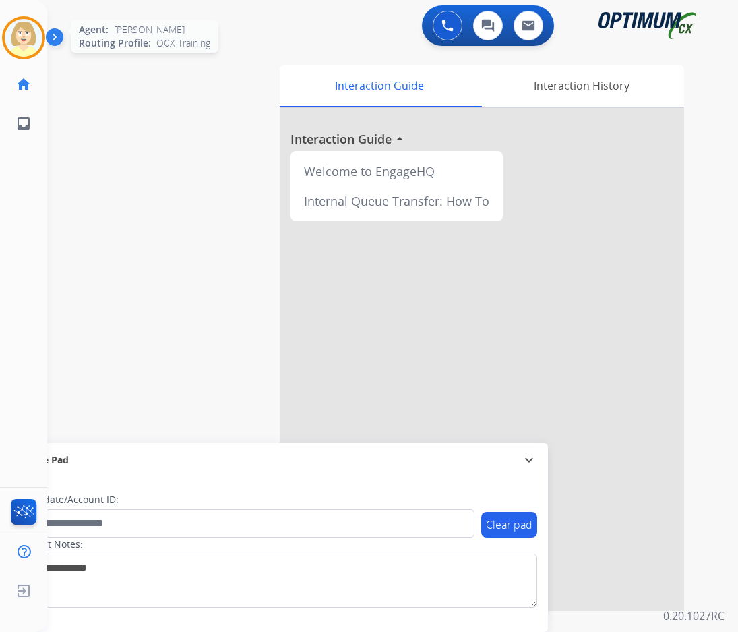
click at [27, 34] on img at bounding box center [24, 38] width 38 height 38
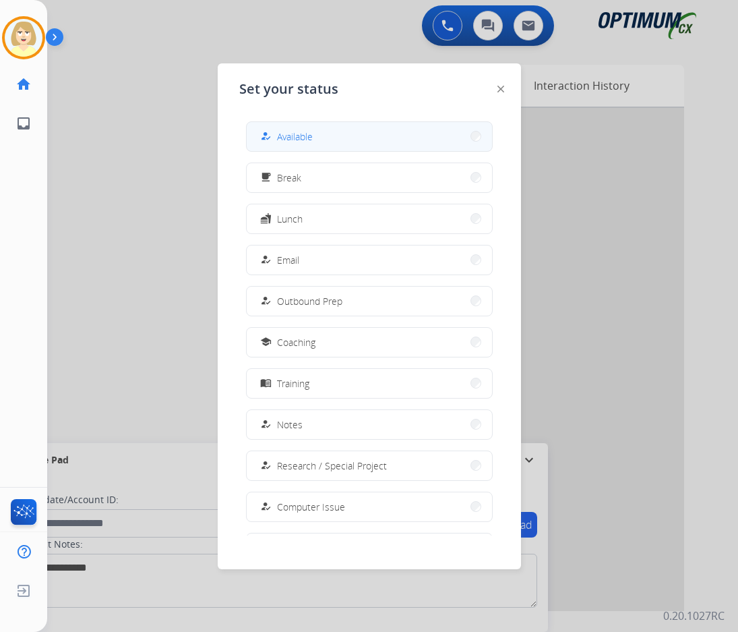
click at [292, 133] on span "Available" at bounding box center [295, 136] width 36 height 14
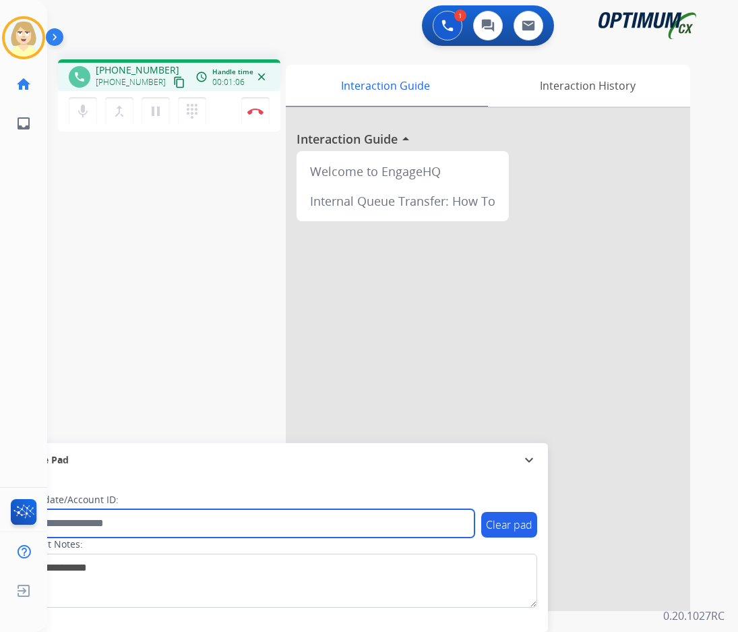
click at [75, 526] on input "text" at bounding box center [246, 523] width 457 height 28
paste input "*******"
type input "*******"
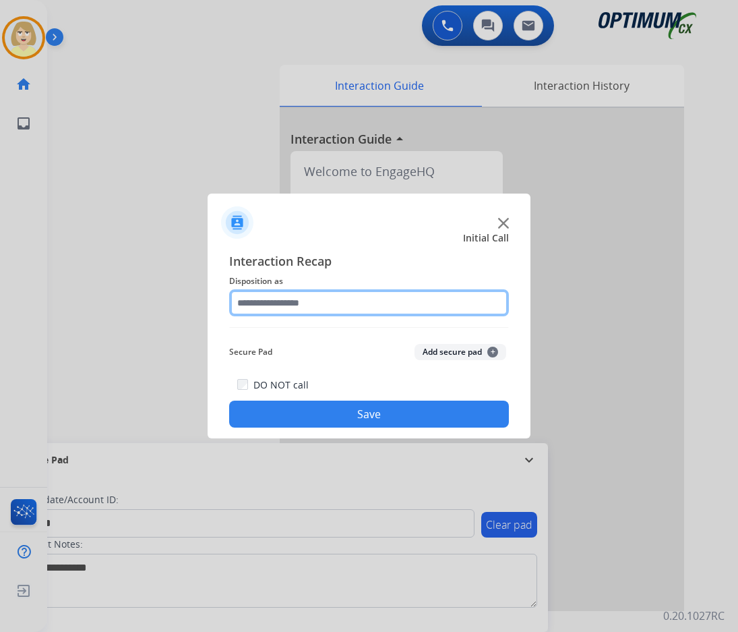
click at [269, 303] on input "text" at bounding box center [369, 302] width 280 height 27
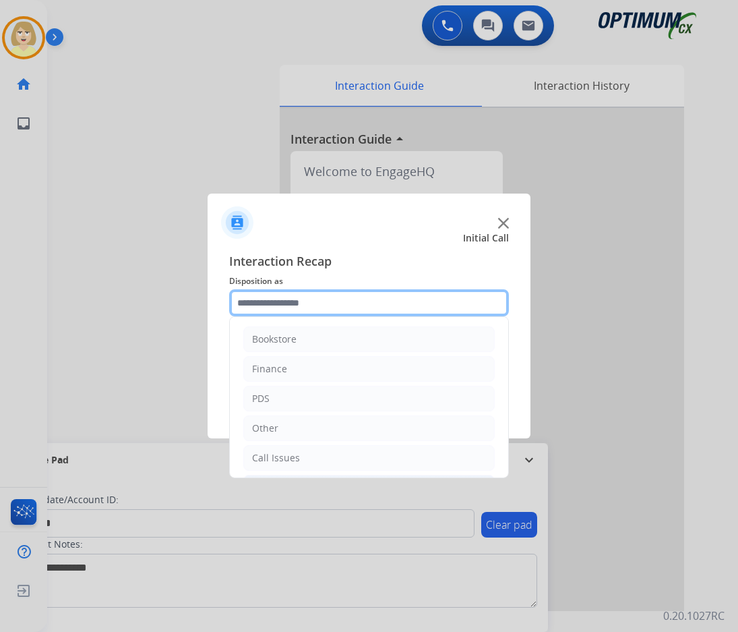
scroll to position [92, 0]
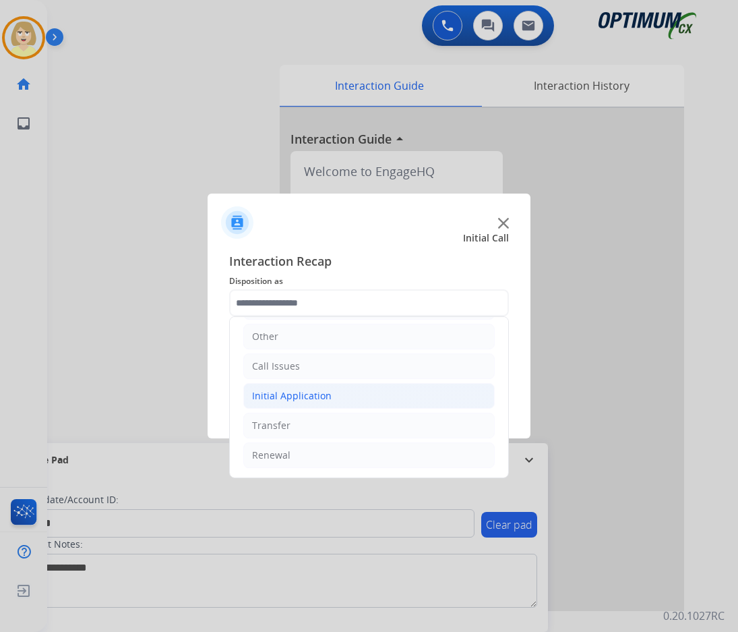
click at [309, 393] on div "Initial Application" at bounding box center [292, 395] width 80 height 13
click at [312, 426] on div "Credential Resend (Initial application)" at bounding box center [364, 425] width 171 height 13
type input "**********"
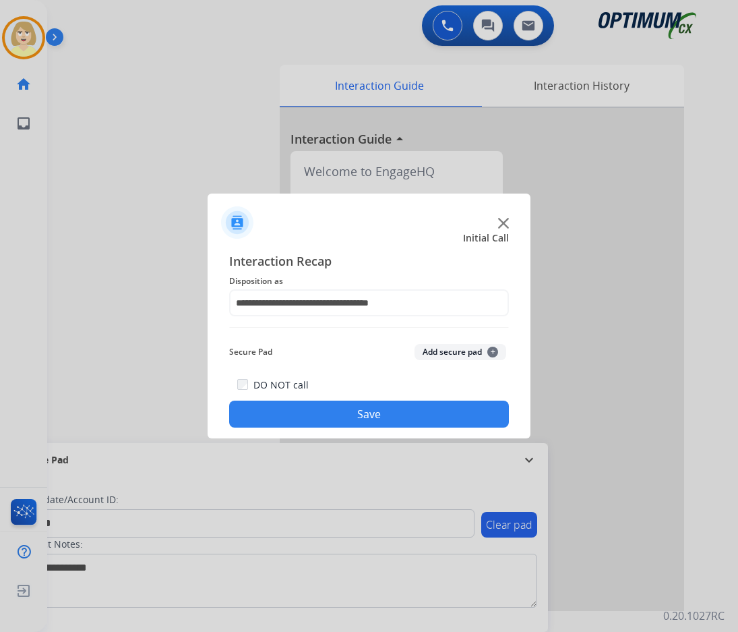
click at [449, 351] on button "Add secure pad +" at bounding box center [461, 352] width 92 height 16
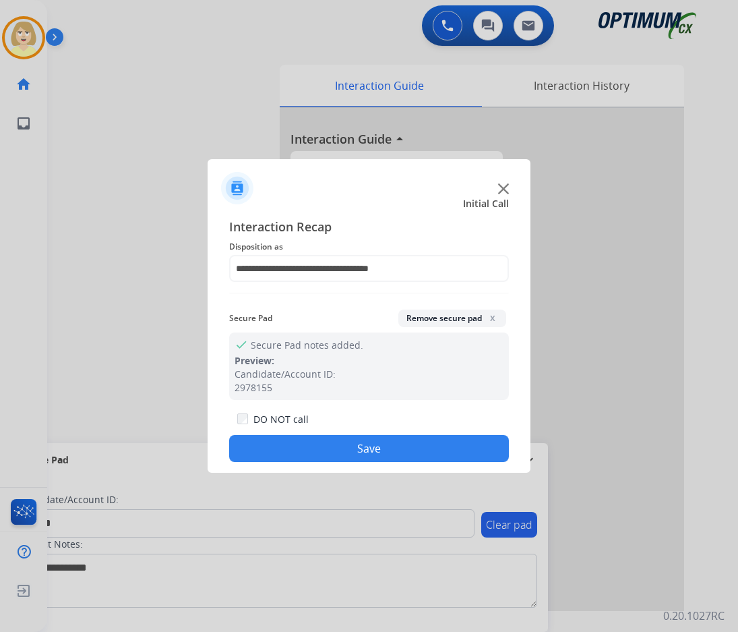
drag, startPoint x: 334, startPoint y: 458, endPoint x: 164, endPoint y: 304, distance: 229.5
click at [332, 456] on button "Save" at bounding box center [369, 448] width 280 height 27
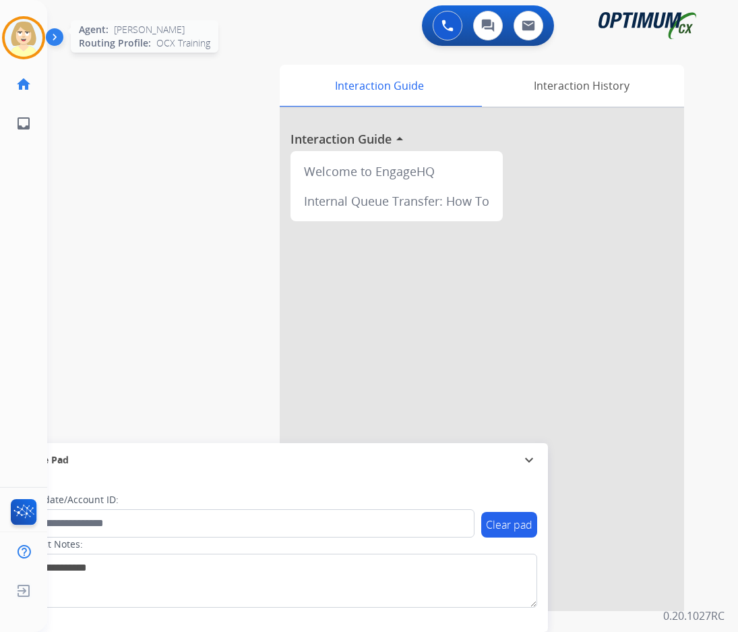
drag, startPoint x: 18, startPoint y: 37, endPoint x: 24, endPoint y: 41, distance: 7.9
click at [18, 36] on img at bounding box center [24, 38] width 38 height 38
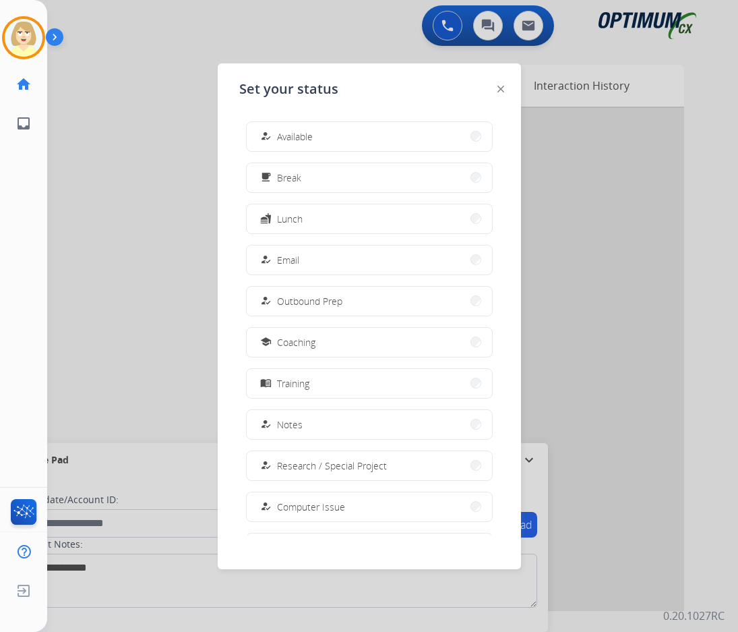
click at [295, 134] on span "Available" at bounding box center [295, 136] width 36 height 14
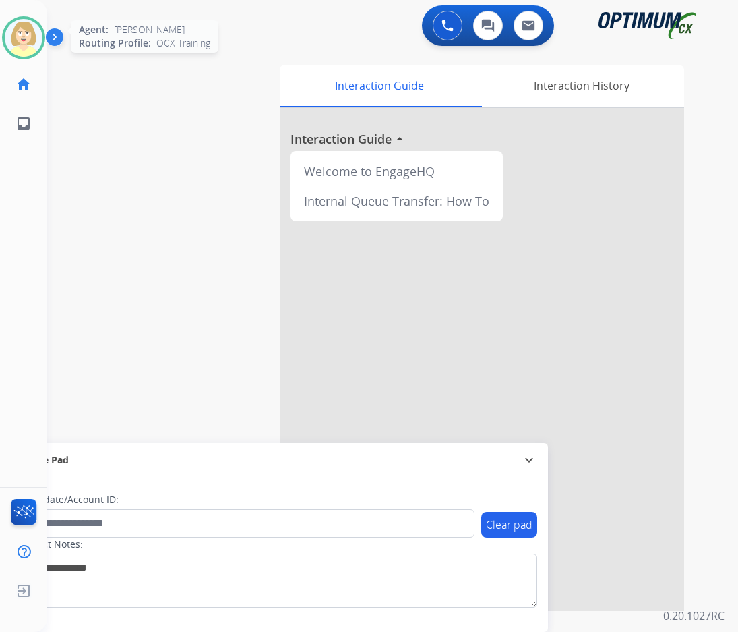
drag, startPoint x: 24, startPoint y: 36, endPoint x: 34, endPoint y: 40, distance: 10.9
click at [24, 36] on img at bounding box center [24, 38] width 38 height 38
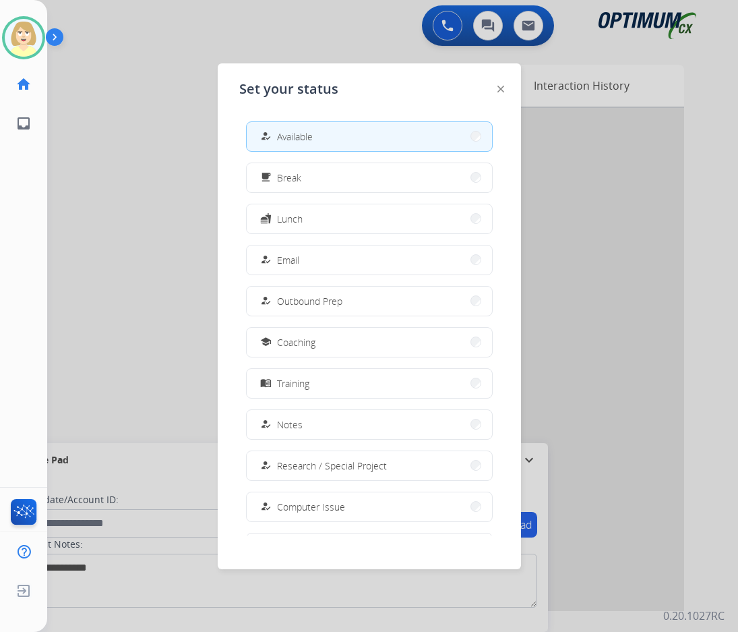
click at [297, 172] on span "Break" at bounding box center [289, 178] width 24 height 14
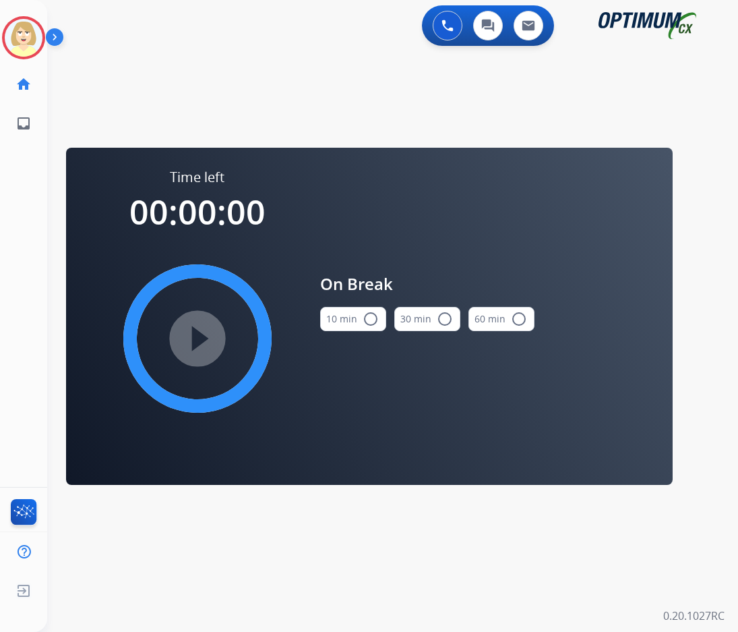
click at [353, 315] on button "10 min radio_button_unchecked" at bounding box center [353, 319] width 66 height 24
click at [113, 328] on div "play_circle_filled" at bounding box center [197, 338] width 202 height 202
click at [206, 339] on mat-icon "play_circle_filled" at bounding box center [197, 338] width 16 height 16
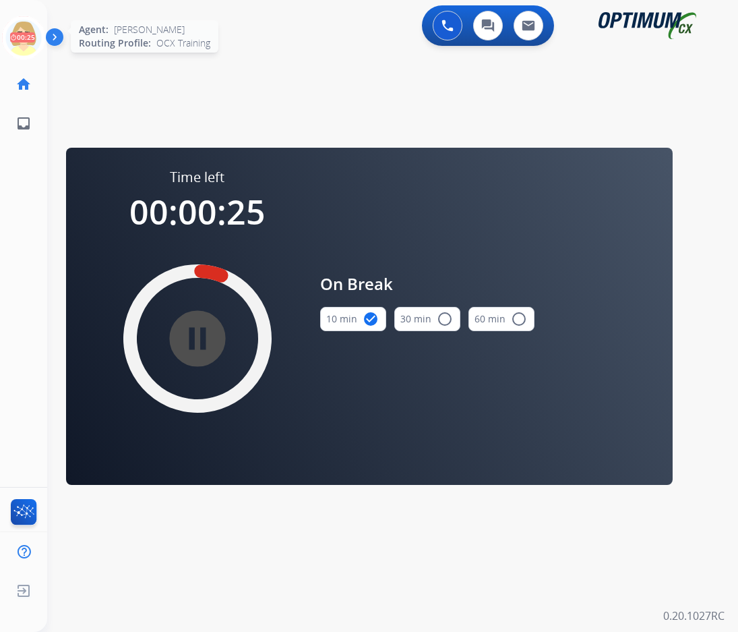
click at [22, 32] on icon at bounding box center [24, 38] width 44 height 44
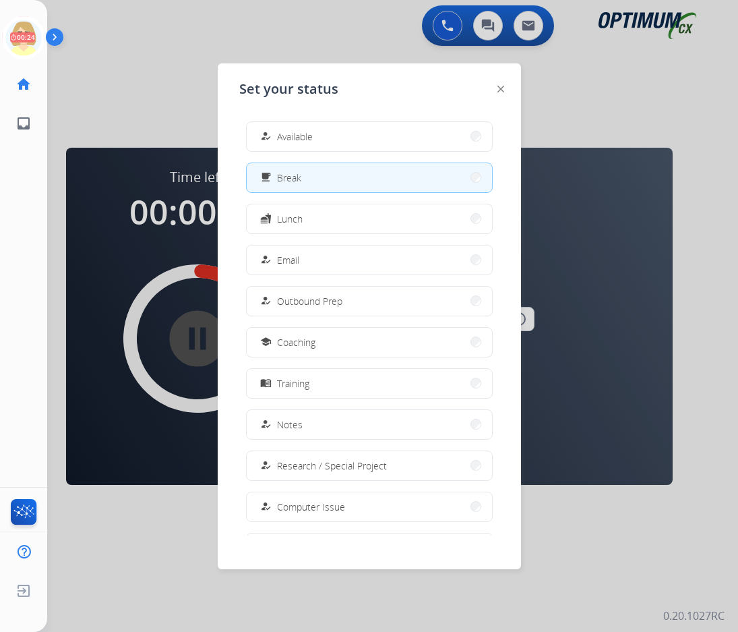
click at [303, 136] on span "Available" at bounding box center [295, 136] width 36 height 14
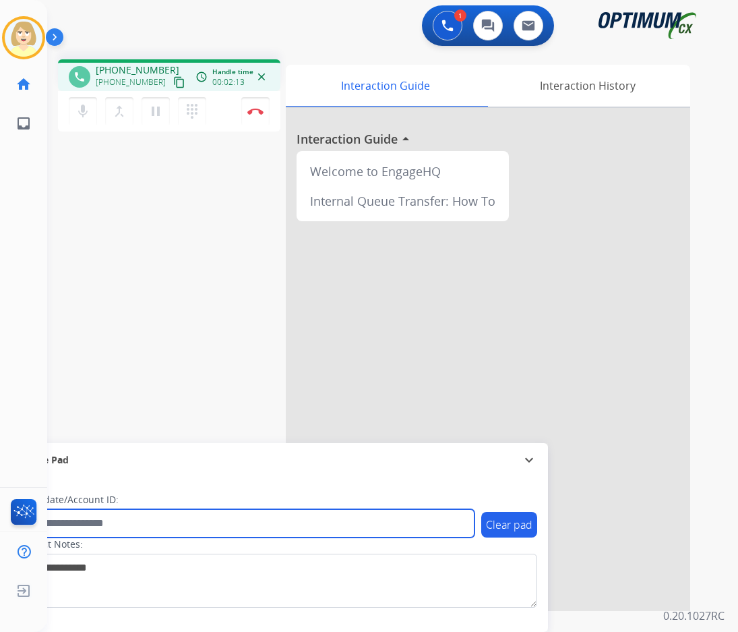
click at [100, 522] on input "text" at bounding box center [246, 523] width 457 height 28
paste input "*******"
type input "*******"
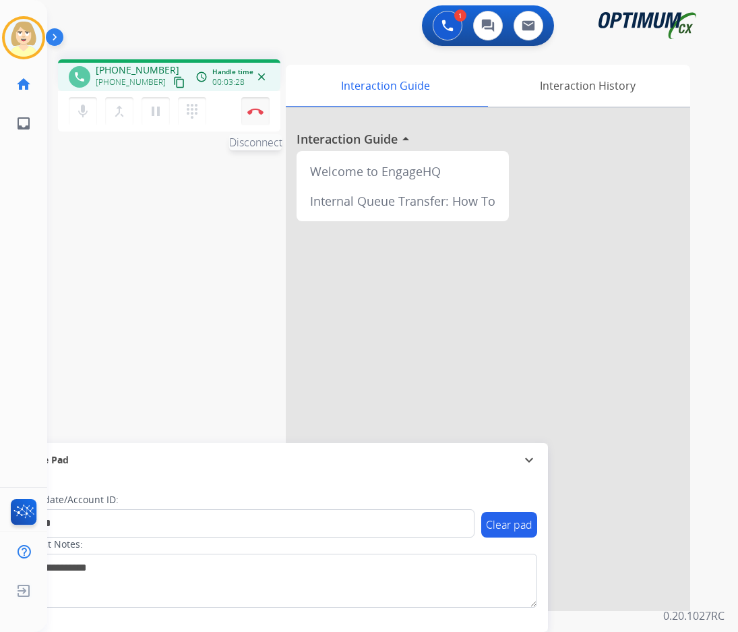
click at [255, 106] on button "Disconnect" at bounding box center [255, 111] width 28 height 28
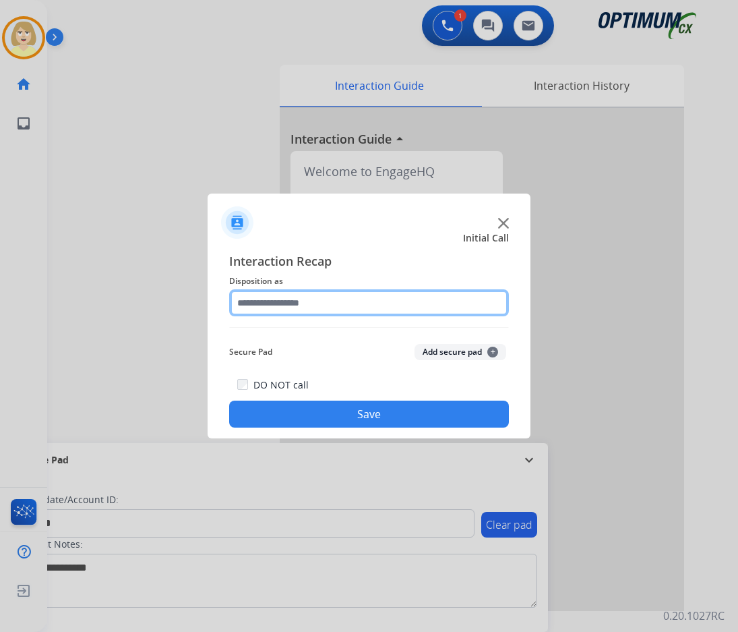
click at [255, 305] on input "text" at bounding box center [369, 302] width 280 height 27
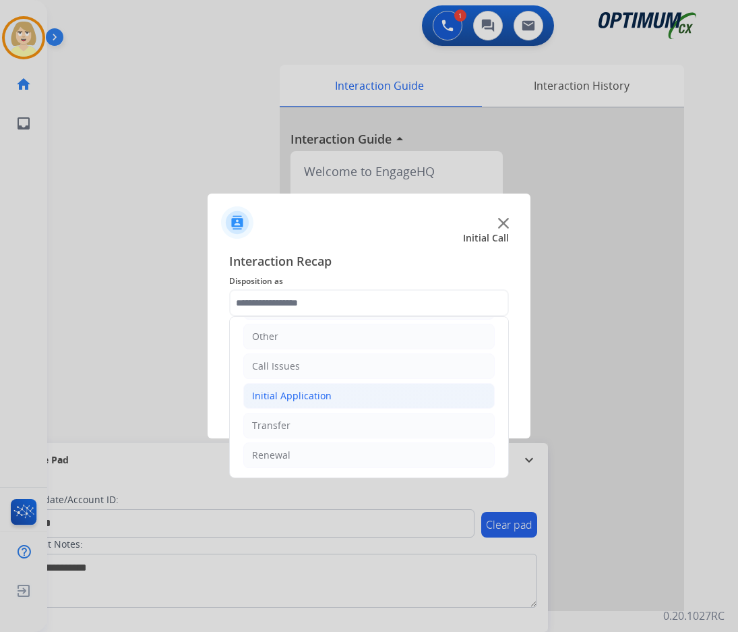
click at [291, 397] on div "Initial Application" at bounding box center [292, 395] width 80 height 13
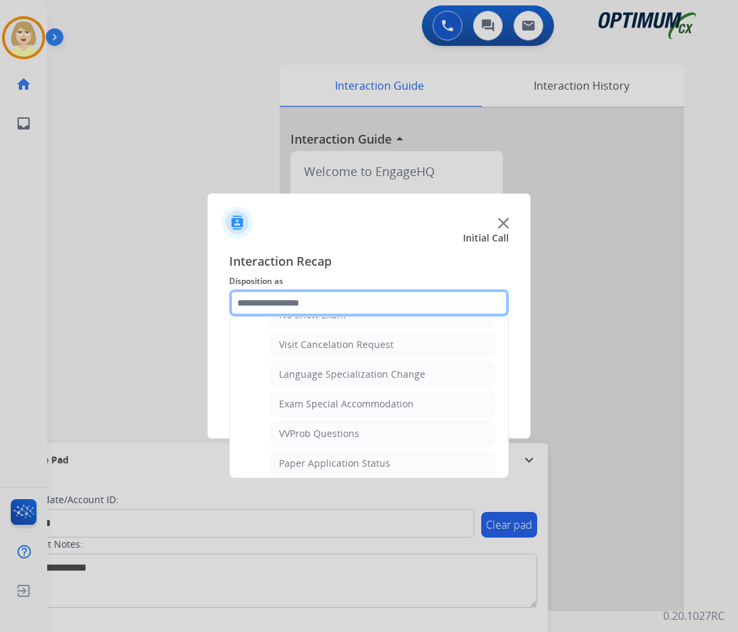
scroll to position [766, 0]
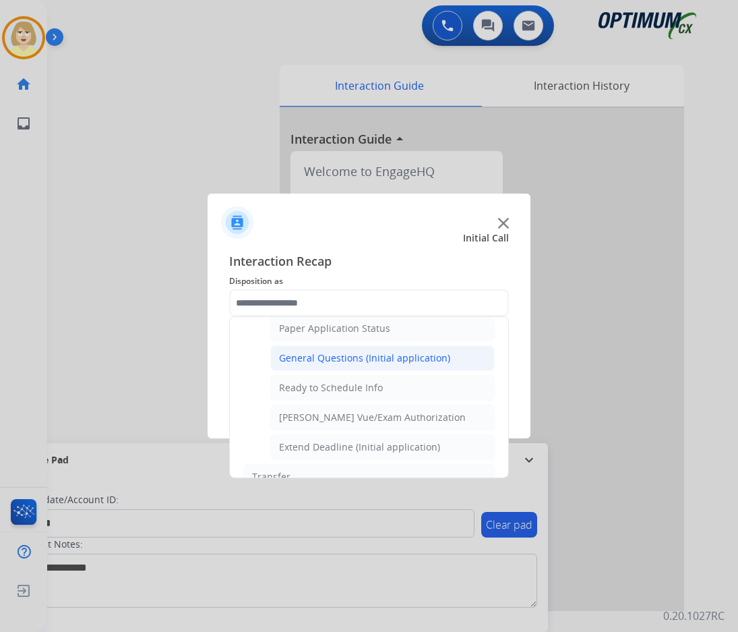
click at [326, 354] on div "General Questions (Initial application)" at bounding box center [364, 357] width 171 height 13
type input "**********"
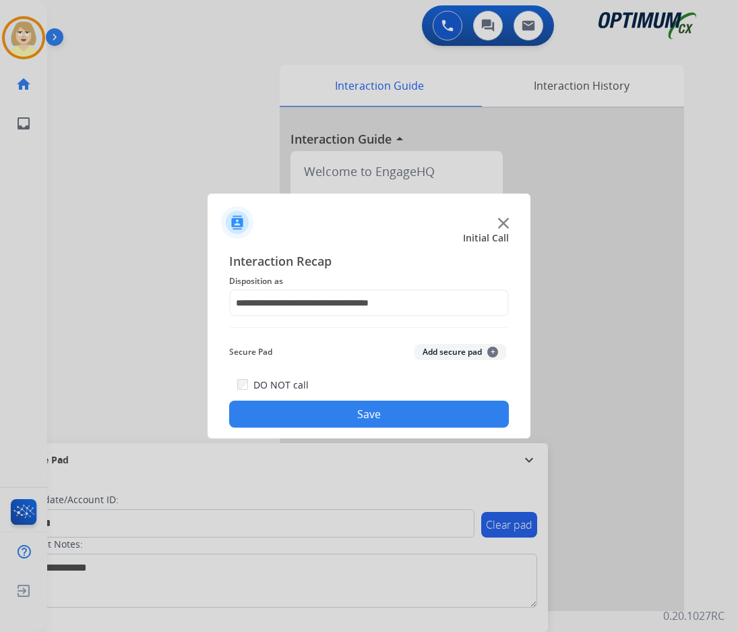
click at [436, 350] on button "Add secure pad +" at bounding box center [461, 352] width 92 height 16
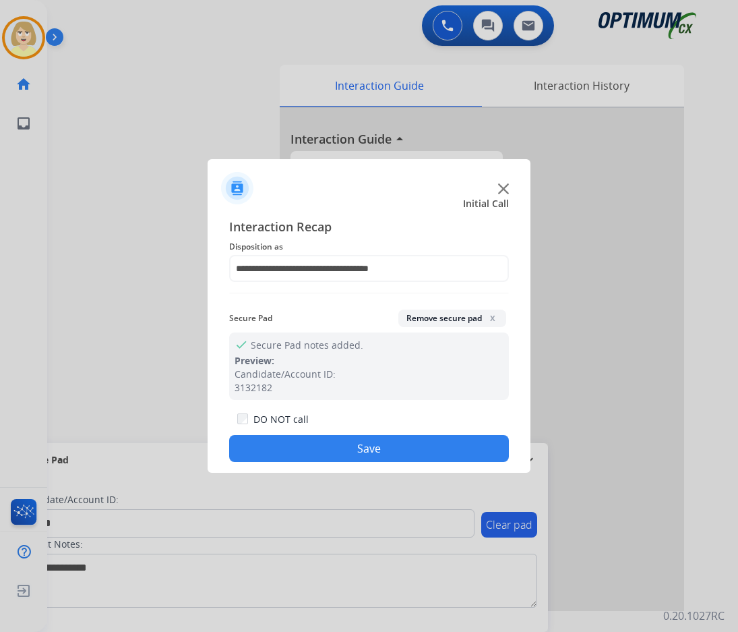
click at [264, 452] on button "Save" at bounding box center [369, 448] width 280 height 27
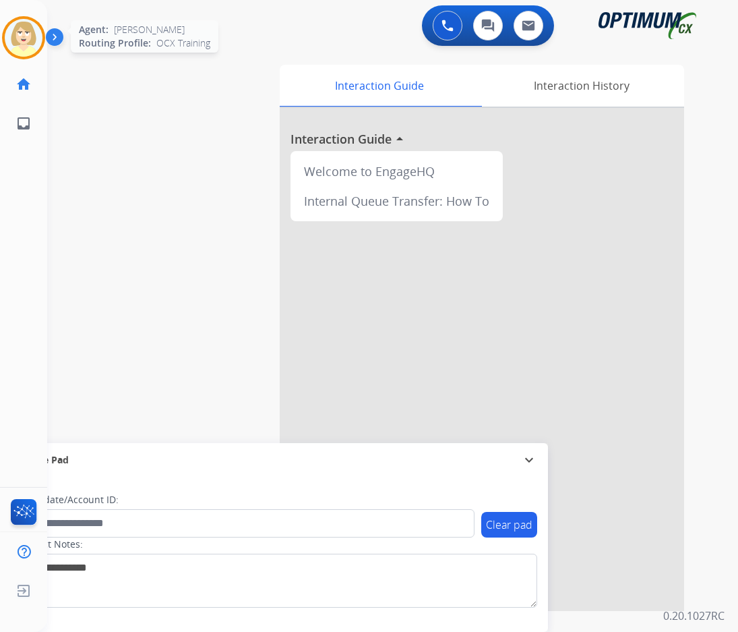
click at [11, 38] on img at bounding box center [24, 38] width 38 height 38
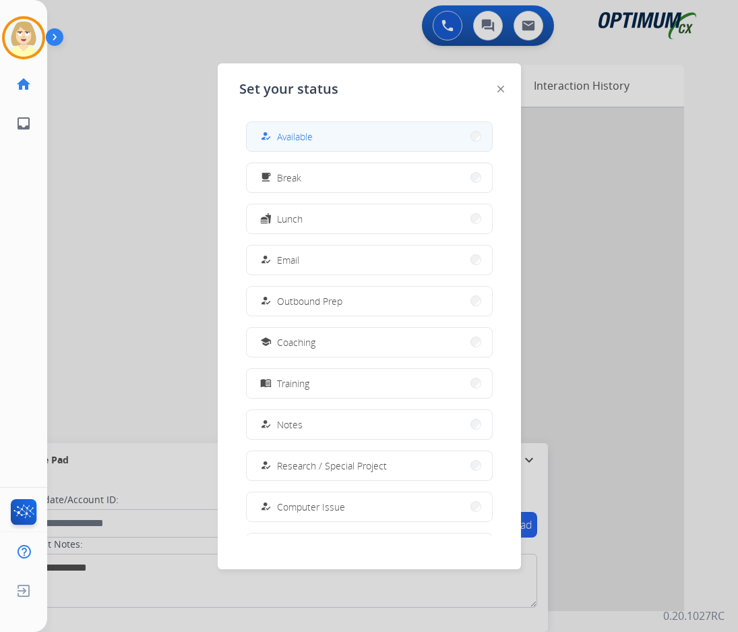
click at [273, 132] on div "how_to_reg" at bounding box center [268, 136] width 20 height 16
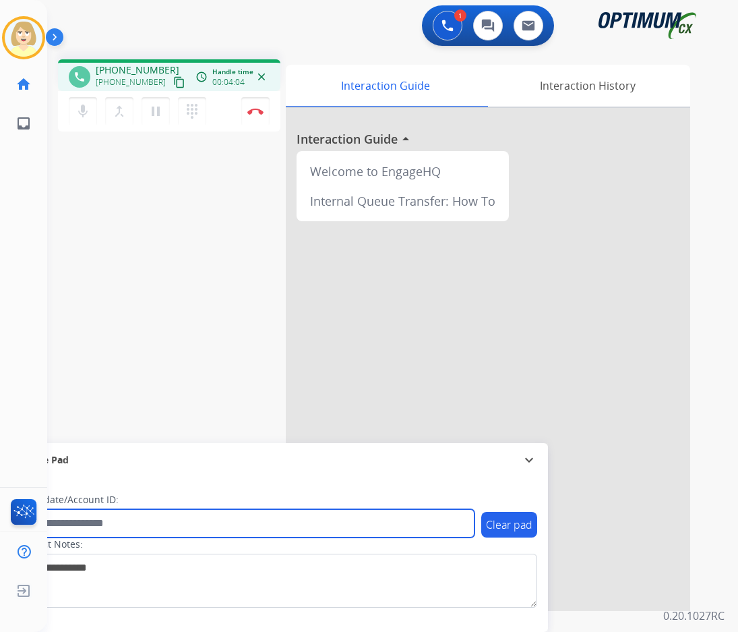
click at [73, 519] on input "text" at bounding box center [246, 523] width 457 height 28
paste input "*******"
type input "*******"
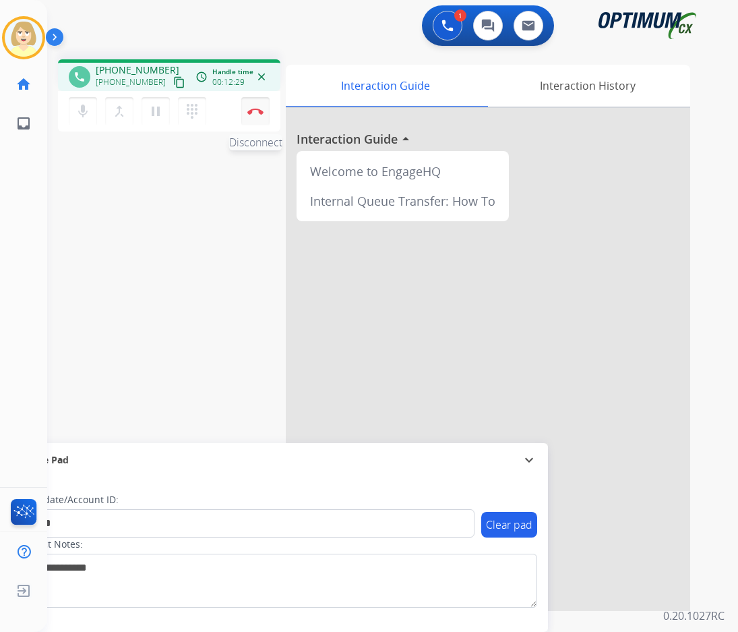
click at [255, 107] on button "Disconnect" at bounding box center [255, 111] width 28 height 28
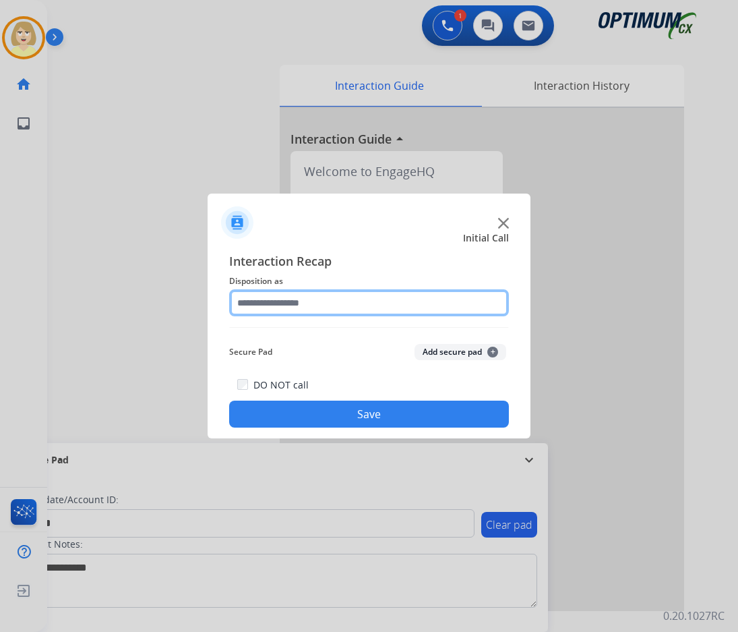
click at [280, 303] on input "text" at bounding box center [369, 302] width 280 height 27
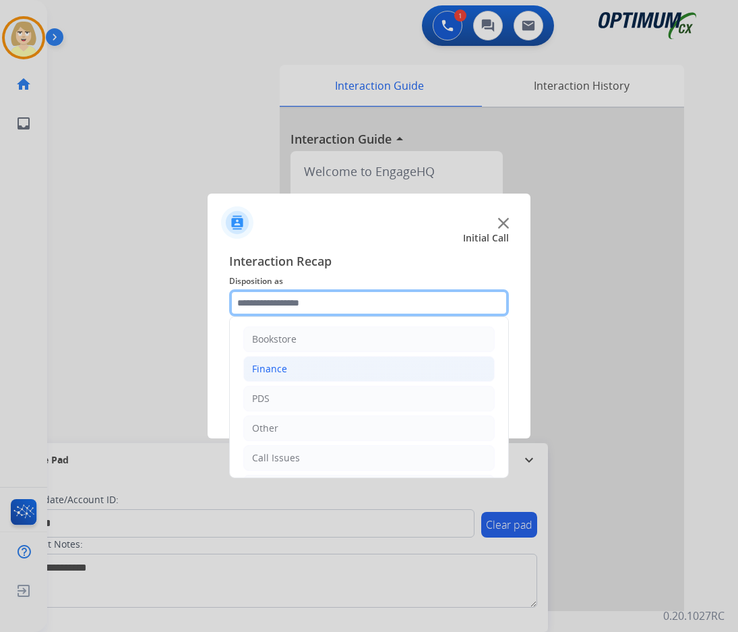
scroll to position [92, 0]
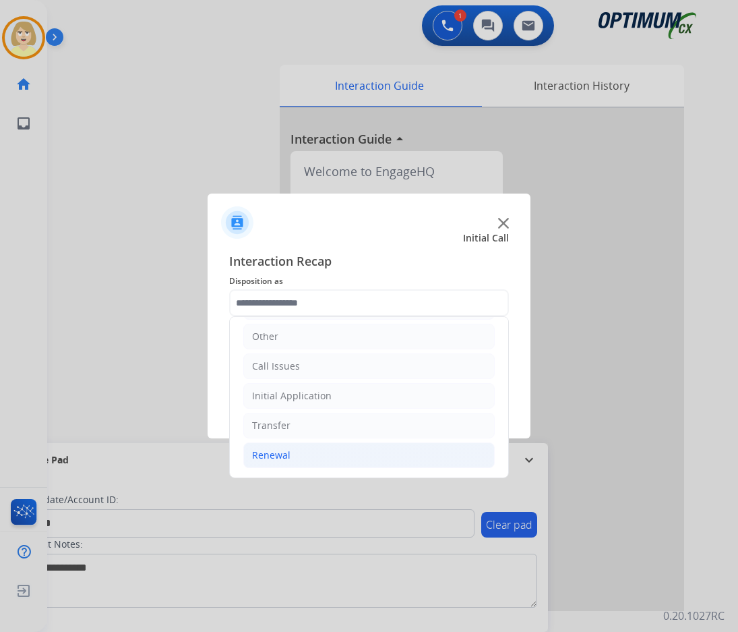
click at [287, 452] on div "Renewal" at bounding box center [271, 454] width 38 height 13
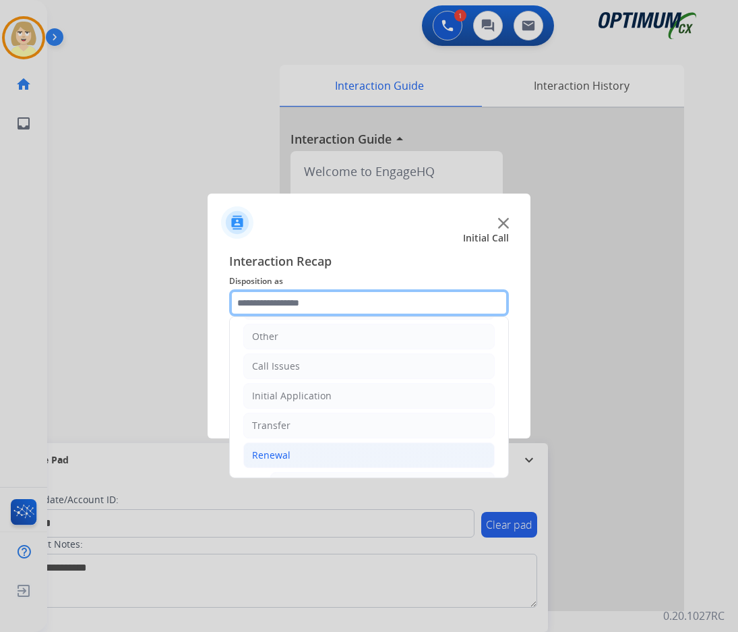
scroll to position [294, 0]
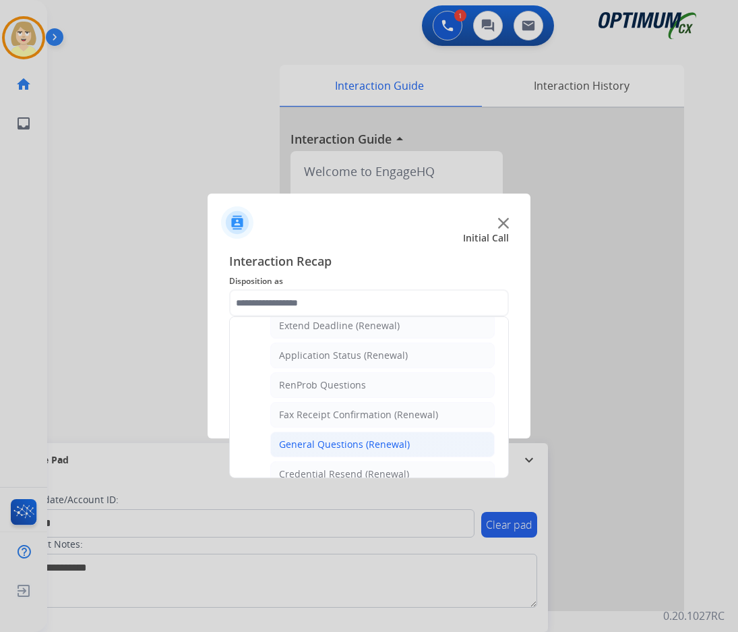
click at [340, 440] on div "General Questions (Renewal)" at bounding box center [344, 443] width 131 height 13
type input "**********"
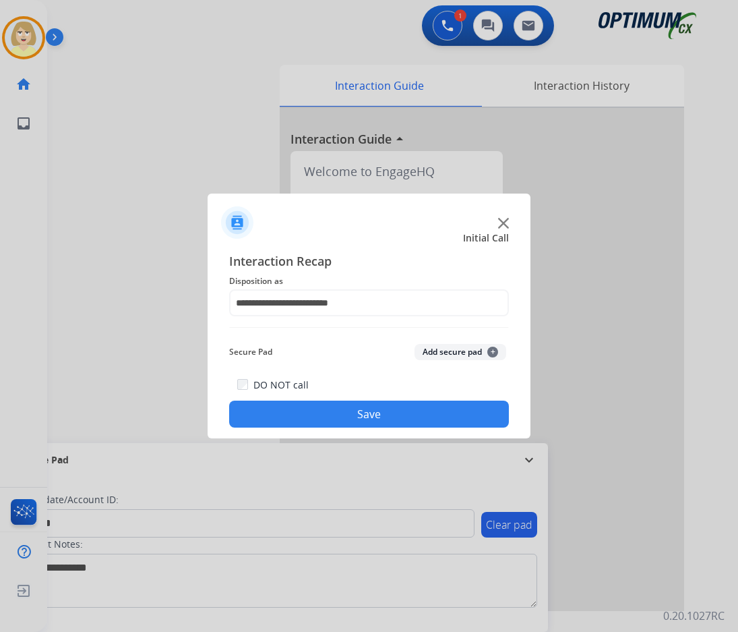
click at [460, 353] on button "Add secure pad +" at bounding box center [461, 352] width 92 height 16
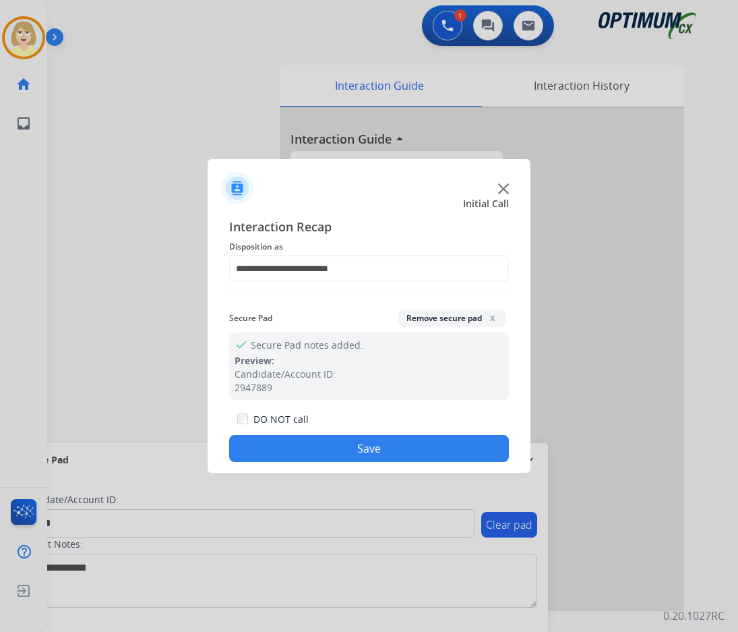
click at [322, 448] on button "Save" at bounding box center [369, 448] width 280 height 27
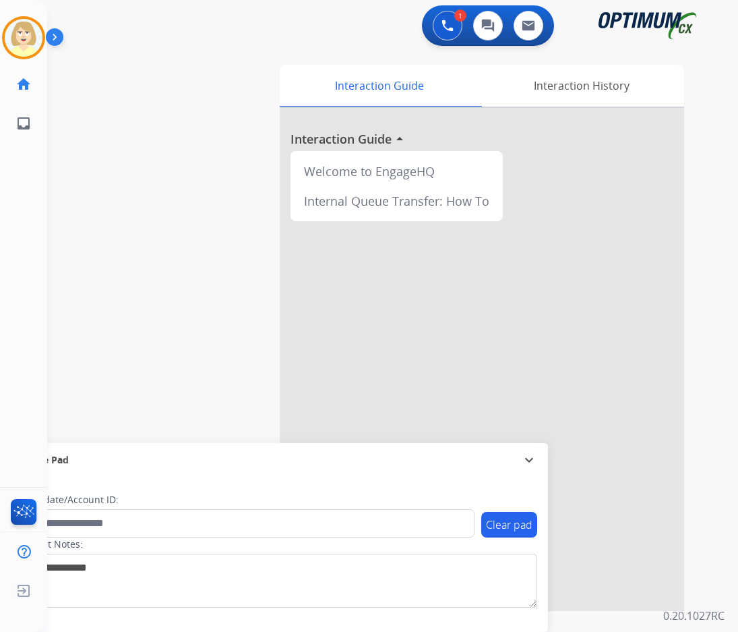
drag, startPoint x: 22, startPoint y: 38, endPoint x: 56, endPoint y: 50, distance: 36.5
click at [22, 37] on img at bounding box center [24, 38] width 38 height 38
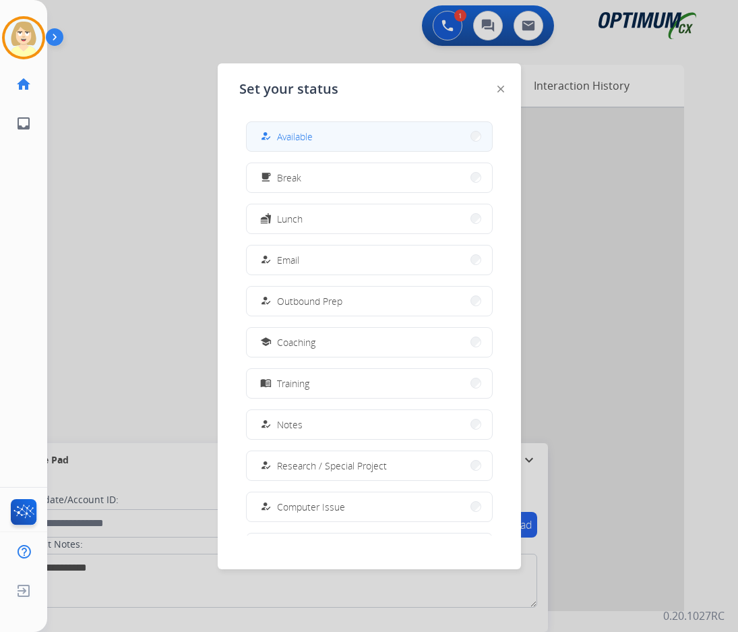
click at [280, 135] on div "how_to_reg Available" at bounding box center [285, 136] width 55 height 16
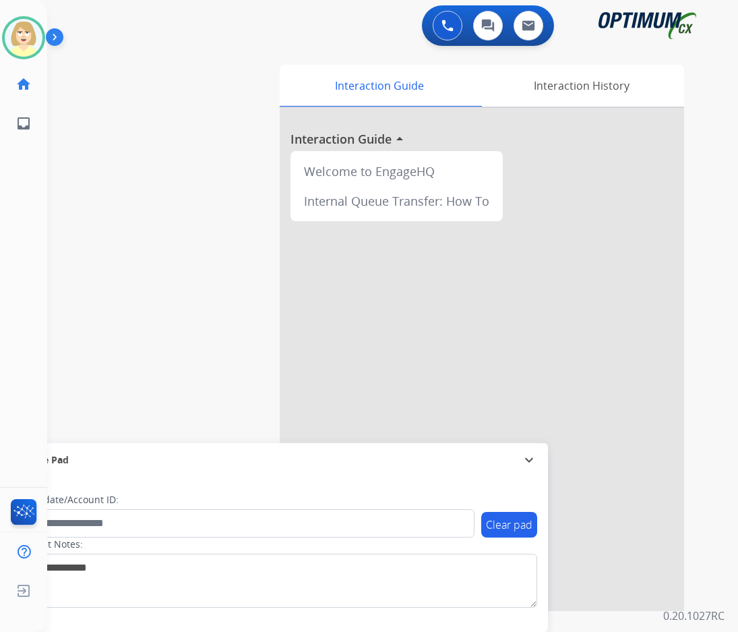
click at [170, 166] on div "swap_horiz Break voice bridge close_fullscreen Connect 3-Way Call merge_type Se…" at bounding box center [376, 330] width 659 height 562
click at [450, 18] on button at bounding box center [448, 26] width 30 height 30
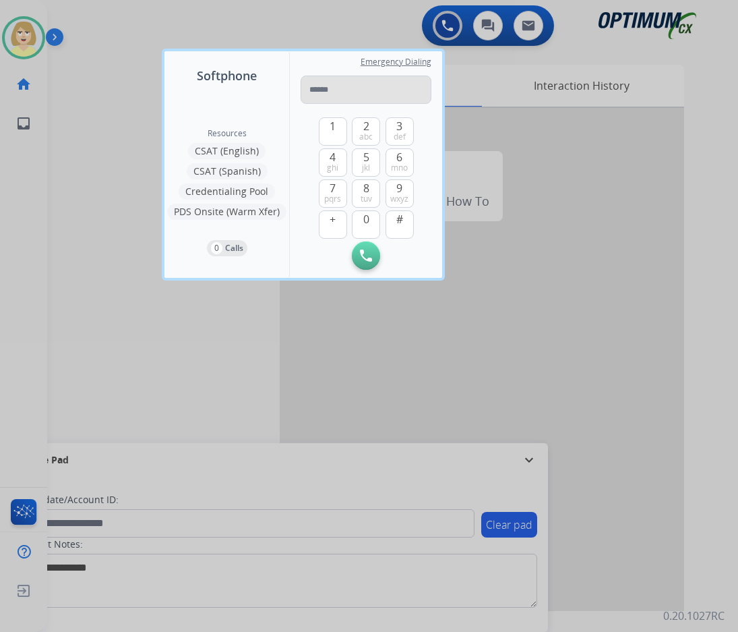
click at [326, 88] on input "tel" at bounding box center [366, 89] width 131 height 28
type input "**********"
click at [362, 258] on img at bounding box center [366, 255] width 12 height 12
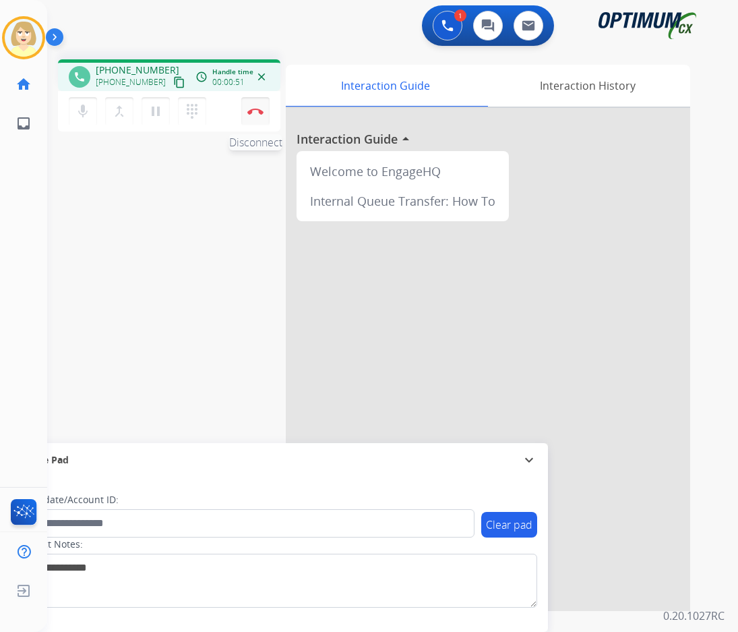
click at [256, 106] on button "Disconnect" at bounding box center [255, 111] width 28 height 28
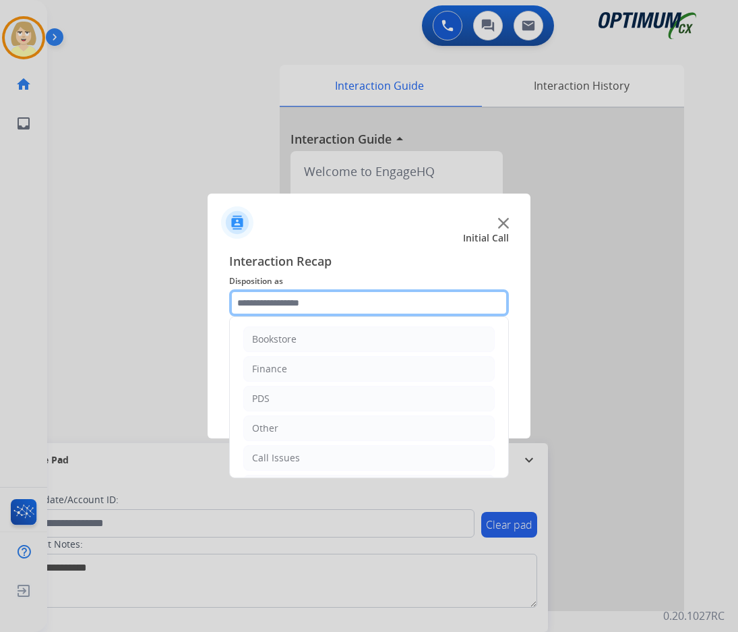
click at [294, 301] on input "text" at bounding box center [369, 302] width 280 height 27
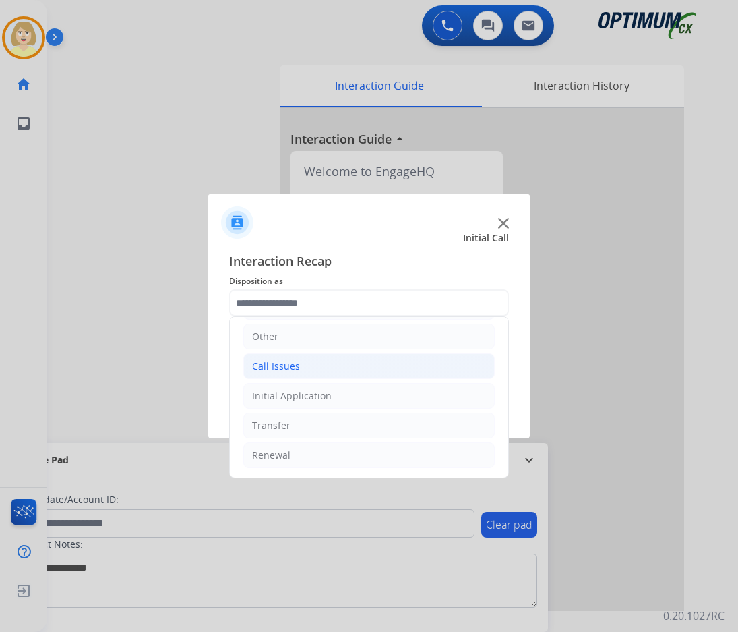
click at [280, 362] on div "Call Issues" at bounding box center [276, 365] width 48 height 13
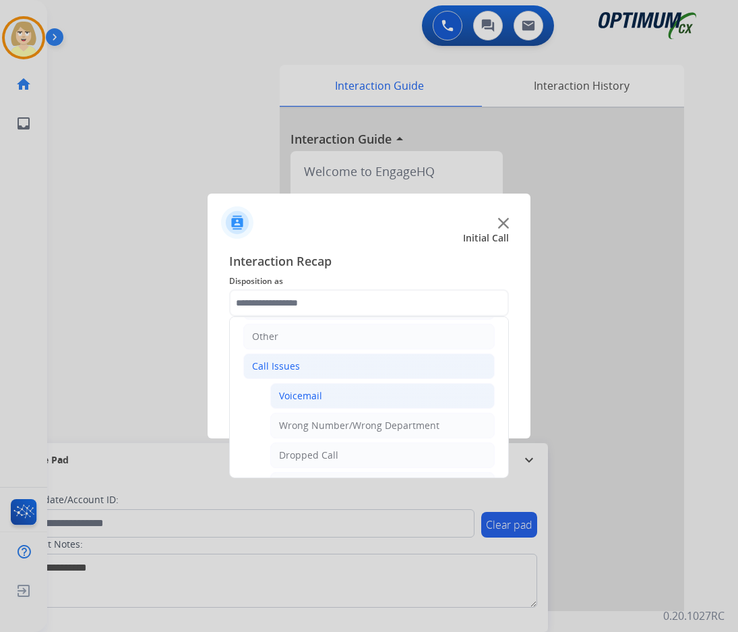
click at [308, 396] on div "Voicemail" at bounding box center [300, 395] width 43 height 13
type input "*********"
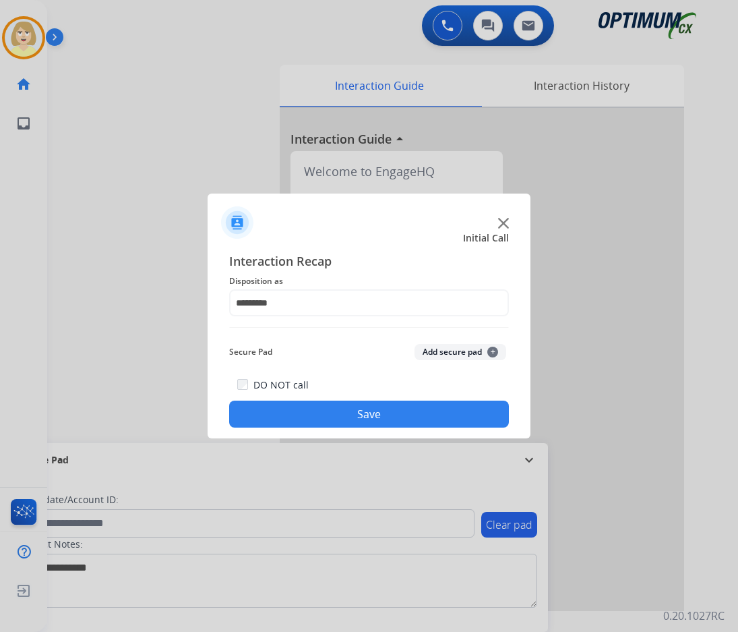
click at [454, 352] on button "Add secure pad +" at bounding box center [461, 352] width 92 height 16
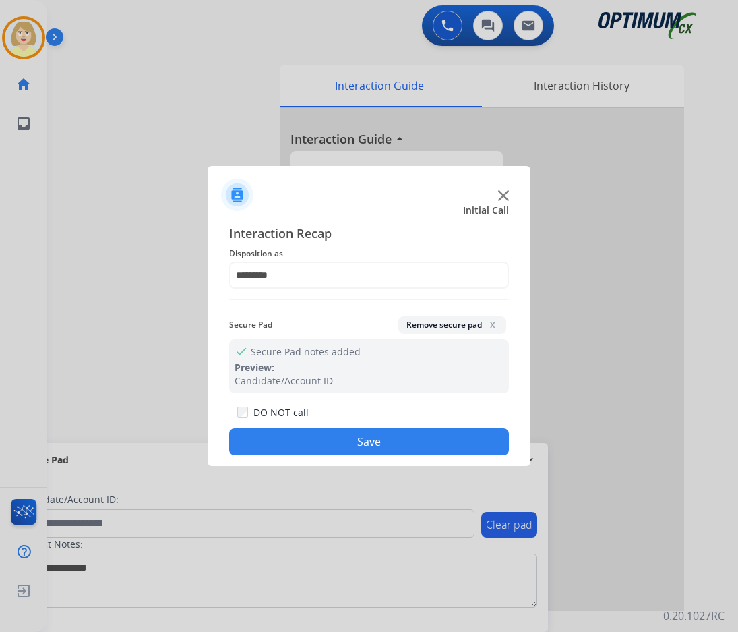
click at [363, 435] on button "Save" at bounding box center [369, 441] width 280 height 27
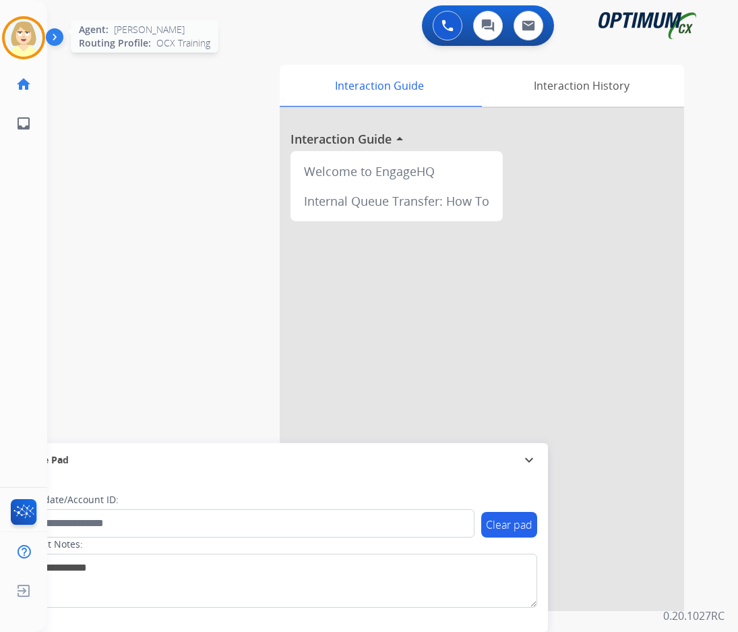
click at [9, 33] on img at bounding box center [24, 38] width 38 height 38
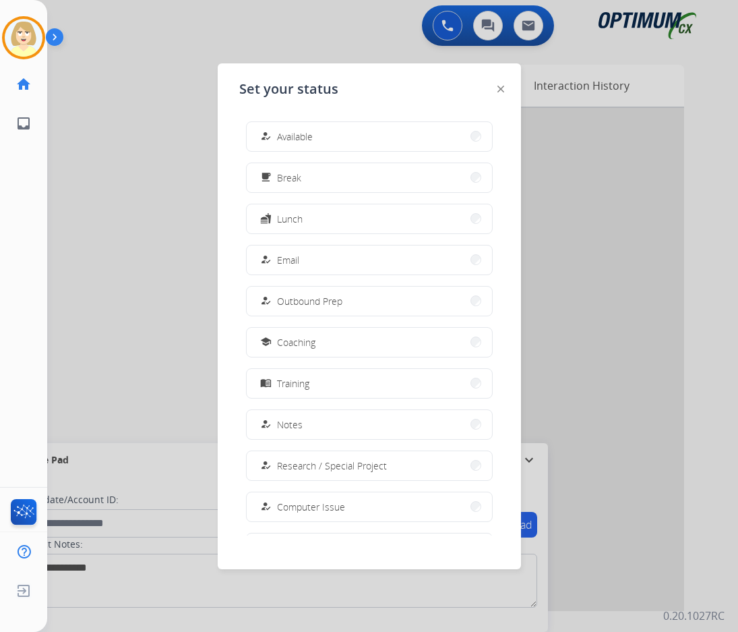
drag, startPoint x: 296, startPoint y: 259, endPoint x: 311, endPoint y: 272, distance: 19.6
click at [296, 258] on span "Email" at bounding box center [288, 260] width 22 height 14
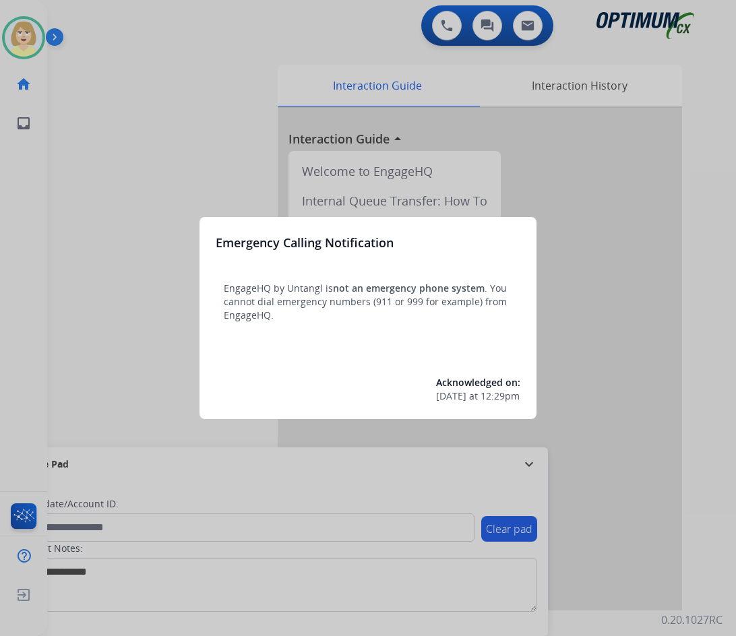
click at [95, 229] on div at bounding box center [368, 318] width 736 height 636
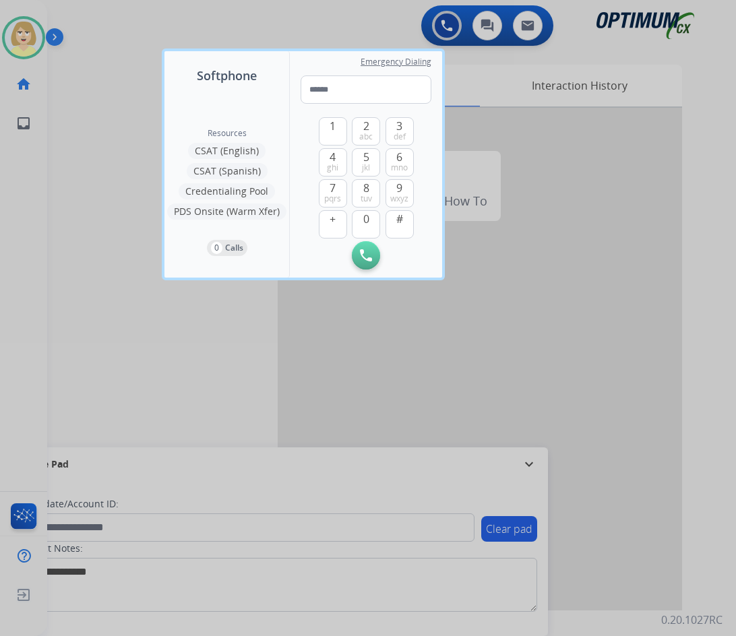
drag, startPoint x: 78, startPoint y: 122, endPoint x: 75, endPoint y: 112, distance: 10.7
click at [78, 121] on div at bounding box center [368, 318] width 736 height 636
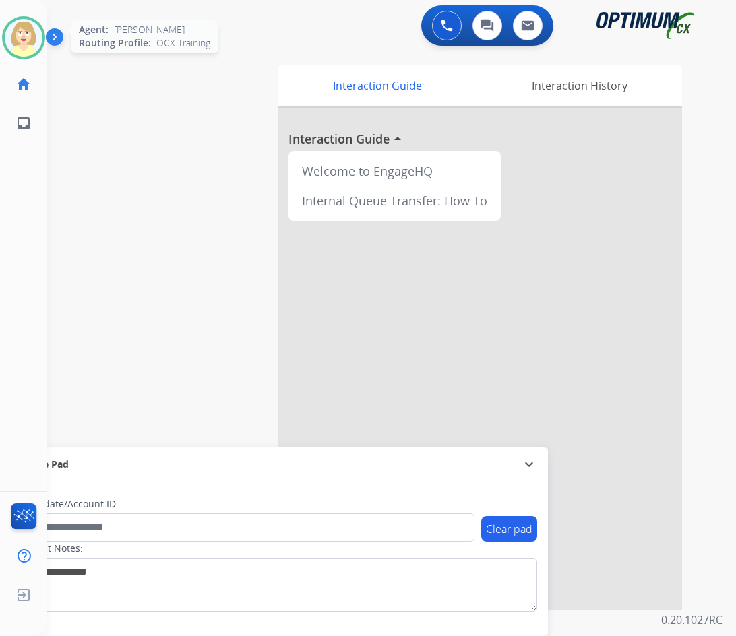
click at [23, 42] on img at bounding box center [24, 38] width 38 height 38
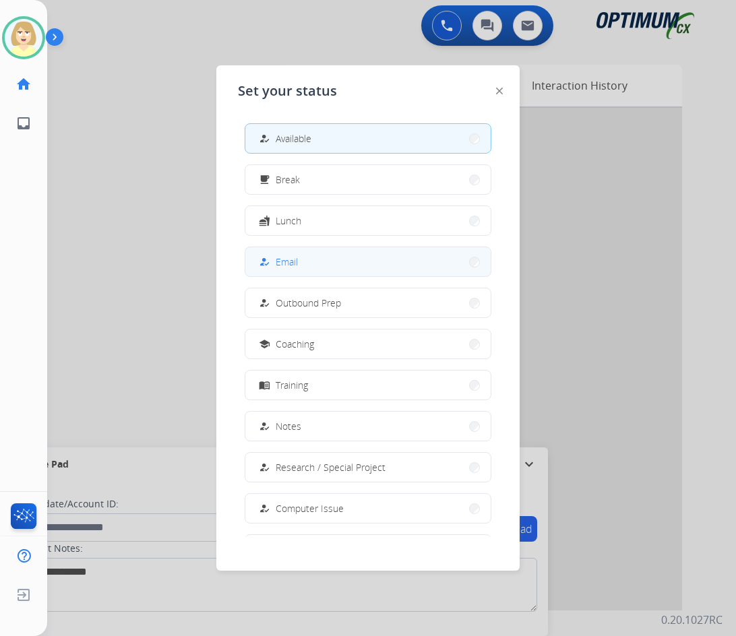
click at [294, 261] on span "Email" at bounding box center [287, 262] width 22 height 14
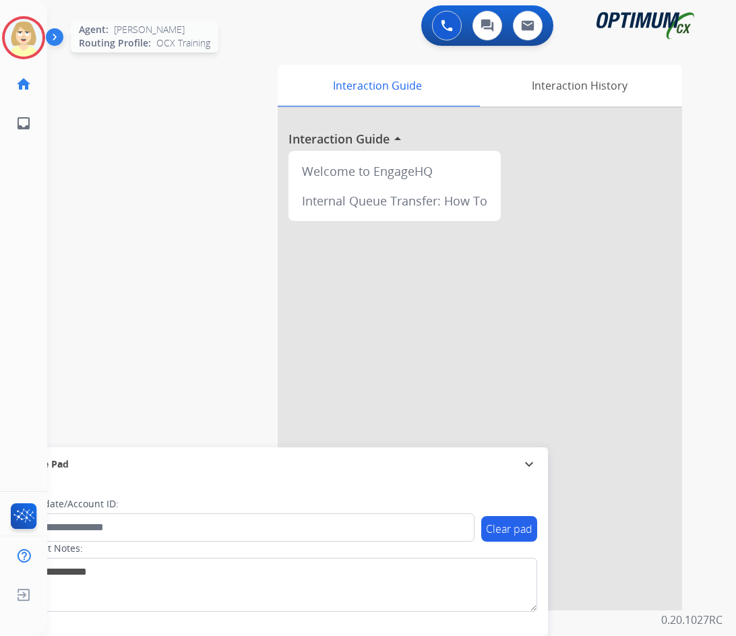
click at [20, 28] on img at bounding box center [24, 38] width 38 height 38
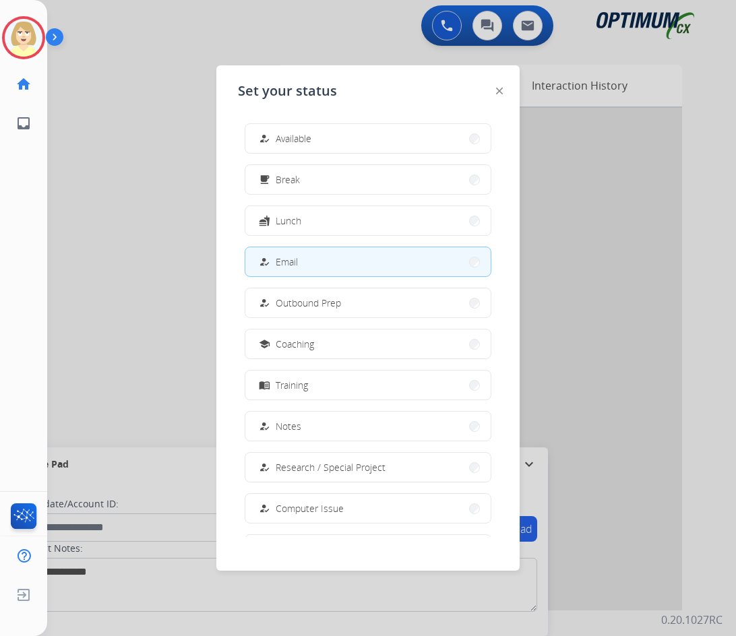
scroll to position [127, 0]
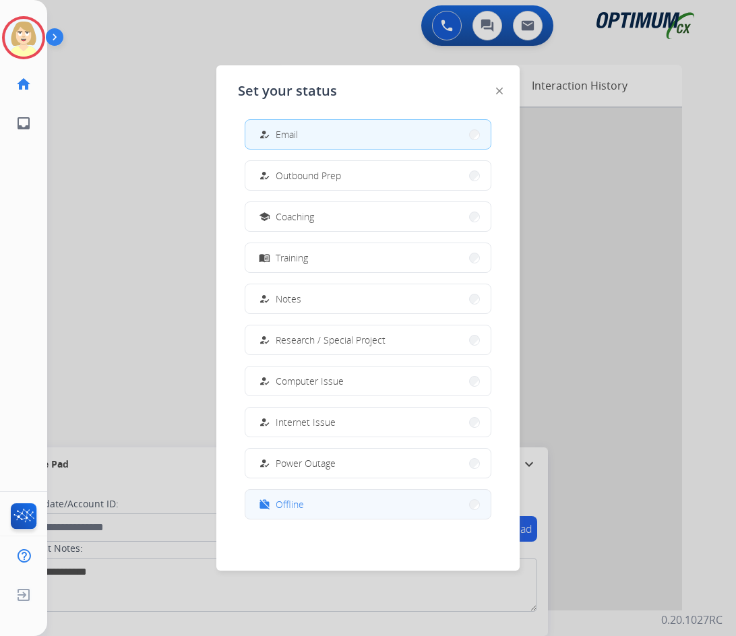
click at [287, 504] on span "Offline" at bounding box center [290, 504] width 28 height 14
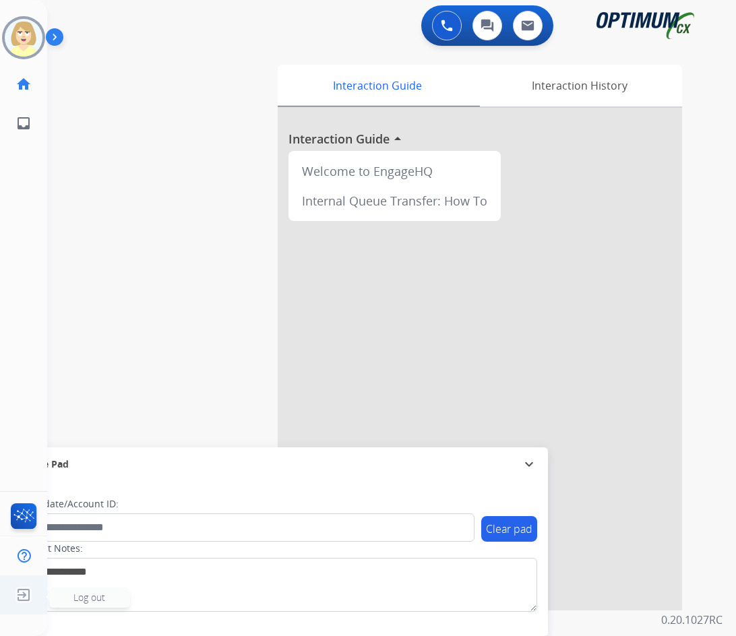
click at [28, 598] on img at bounding box center [23, 595] width 24 height 26
click at [98, 599] on span "Log out" at bounding box center [89, 597] width 32 height 13
